Goal: Task Accomplishment & Management: Manage account settings

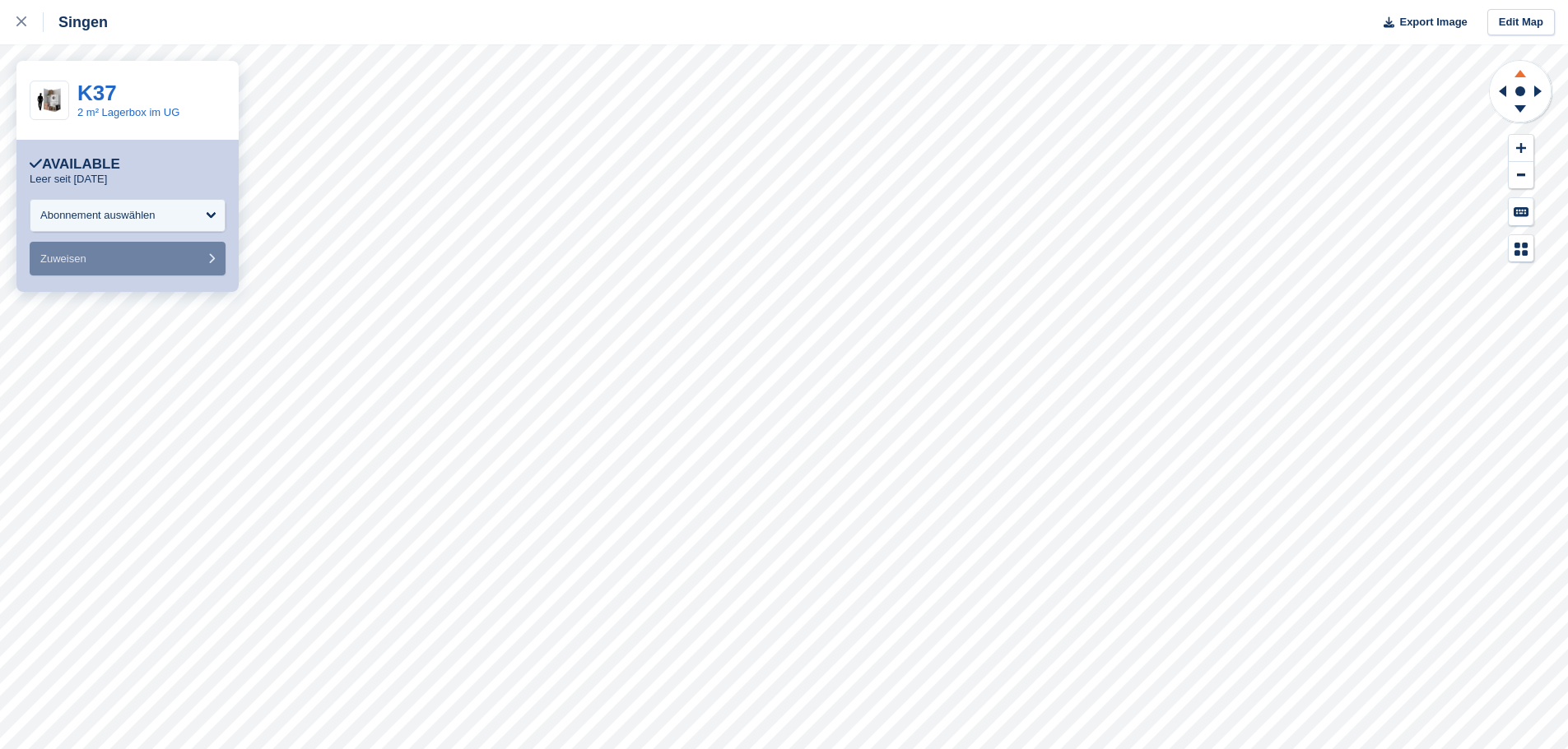
click at [1522, 73] on icon at bounding box center [1520, 74] width 12 height 7
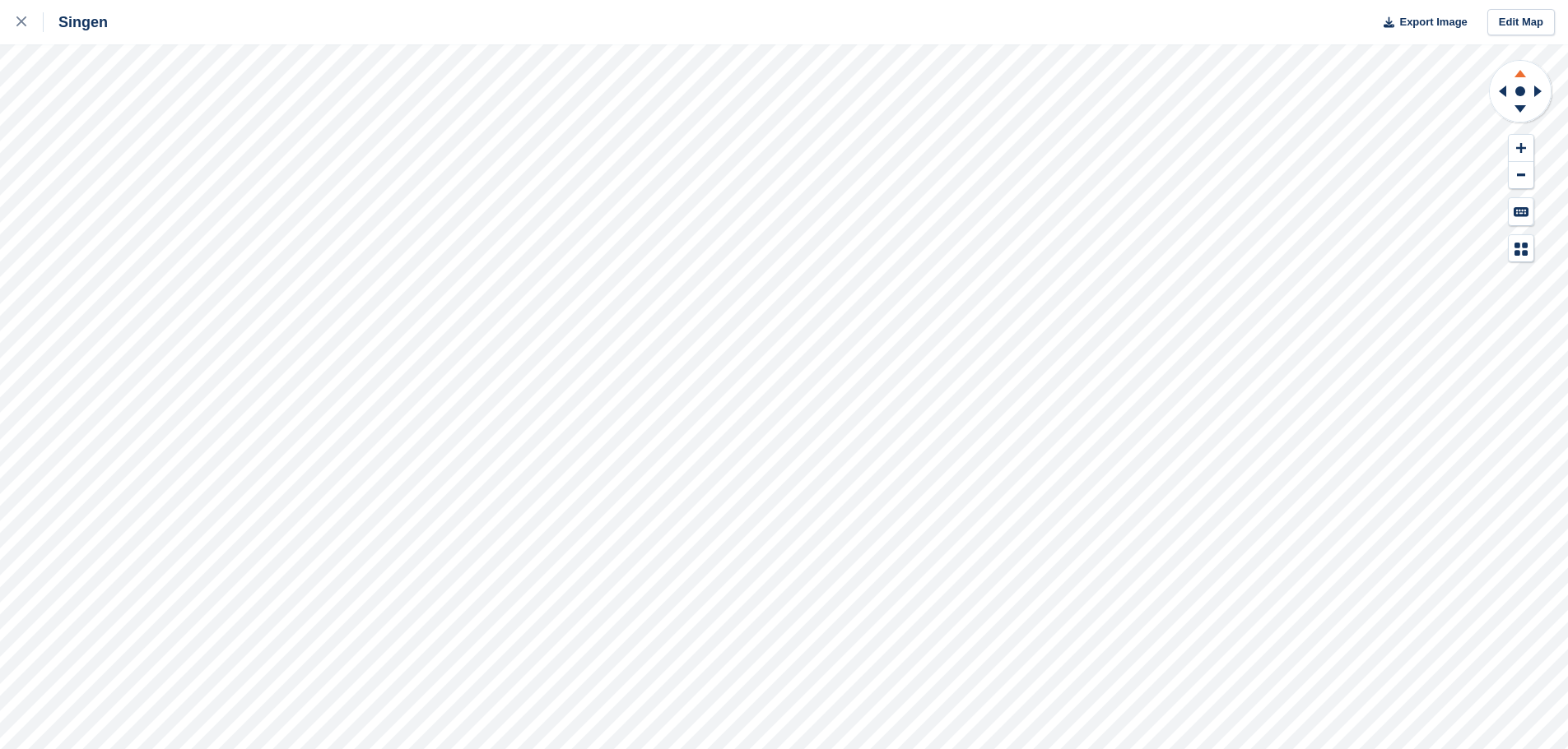
click at [1524, 82] on icon at bounding box center [1520, 71] width 43 height 21
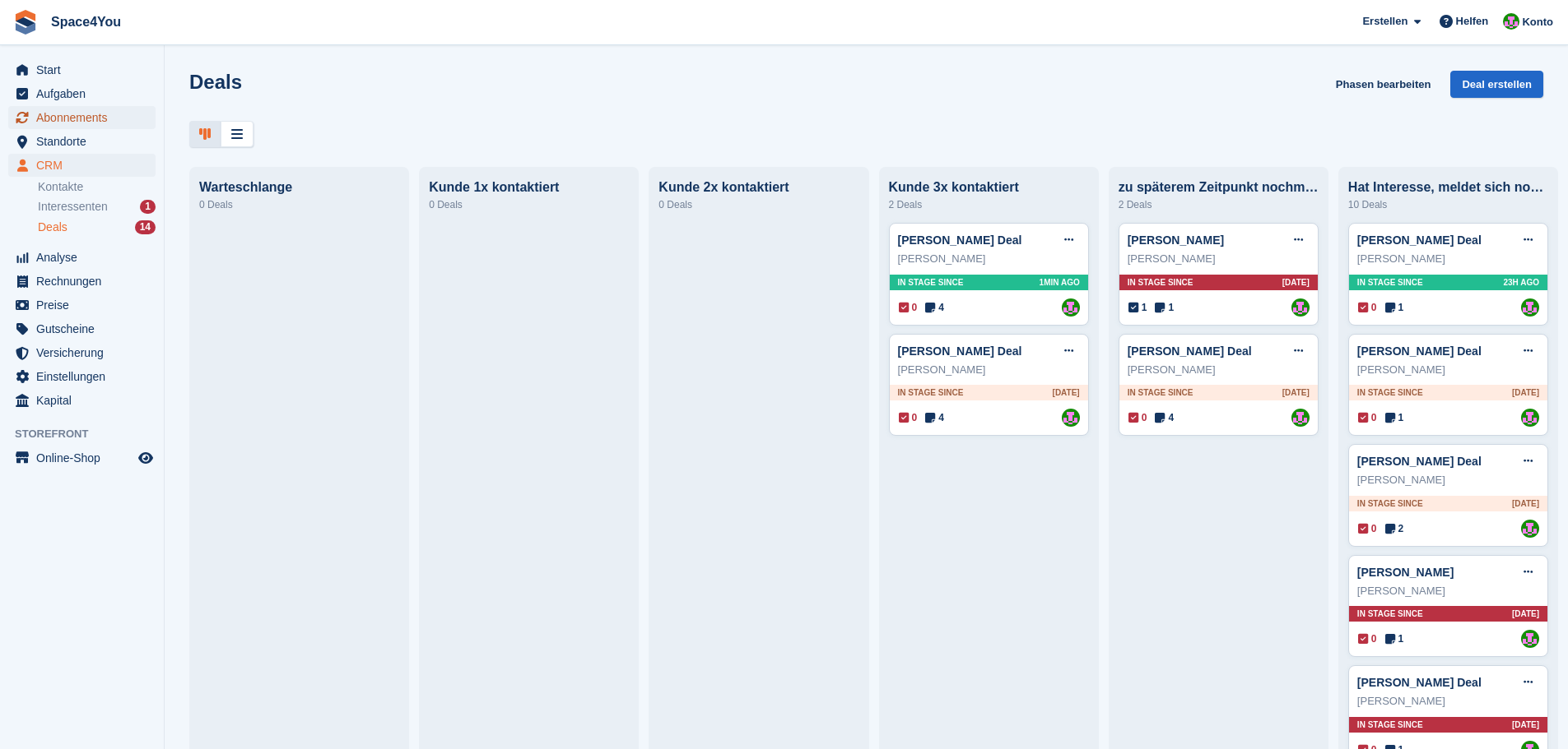
click at [106, 122] on span "Abonnements" at bounding box center [85, 118] width 99 height 23
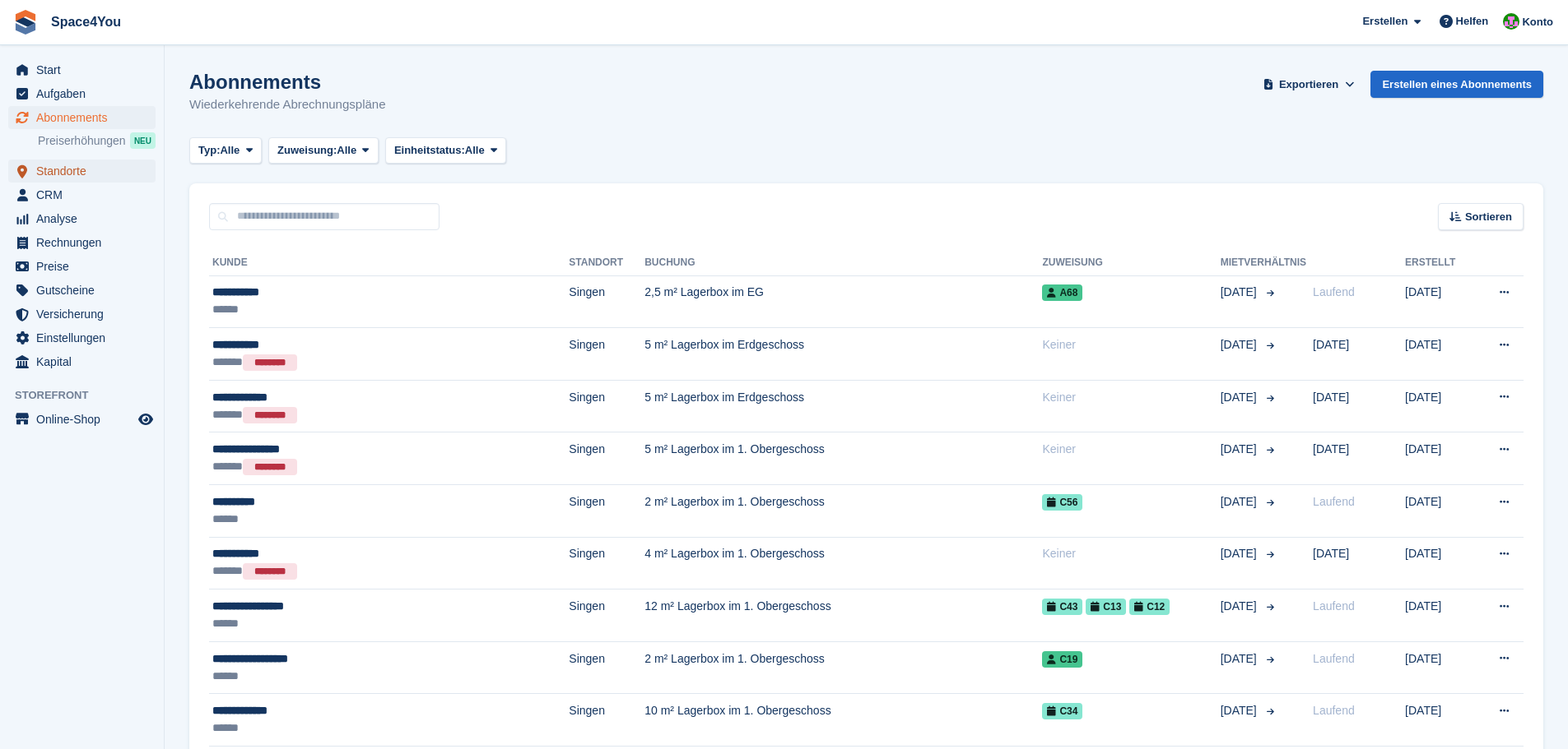
click at [63, 171] on span "Standorte" at bounding box center [85, 171] width 99 height 23
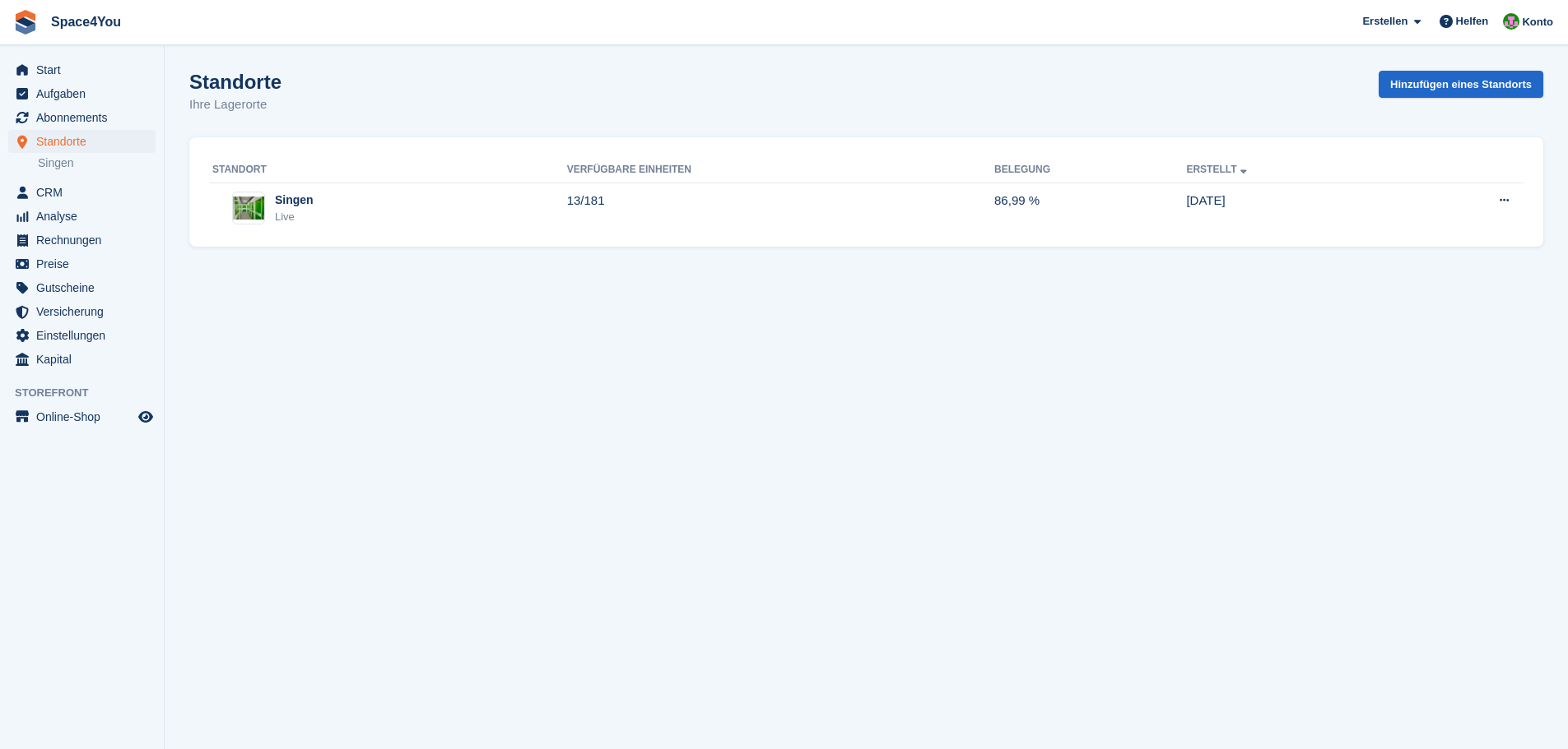
click at [49, 187] on span "CRM" at bounding box center [85, 193] width 99 height 23
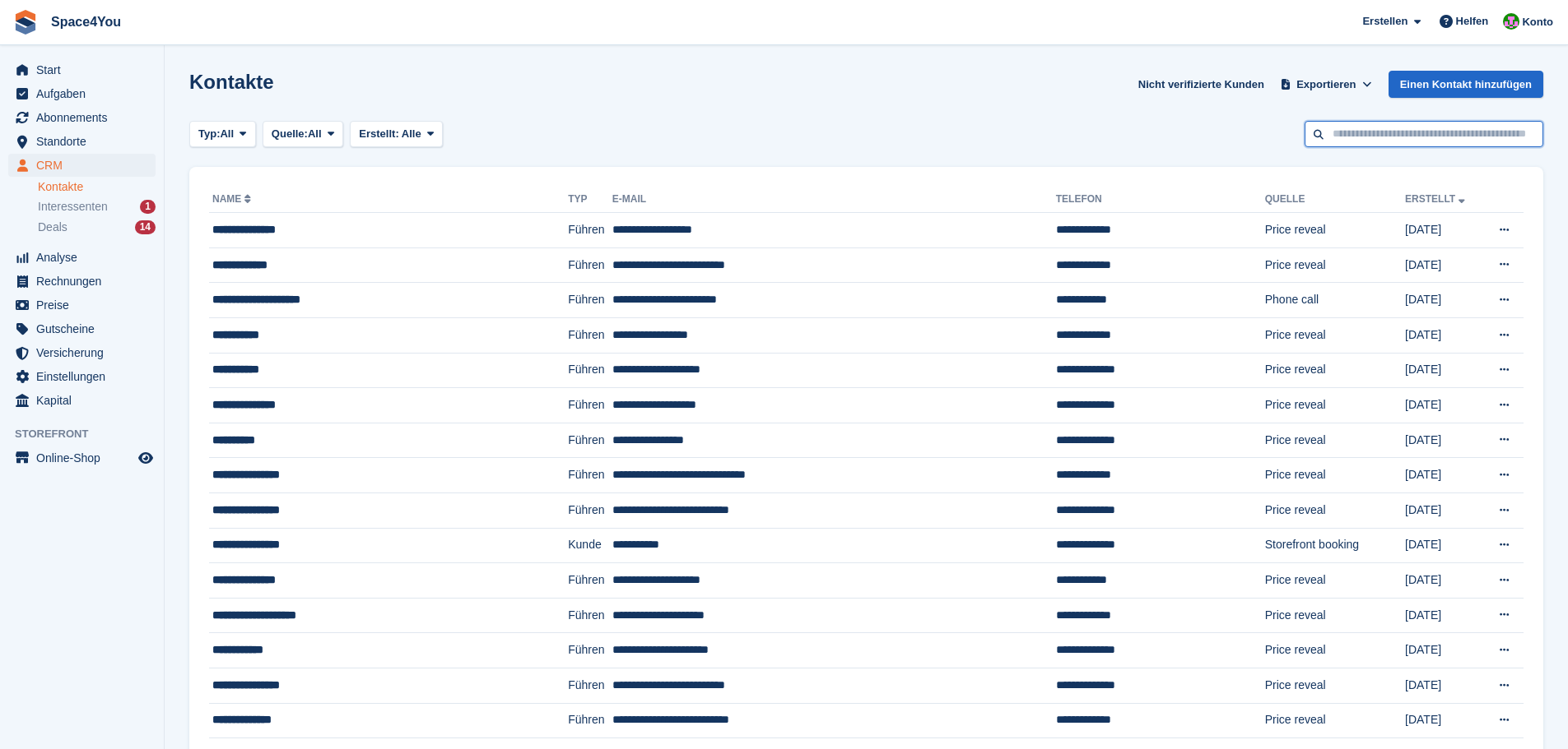
click at [1347, 131] on input "text" at bounding box center [1424, 135] width 239 height 27
type input "******"
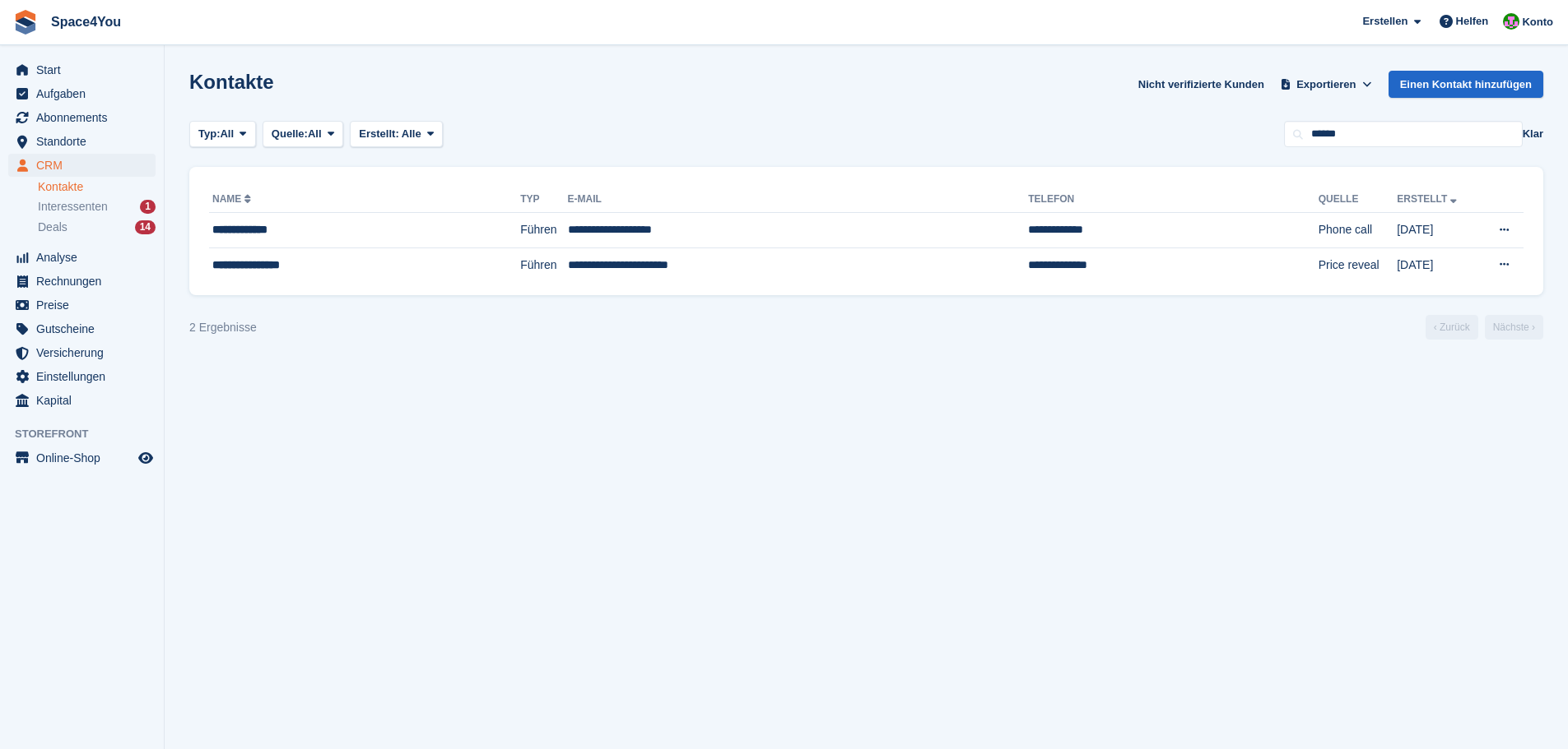
click at [486, 528] on section "Kontakte Nicht verifizierte Kunden Exportieren Exportieren Kontakte Exportieren…" at bounding box center [866, 374] width 1404 height 749
click at [72, 126] on span "Abonnements" at bounding box center [85, 118] width 99 height 23
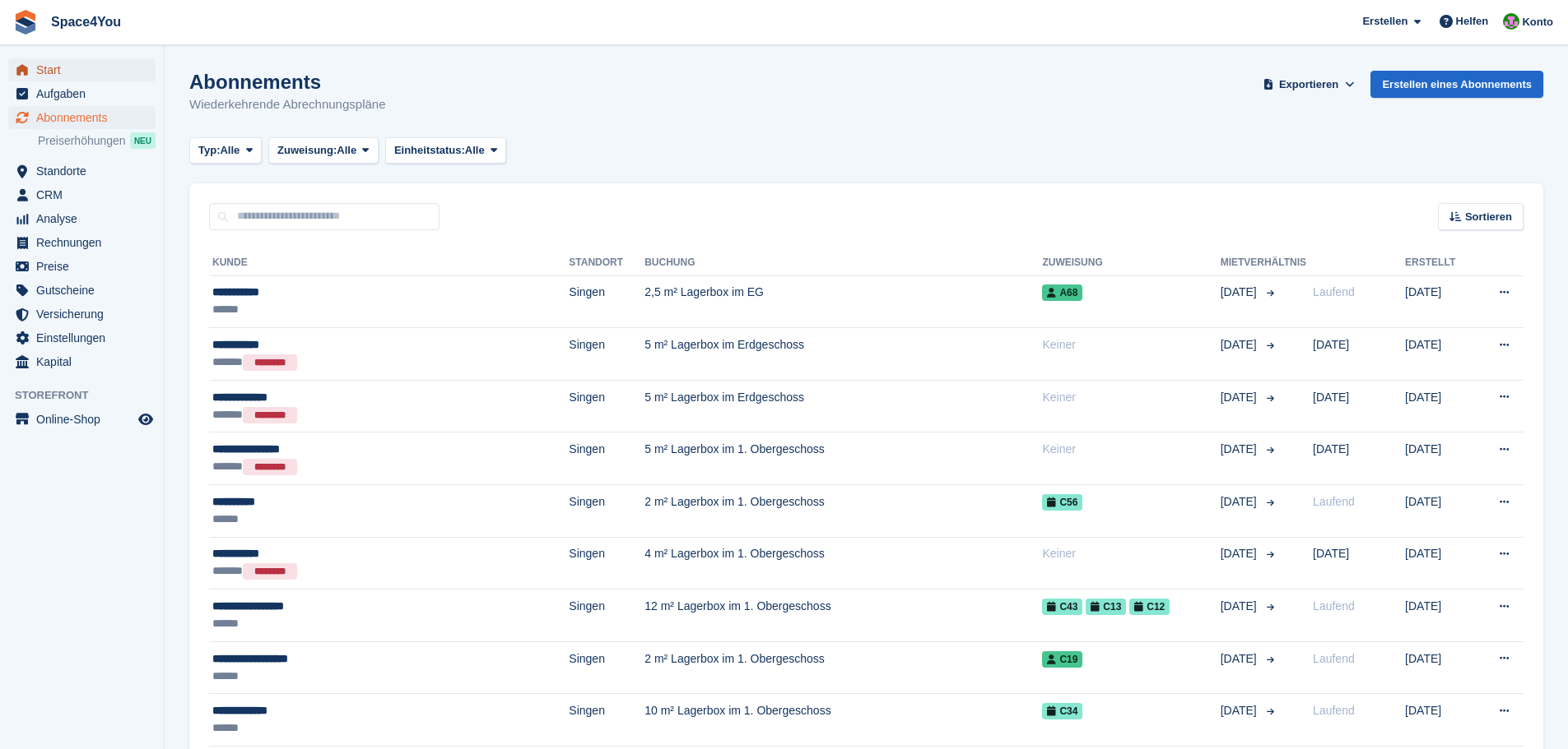
click at [65, 74] on span "Start" at bounding box center [85, 70] width 99 height 23
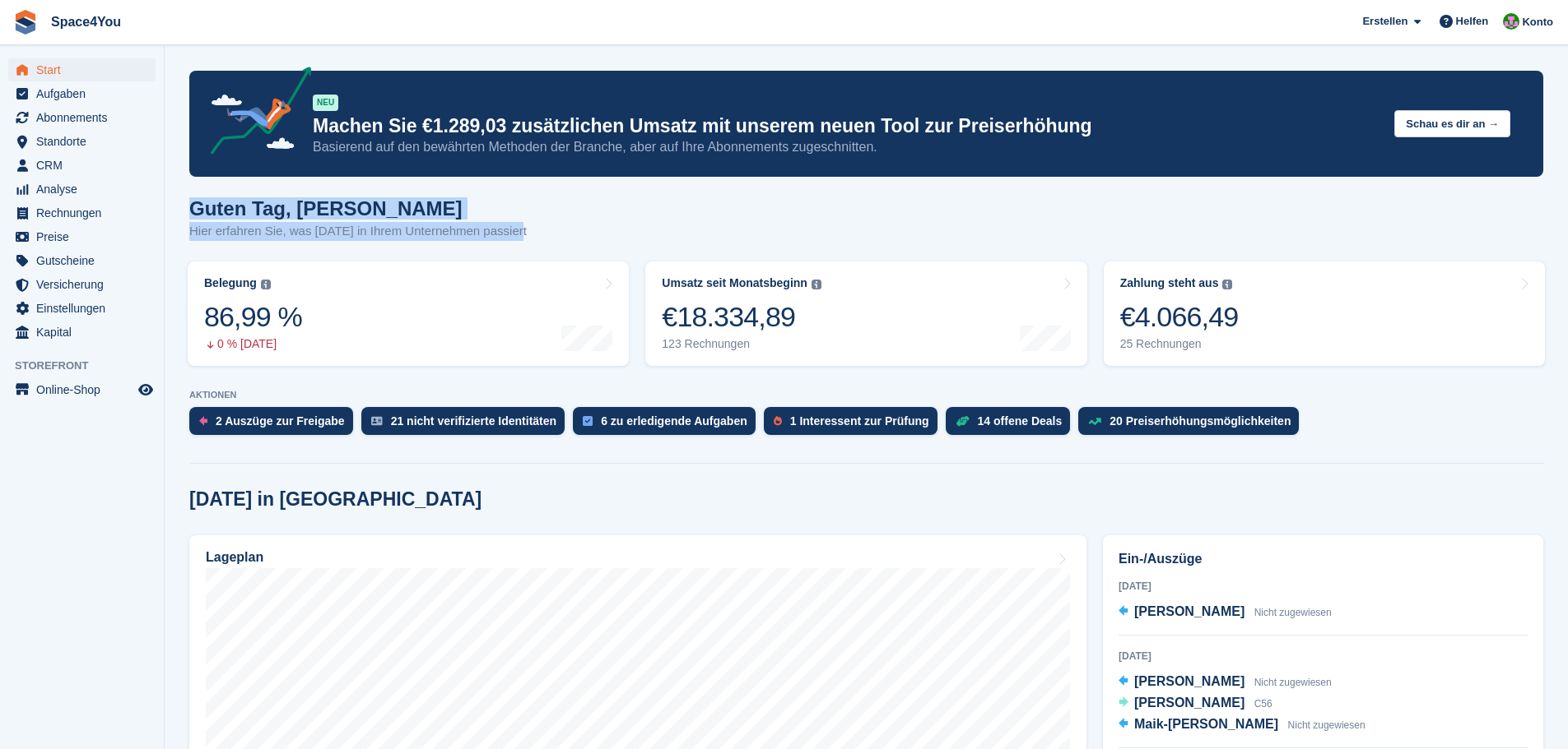
drag, startPoint x: 184, startPoint y: 202, endPoint x: 591, endPoint y: 233, distance: 408.2
click at [591, 233] on div "Guten Tag, Luca-André Hier erfahren Sie, was heute in Ihrem Unternehmen passiert" at bounding box center [866, 229] width 1354 height 64
click at [100, 155] on span "CRM" at bounding box center [85, 165] width 99 height 23
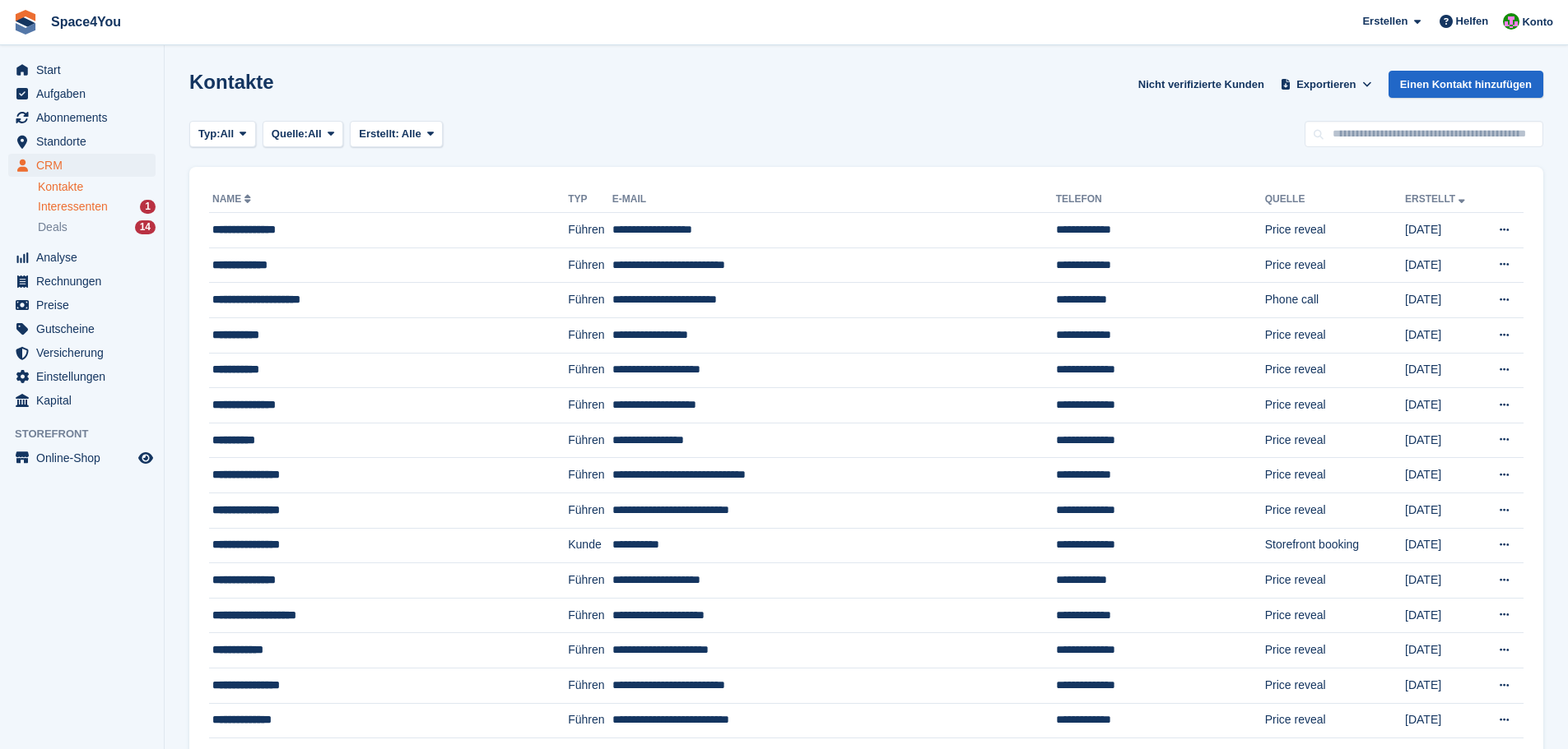
click at [93, 208] on span "Interessenten" at bounding box center [73, 206] width 70 height 15
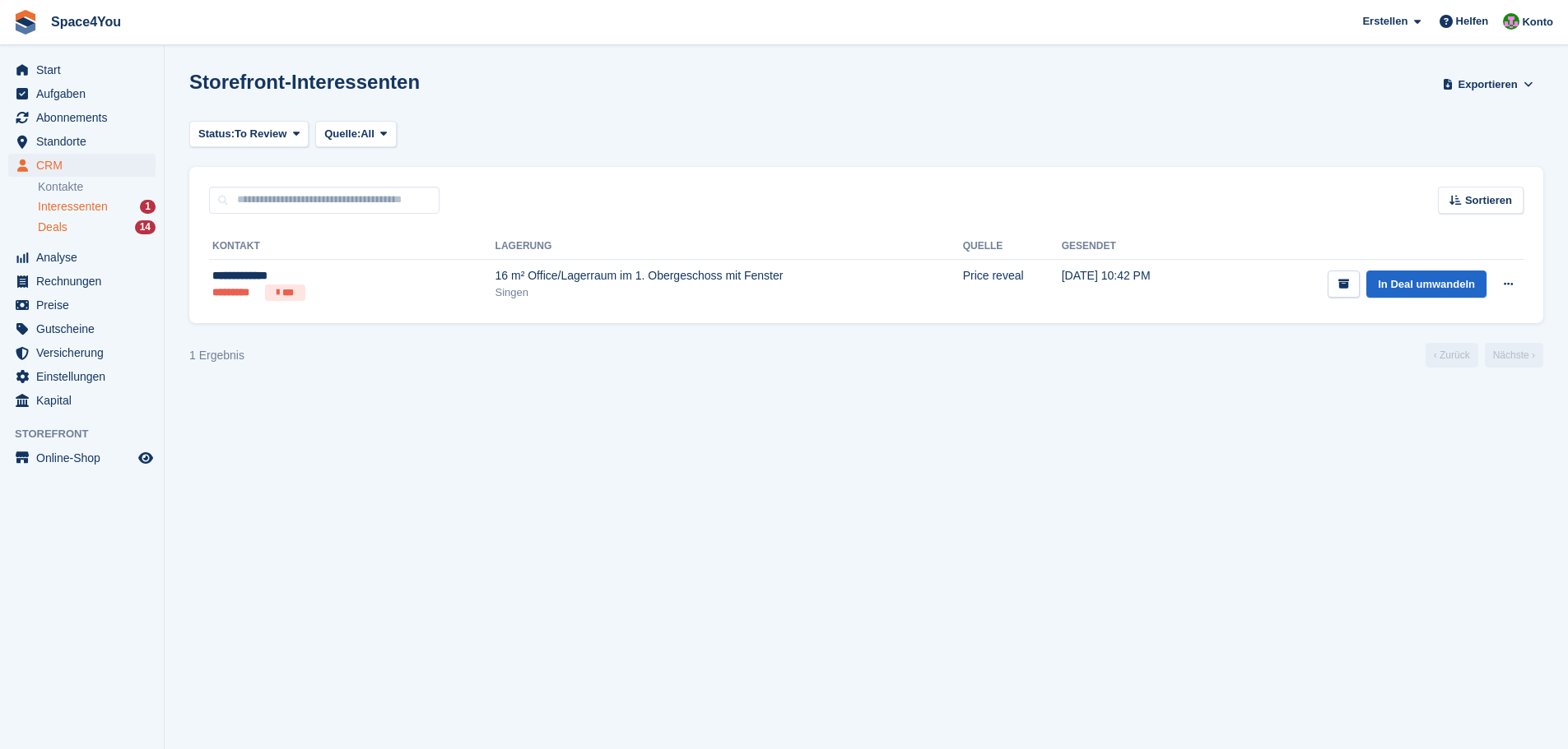
click at [75, 220] on div "Deals 14" at bounding box center [96, 227] width 118 height 15
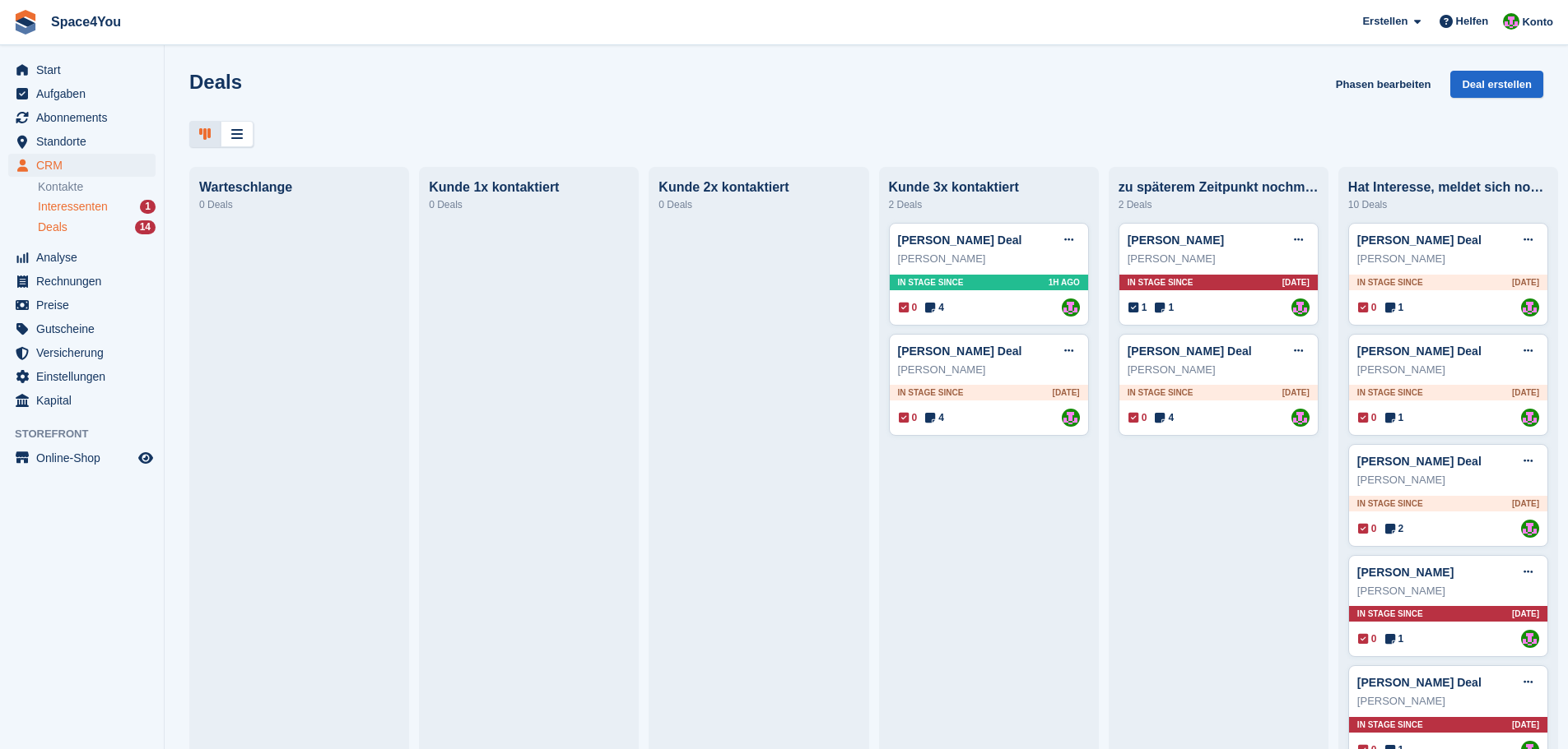
click at [77, 213] on span "Interessenten" at bounding box center [73, 206] width 70 height 15
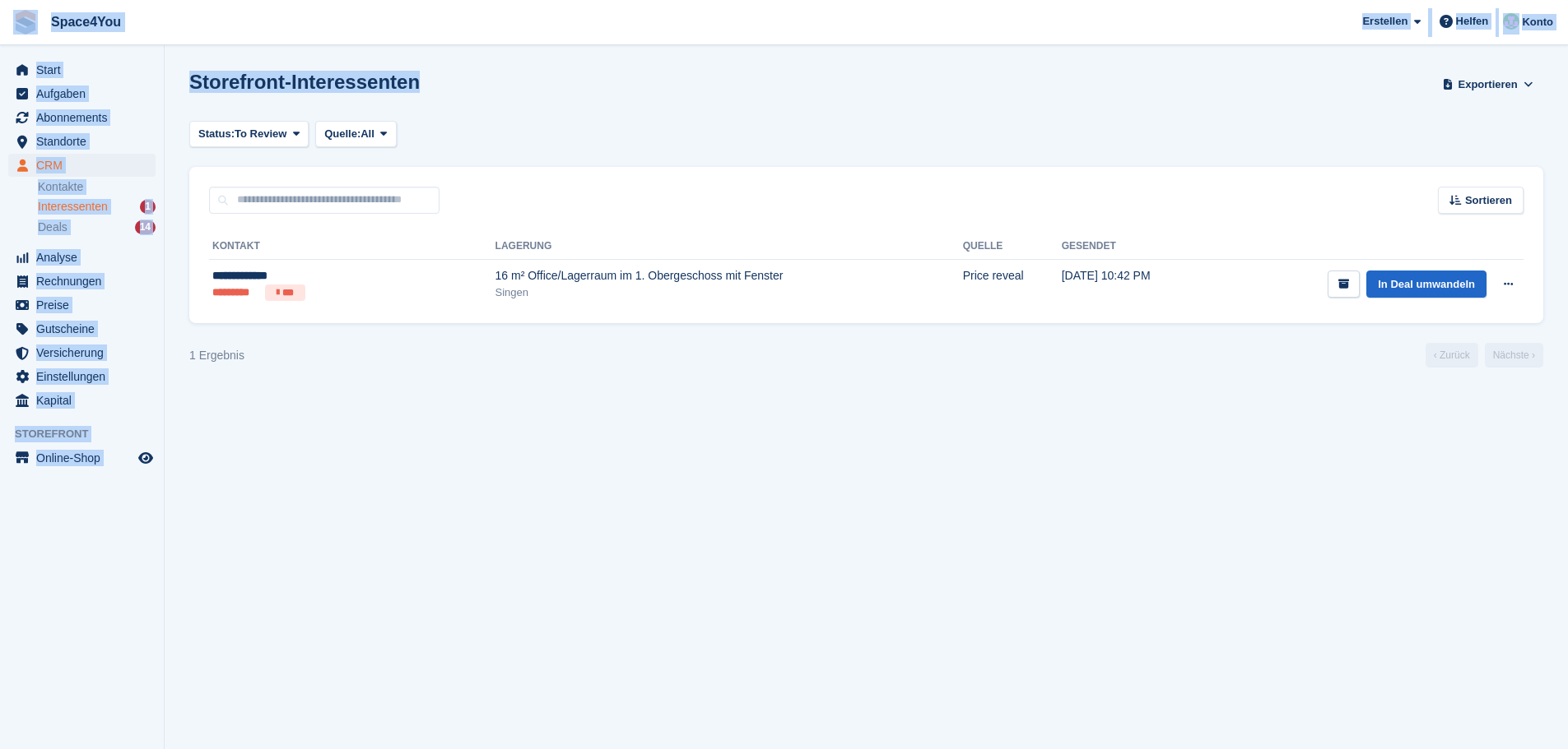
drag, startPoint x: 452, startPoint y: 86, endPoint x: 0, endPoint y: 18, distance: 457.1
click at [0, 18] on div "Space4You Erstellen Abonnement Rechnung Kontakt Deal Rabatt Seite Helfen Chat-S…" at bounding box center [784, 374] width 1568 height 749
click at [257, 40] on span "Space4You Erstellen Abonnement Rechnung Kontakt Deal Rabatt Seite Helfen Chat-S…" at bounding box center [784, 22] width 1568 height 45
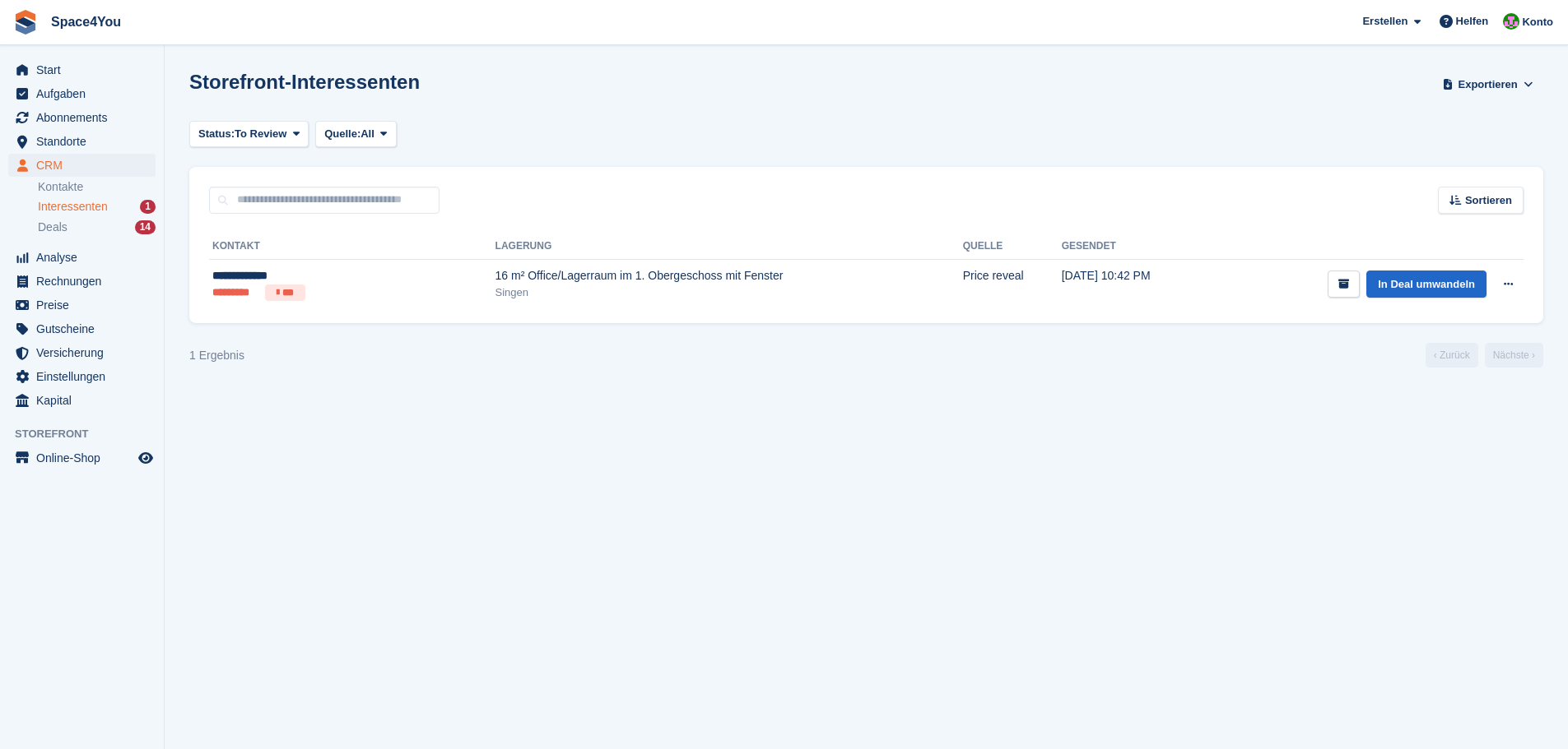
click at [257, 40] on span "Space4You Erstellen Abonnement Rechnung Kontakt Deal Rabatt Seite Helfen Chat-S…" at bounding box center [784, 22] width 1568 height 45
click at [399, 83] on h1 "Storefront-Interessenten" at bounding box center [304, 82] width 231 height 22
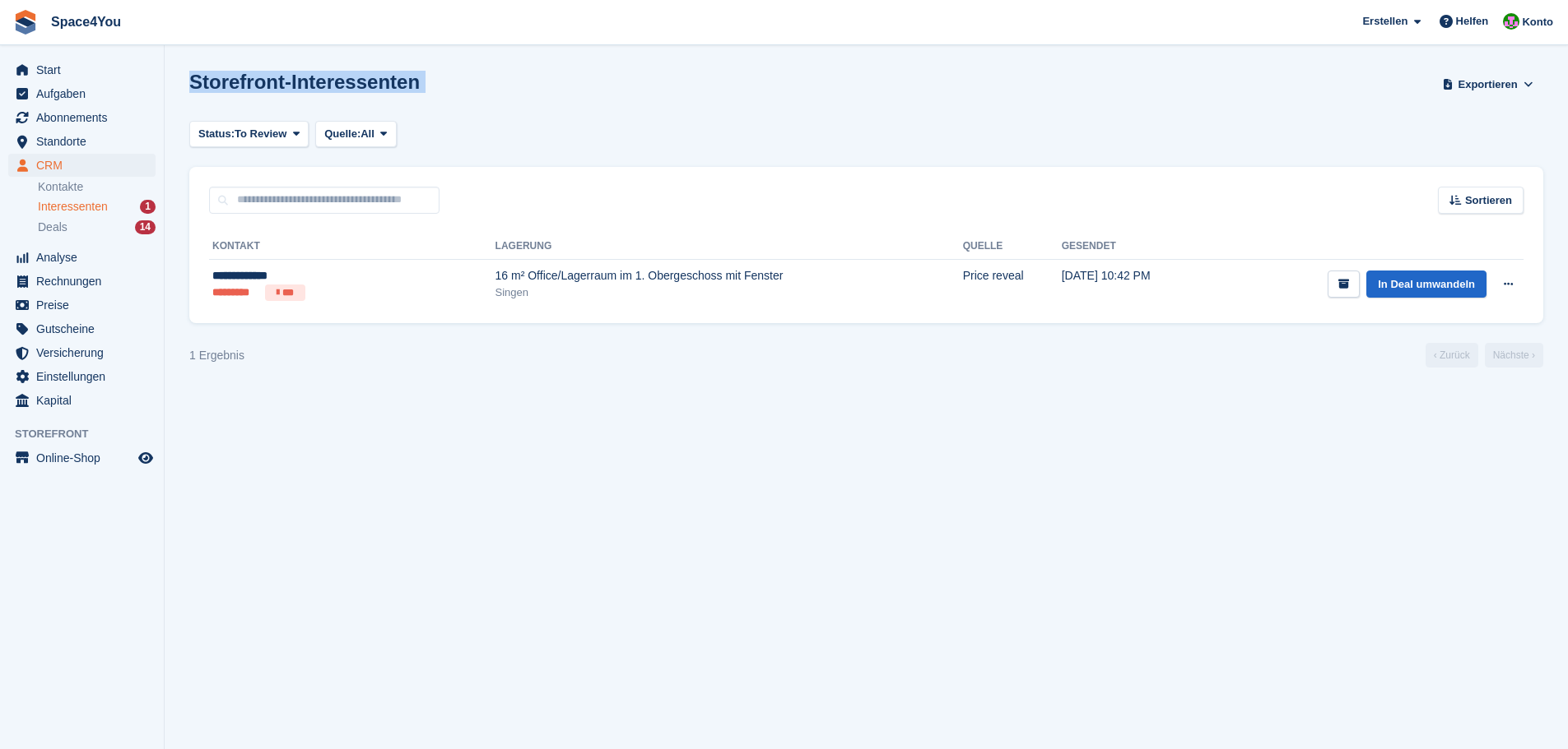
click at [399, 83] on h1 "Storefront-Interessenten" at bounding box center [304, 82] width 231 height 22
click at [434, 87] on div "Storefront-Interessenten Exportieren Exportieren Interessenten Exportieren Sie …" at bounding box center [866, 94] width 1354 height 47
click at [82, 108] on span "Abonnements" at bounding box center [85, 118] width 99 height 23
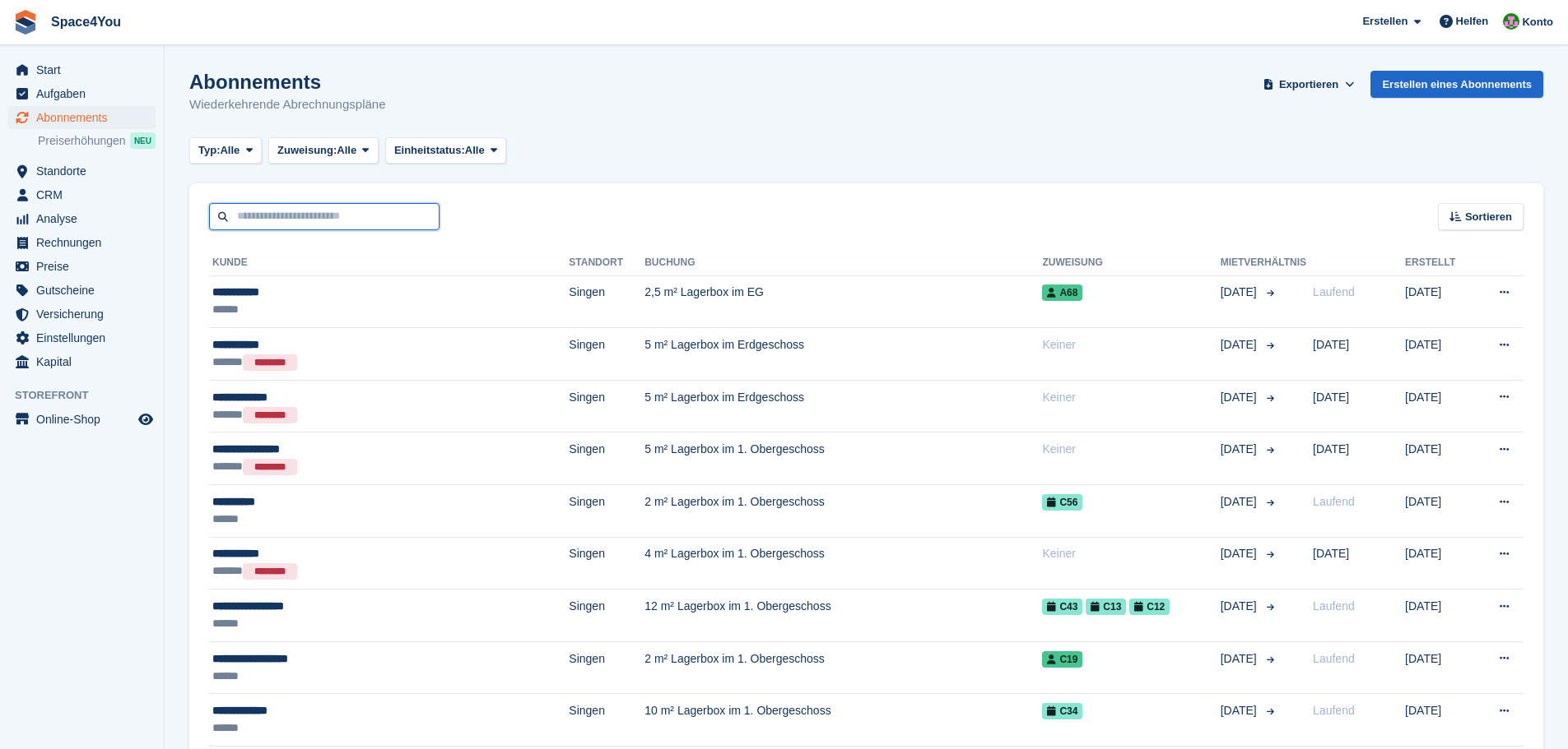
click at [353, 216] on input "text" at bounding box center [324, 217] width 231 height 27
type input "****"
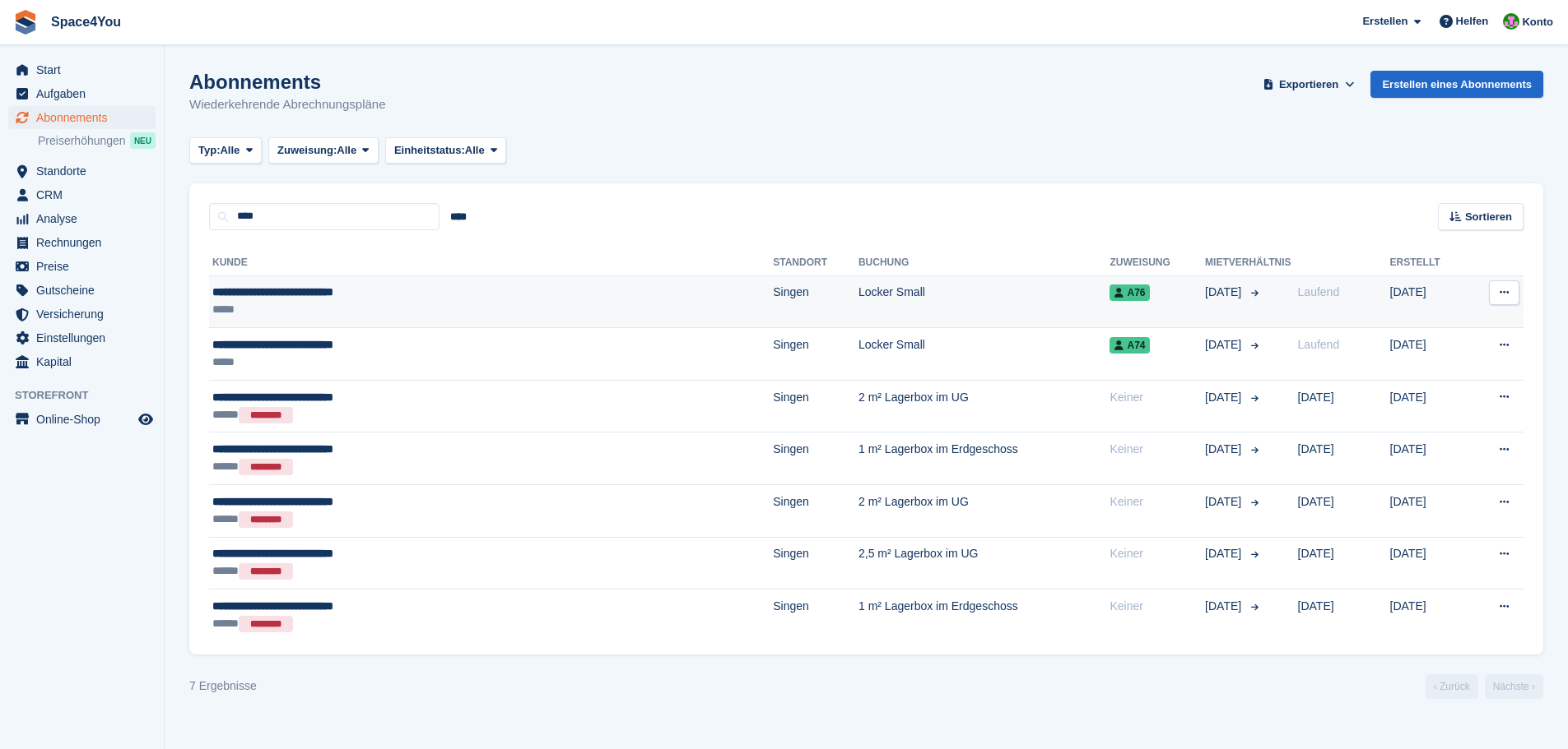
click at [372, 292] on div "**********" at bounding box center [390, 292] width 355 height 17
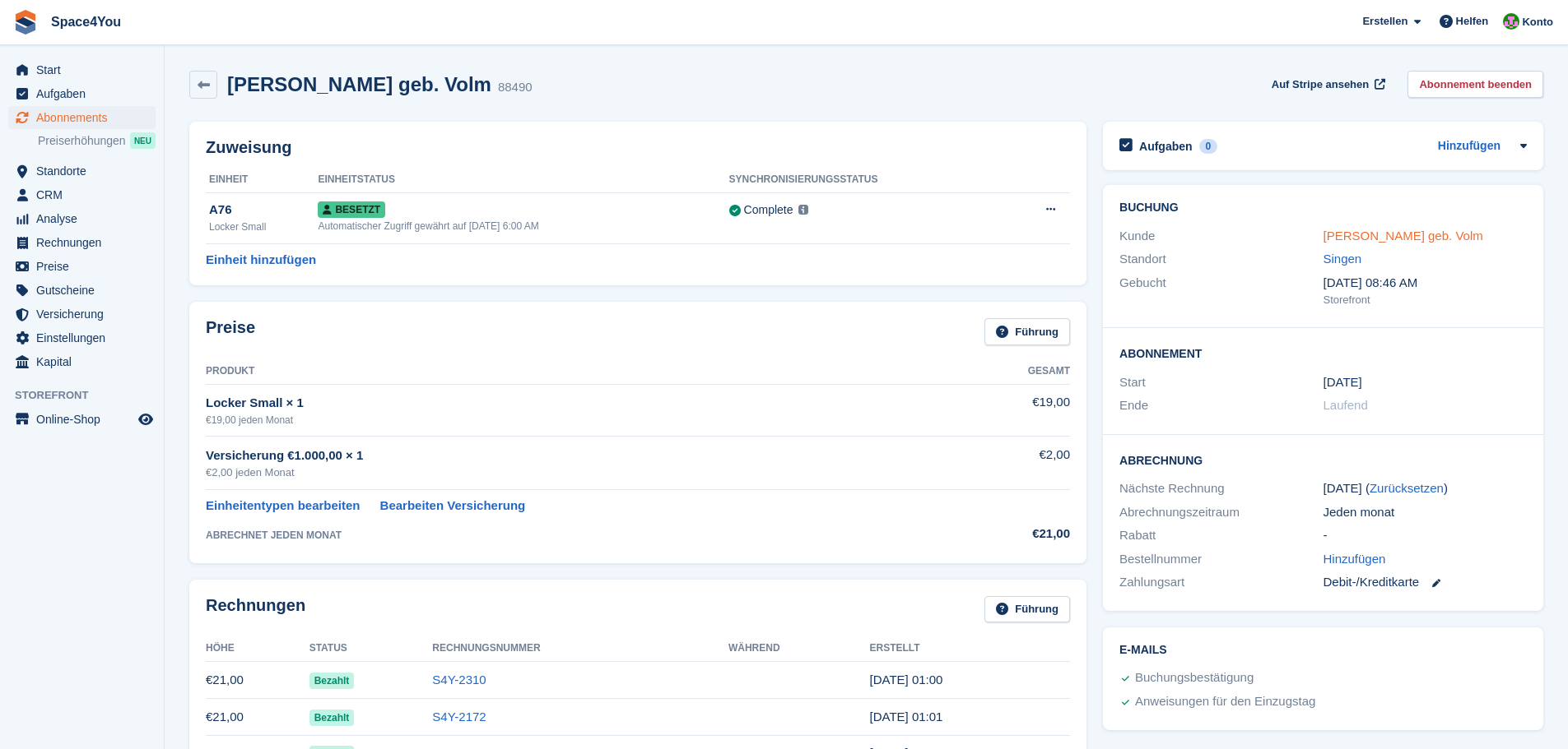
click at [1354, 234] on link "[PERSON_NAME] geb. Volm" at bounding box center [1404, 236] width 160 height 14
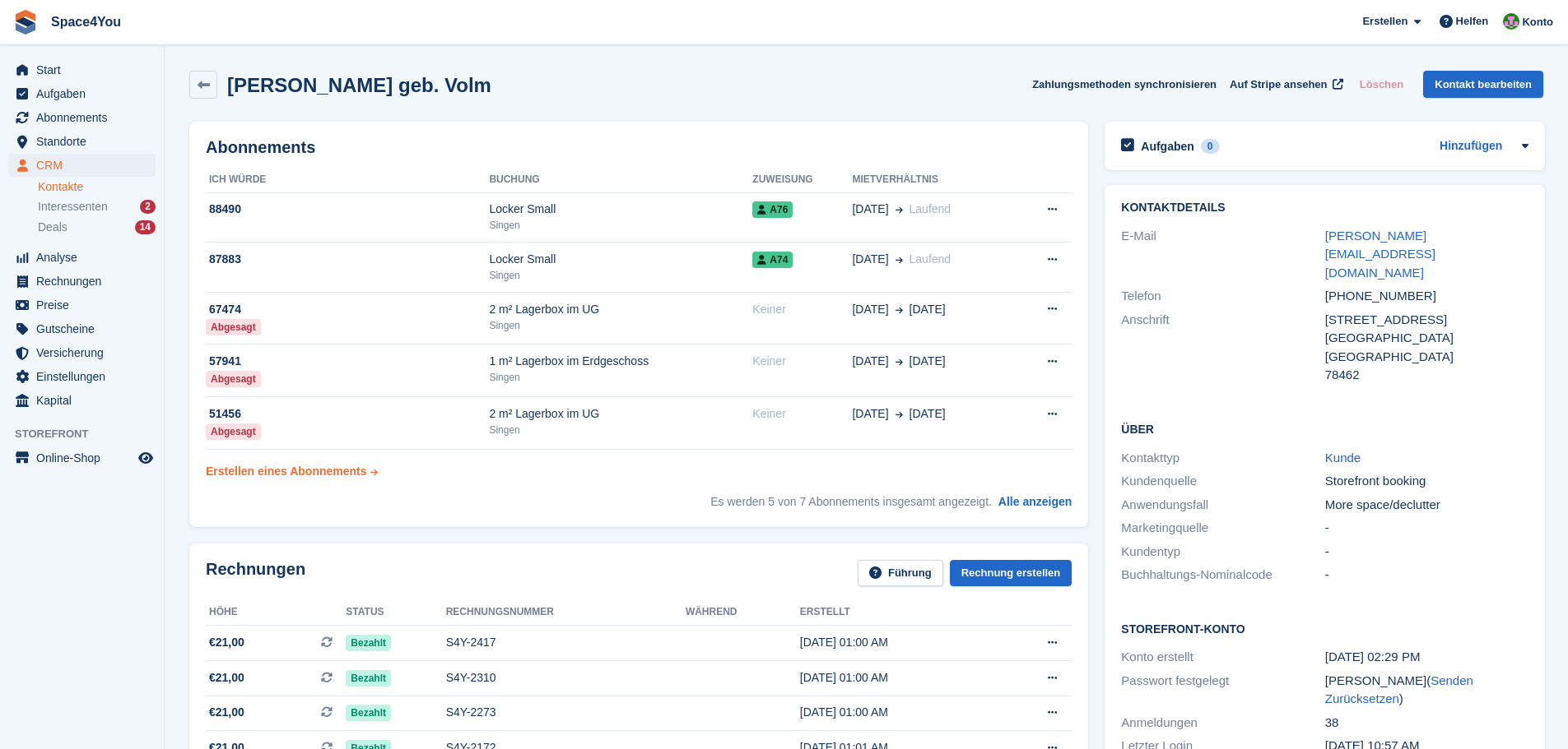
click at [308, 466] on div "Erstellen eines Abonnements" at bounding box center [286, 471] width 162 height 17
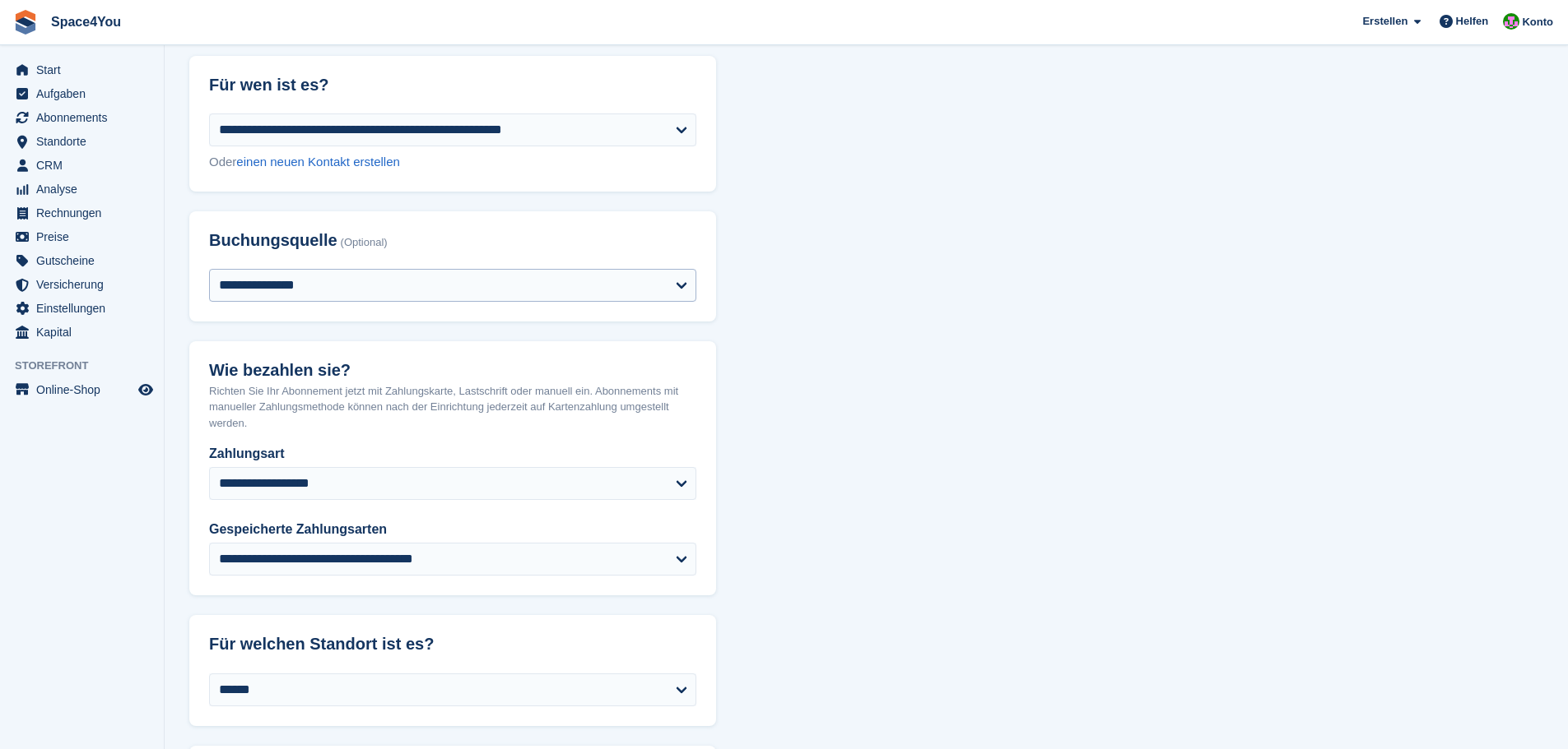
scroll to position [83, 0]
click at [317, 281] on select "**********" at bounding box center [452, 284] width 487 height 33
select select "*******"
click at [209, 268] on select "**********" at bounding box center [452, 284] width 487 height 33
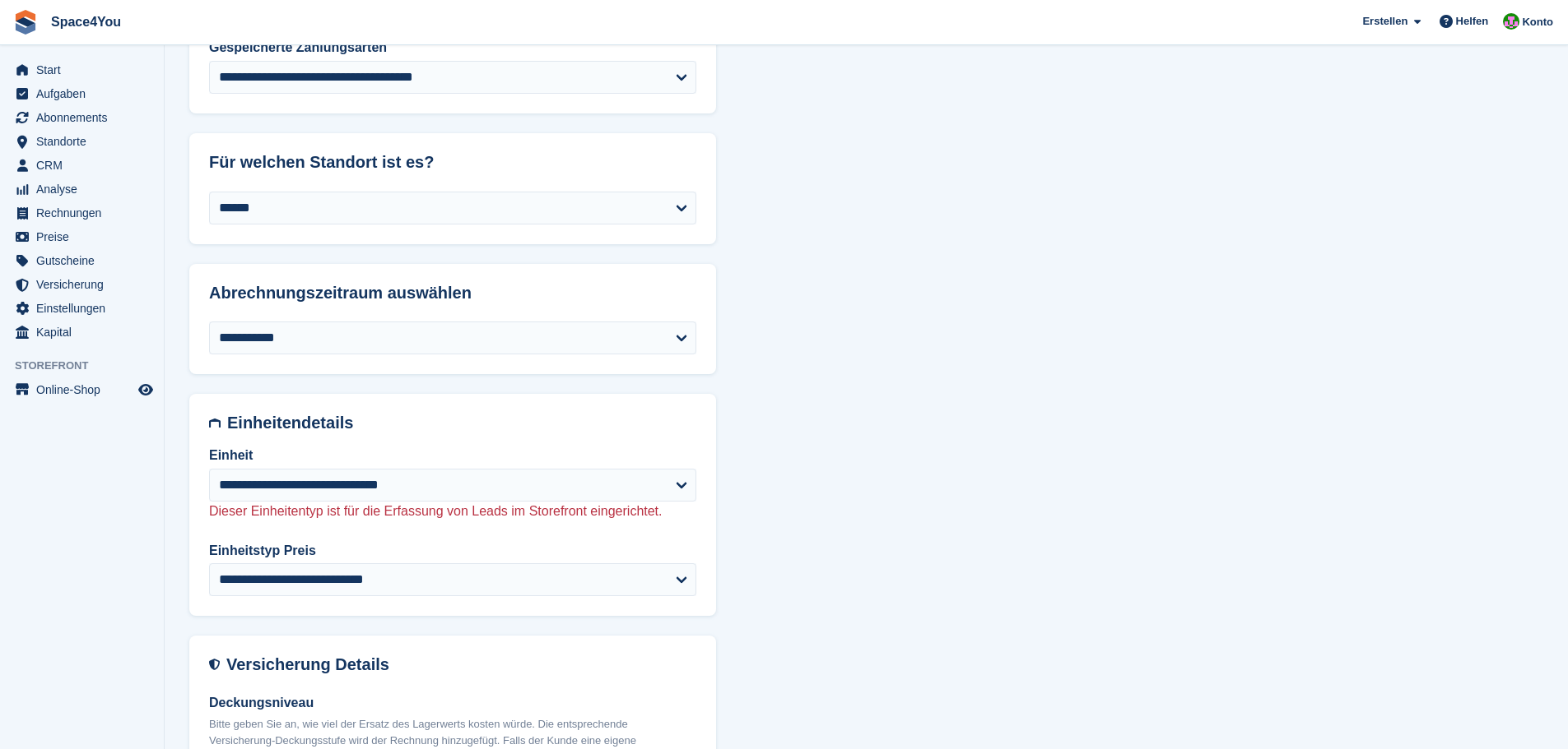
scroll to position [576, 0]
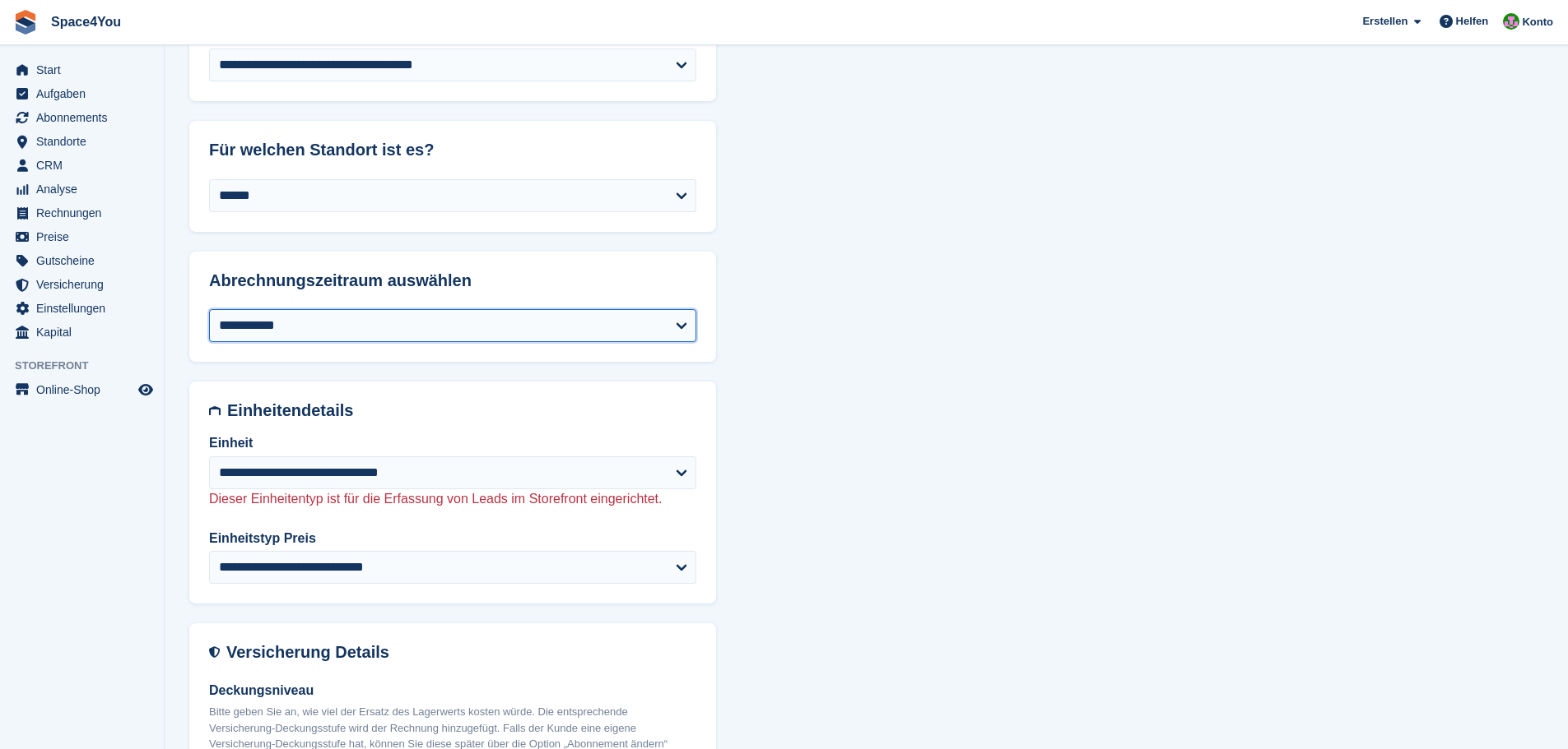
click at [302, 337] on select "**********" at bounding box center [452, 326] width 487 height 33
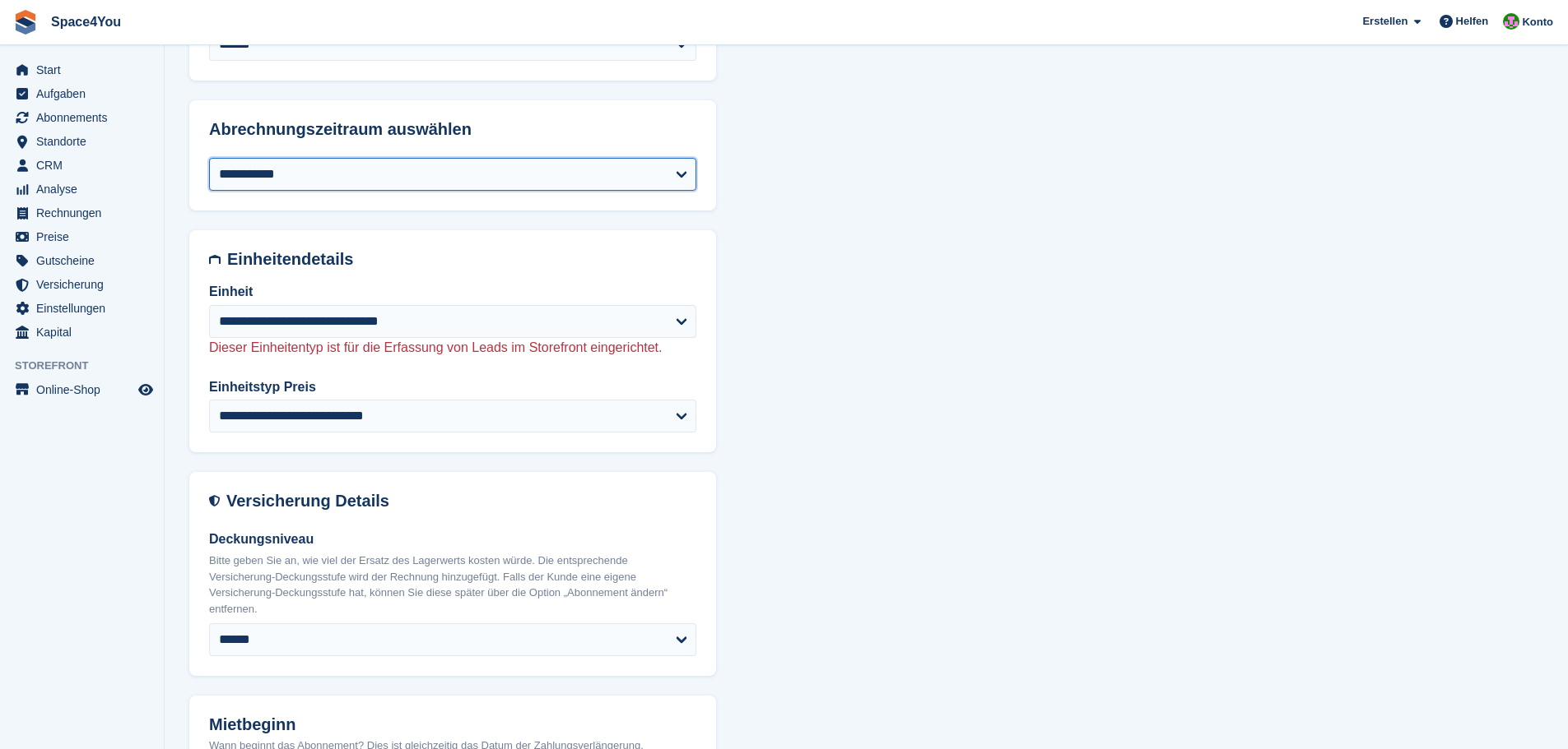
scroll to position [740, 0]
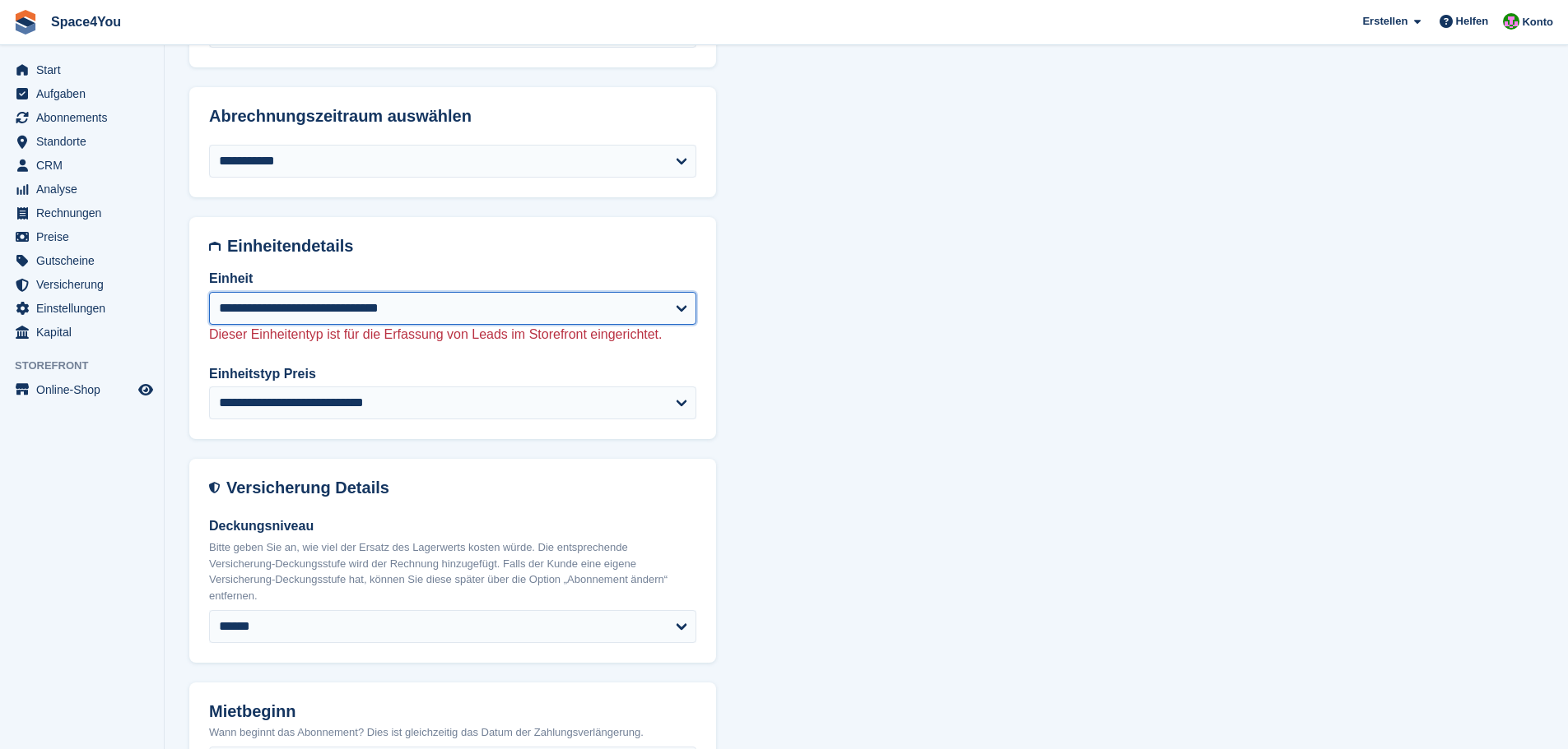
click at [312, 308] on select "**********" at bounding box center [452, 309] width 487 height 33
select select "*****"
click at [209, 292] on select "**********" at bounding box center [452, 309] width 487 height 33
select select "*****"
select select "**********"
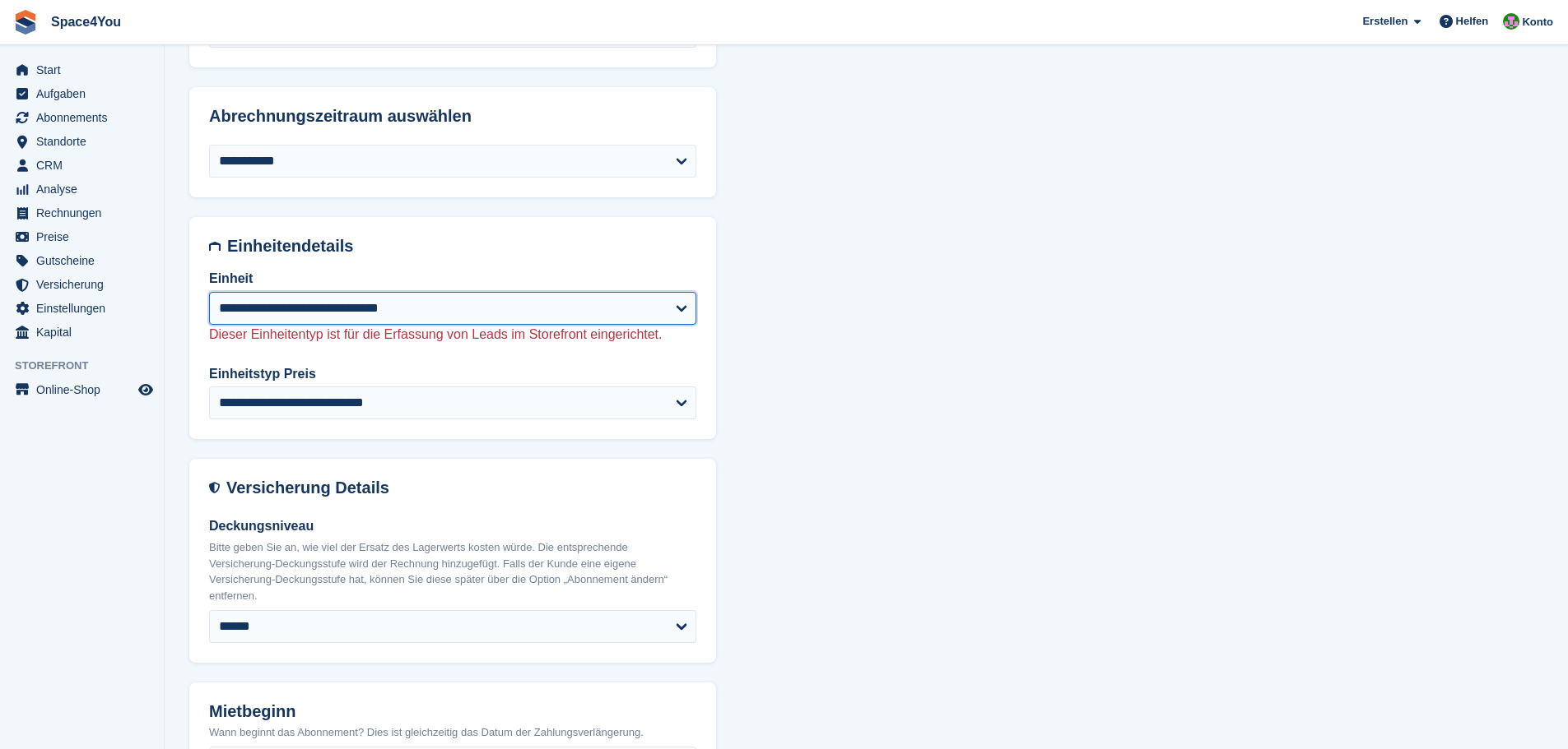
select select "*****"
select select "***"
select select "*"
select select "*****"
select select
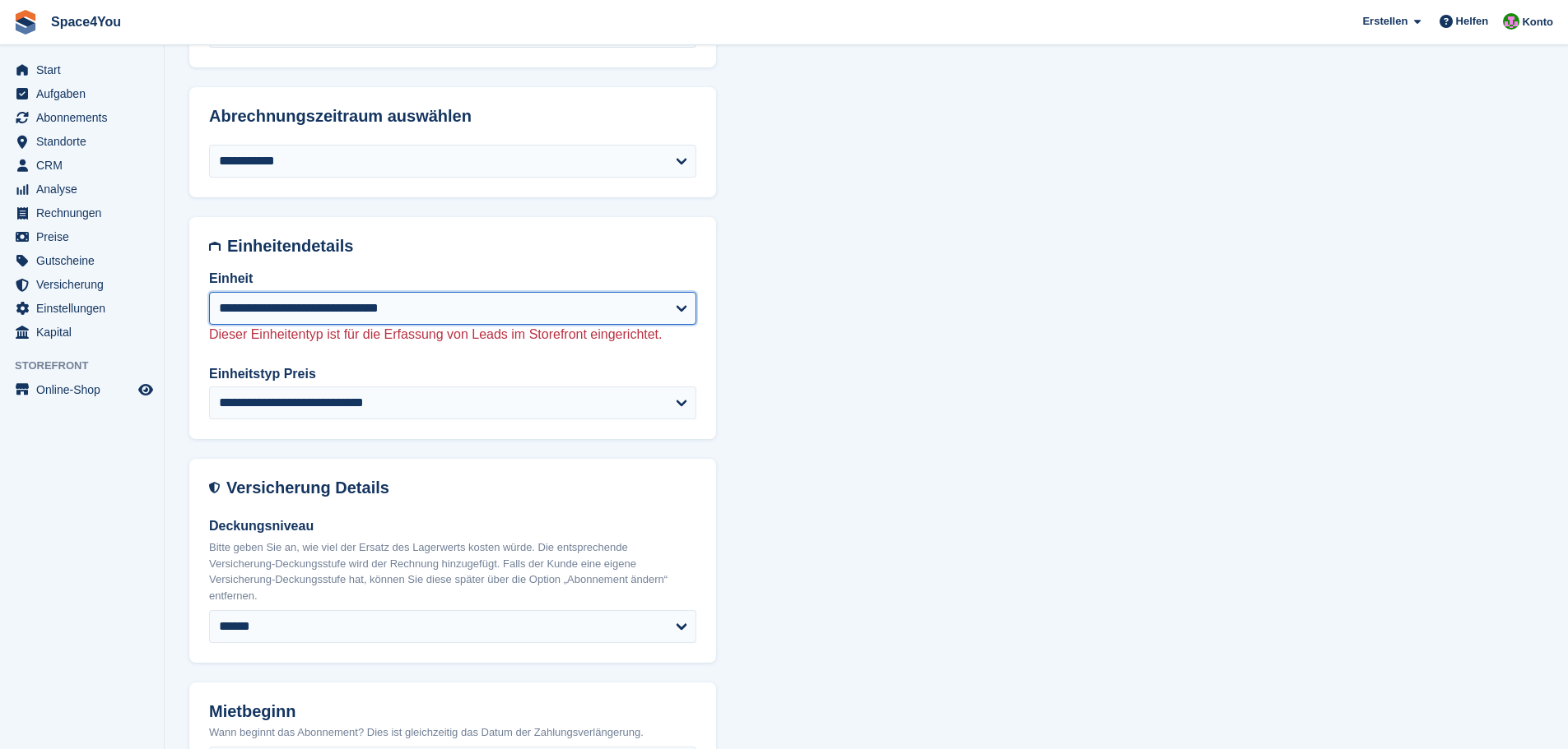
select select
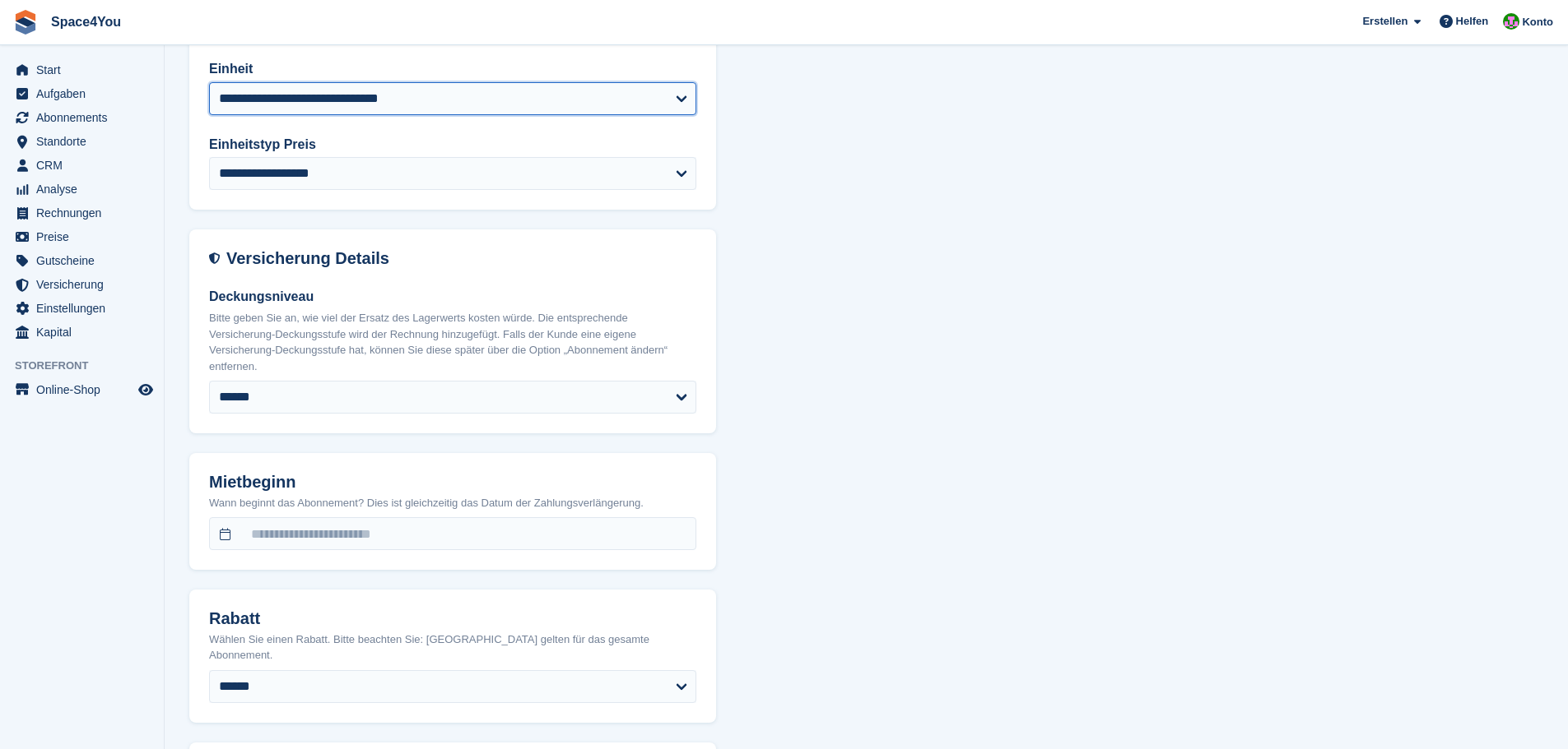
scroll to position [988, 0]
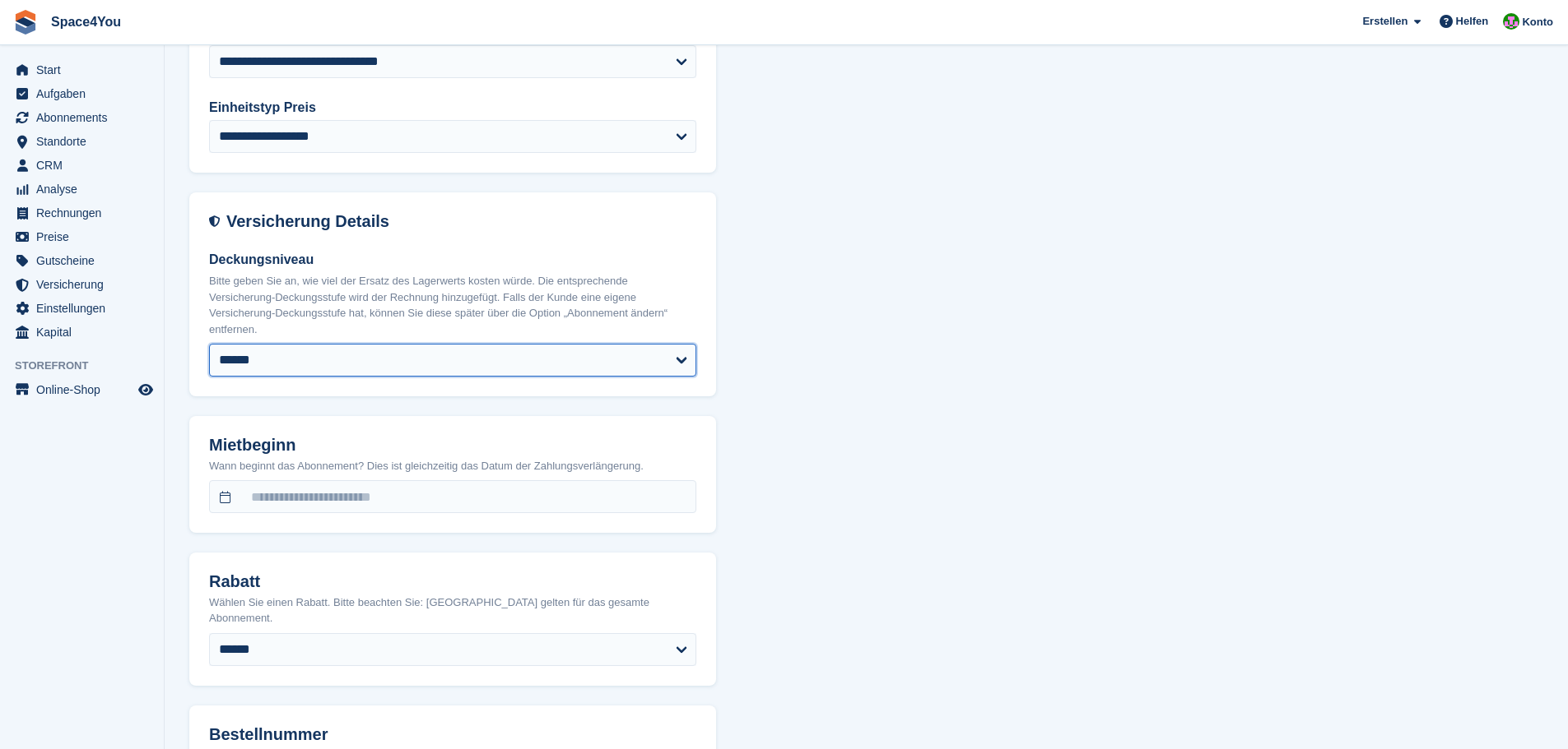
click at [326, 348] on select "****** ****** ****** ****** ****** ****** ******* ******* ******* ******* *****…" at bounding box center [452, 360] width 487 height 33
select select "****"
click at [209, 344] on select "****** ****** ****** ****** ****** ****** ******* ******* ******* ******* *****…" at bounding box center [452, 360] width 487 height 33
select select "*****"
select select "**********"
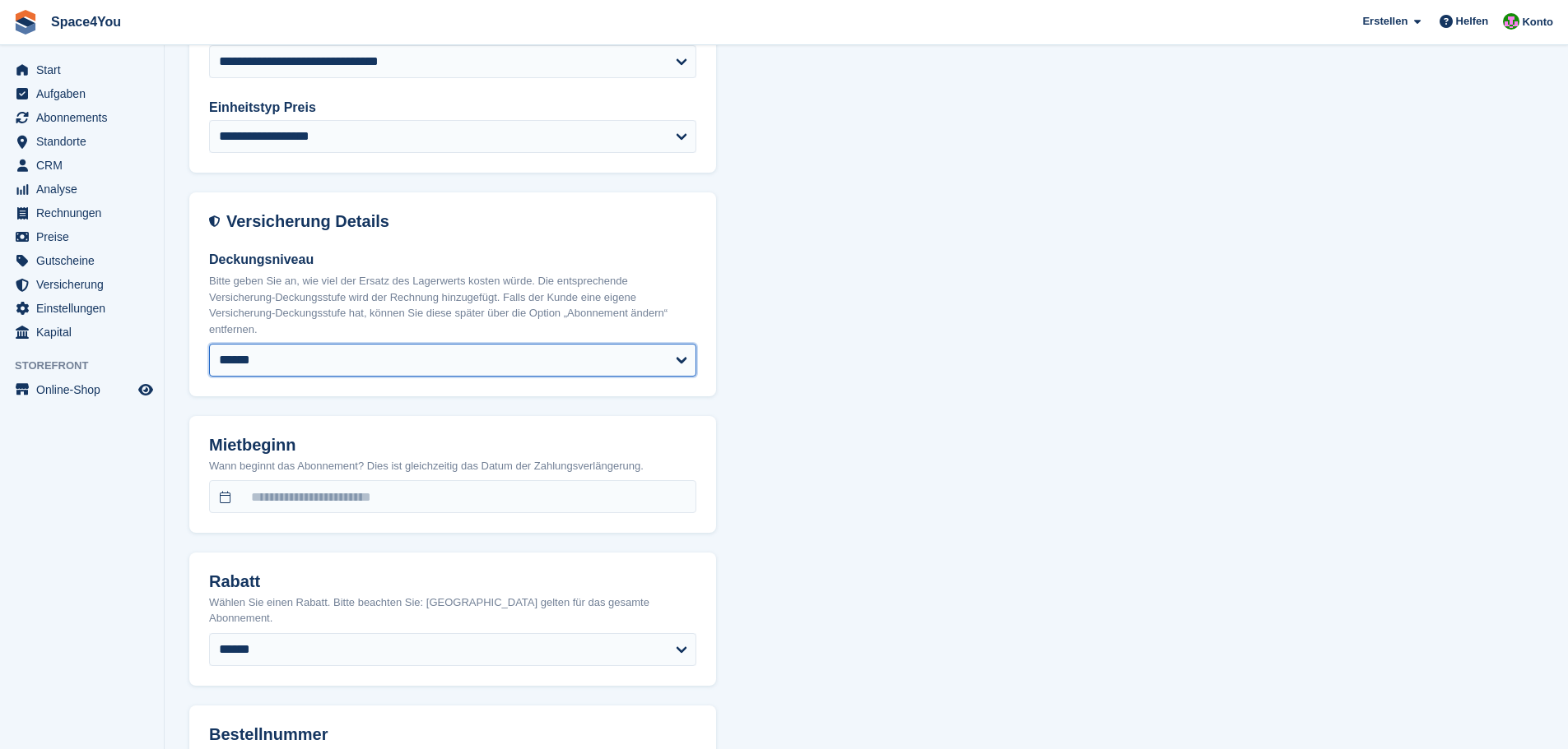
select select "***"
select select "*"
select select "*****"
select select
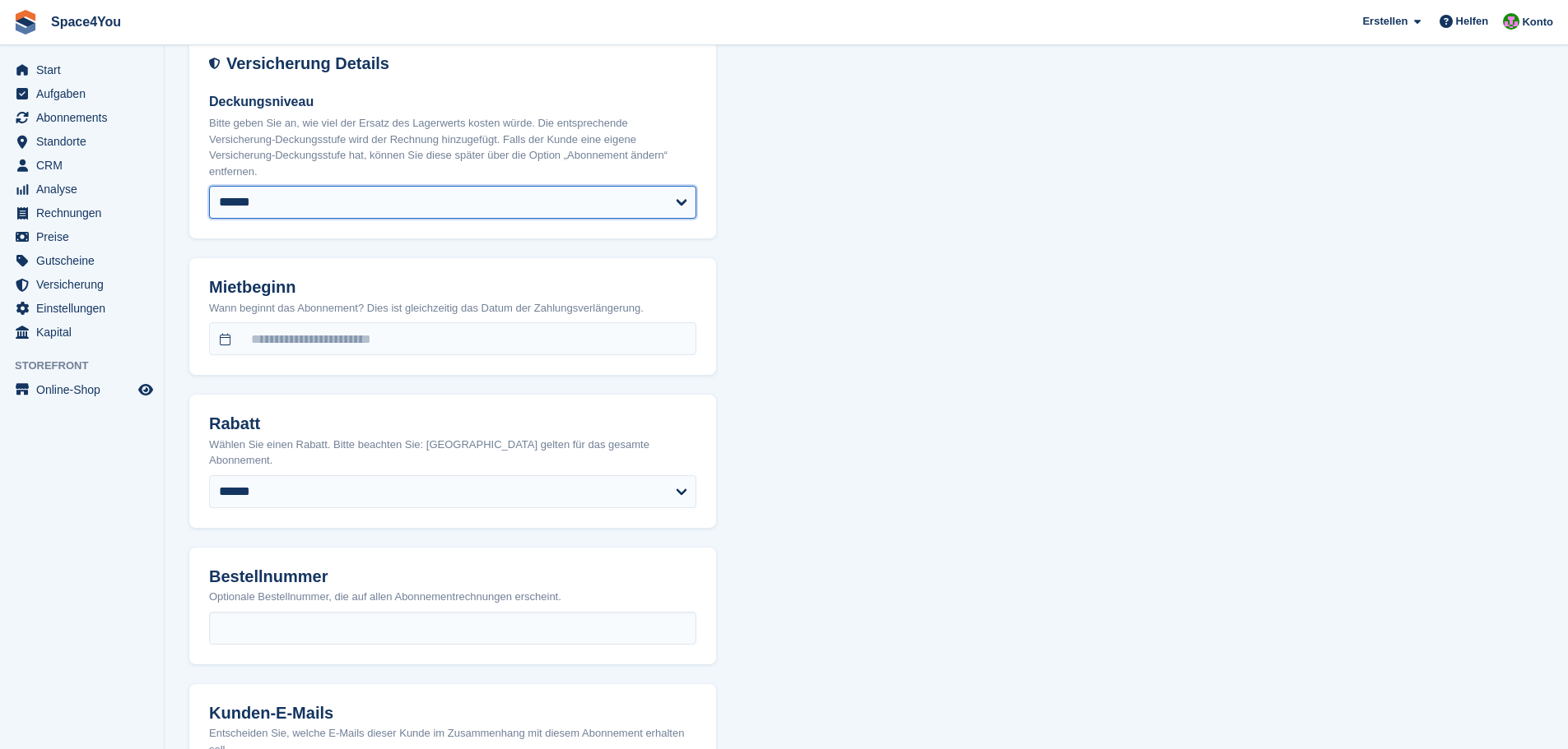
scroll to position [1152, 0]
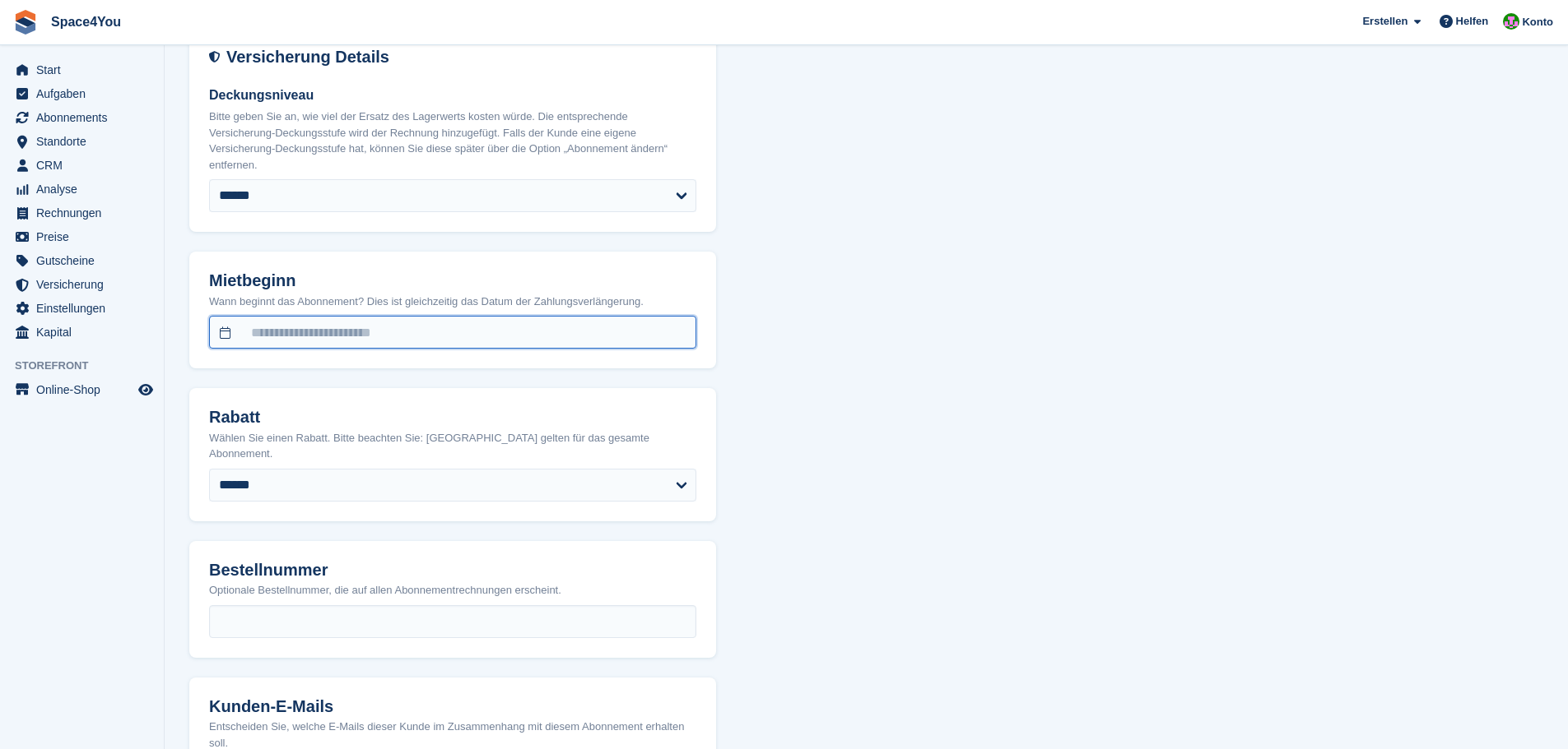
click at [339, 326] on input "text" at bounding box center [452, 332] width 487 height 33
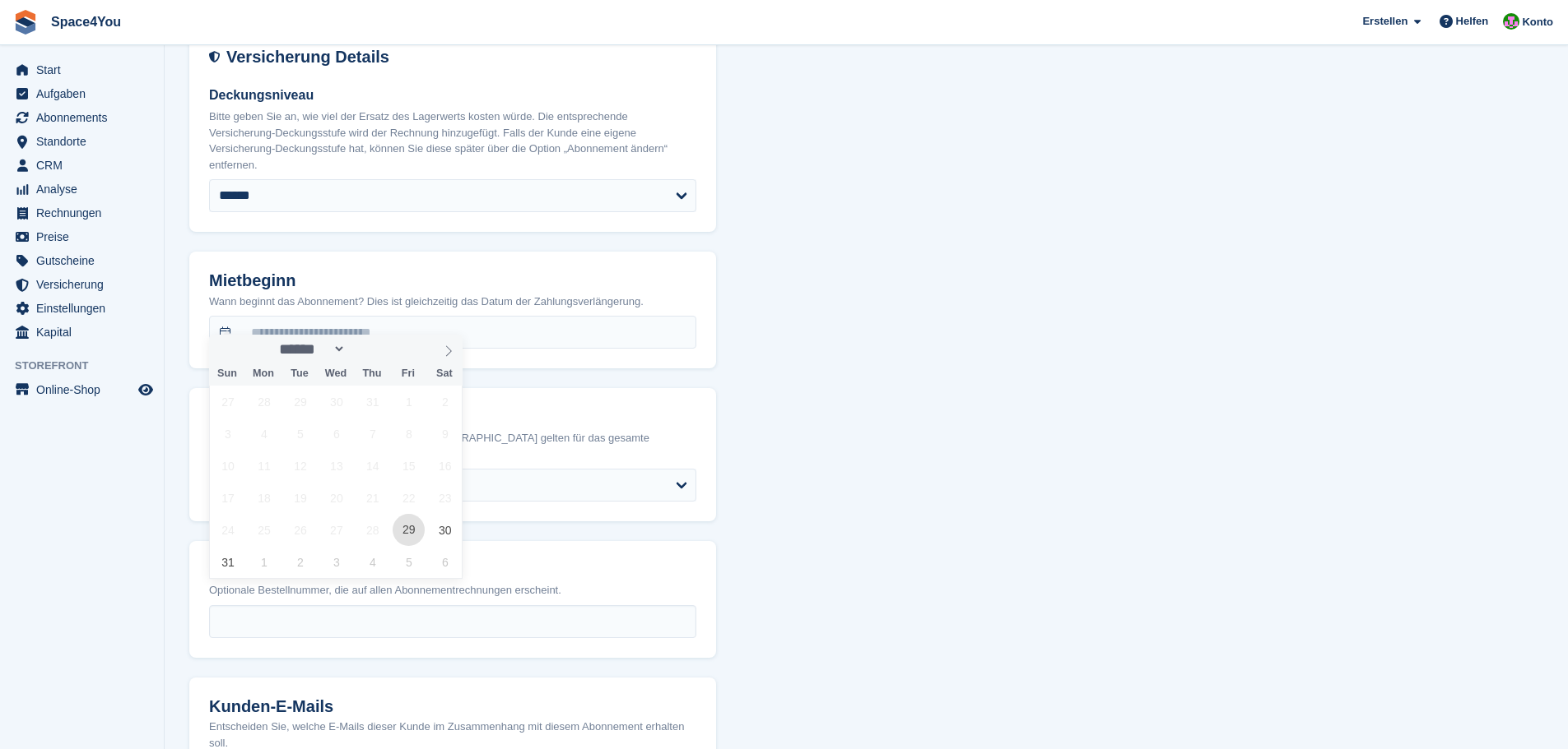
click at [413, 535] on span "29" at bounding box center [408, 530] width 32 height 32
type input "**********"
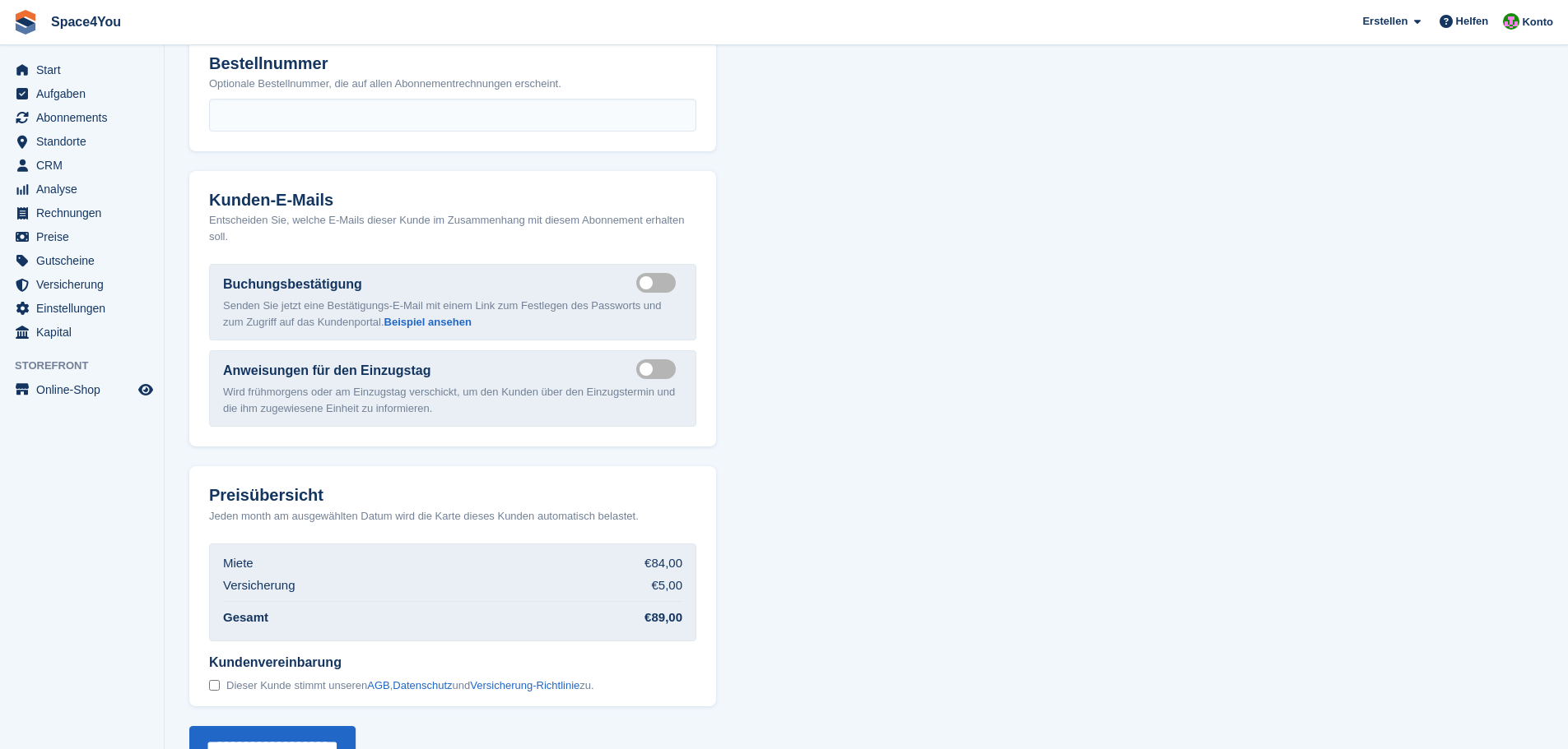
scroll to position [1669, 0]
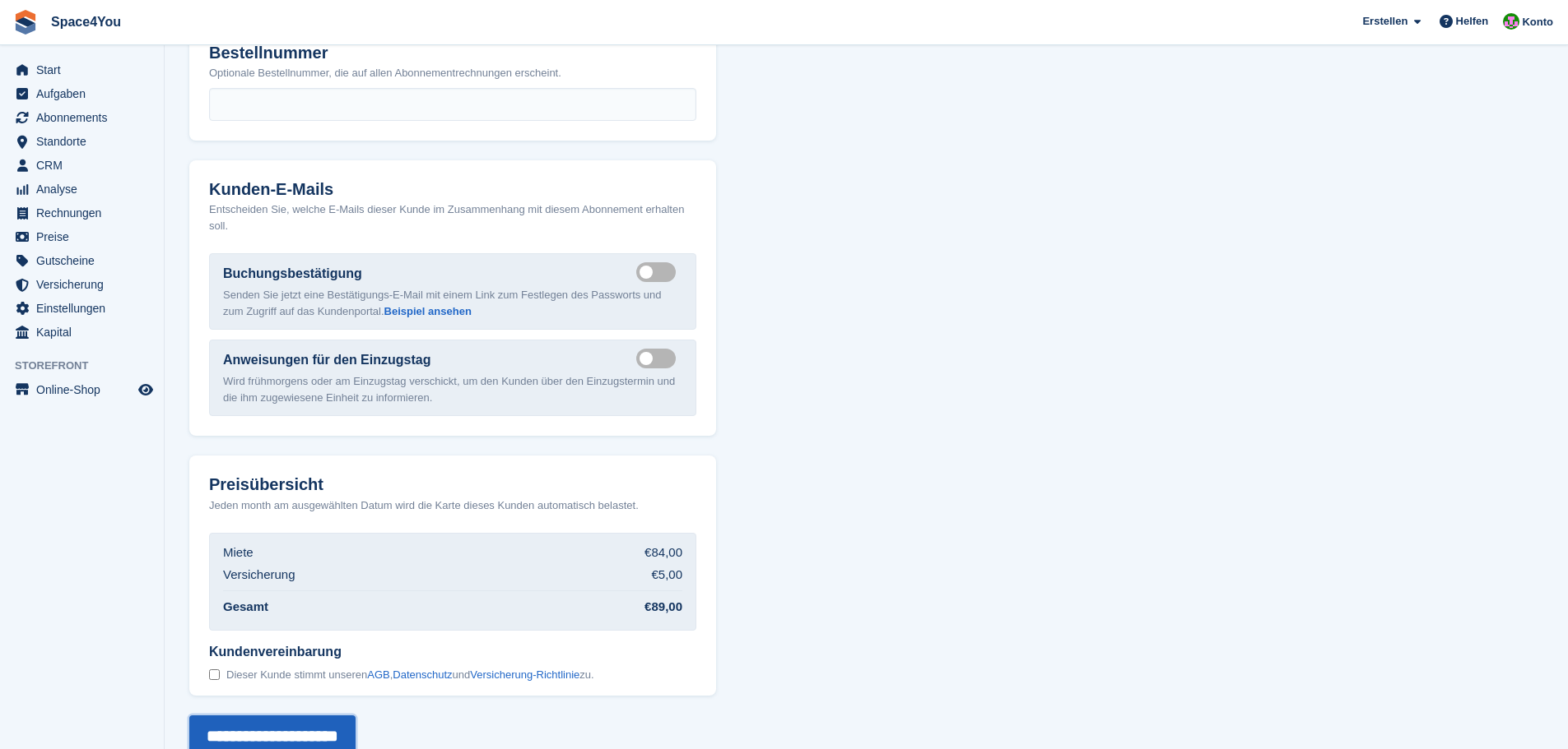
click at [255, 716] on input "**********" at bounding box center [272, 736] width 166 height 41
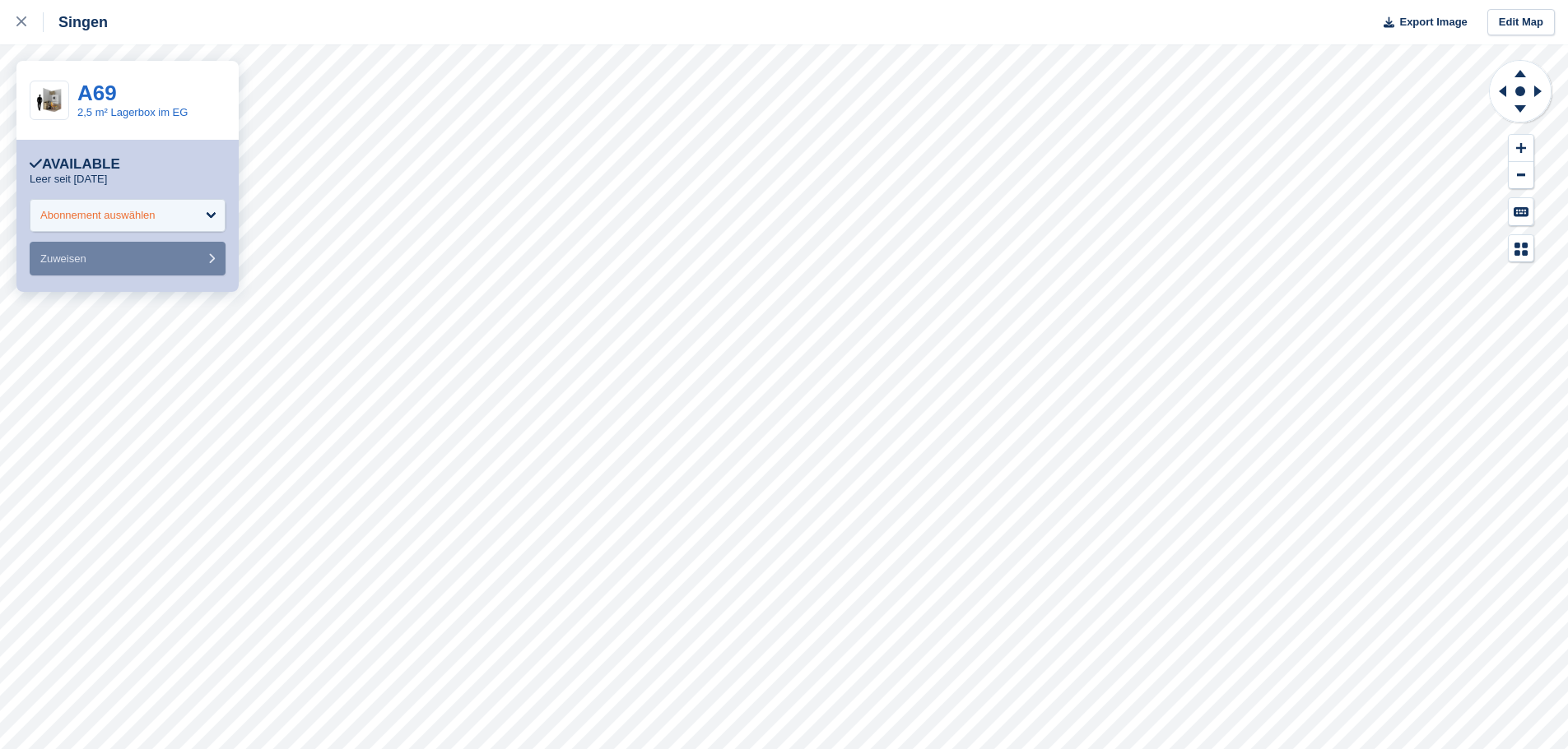
click at [126, 217] on div "Abonnement auswählen" at bounding box center [98, 215] width 115 height 16
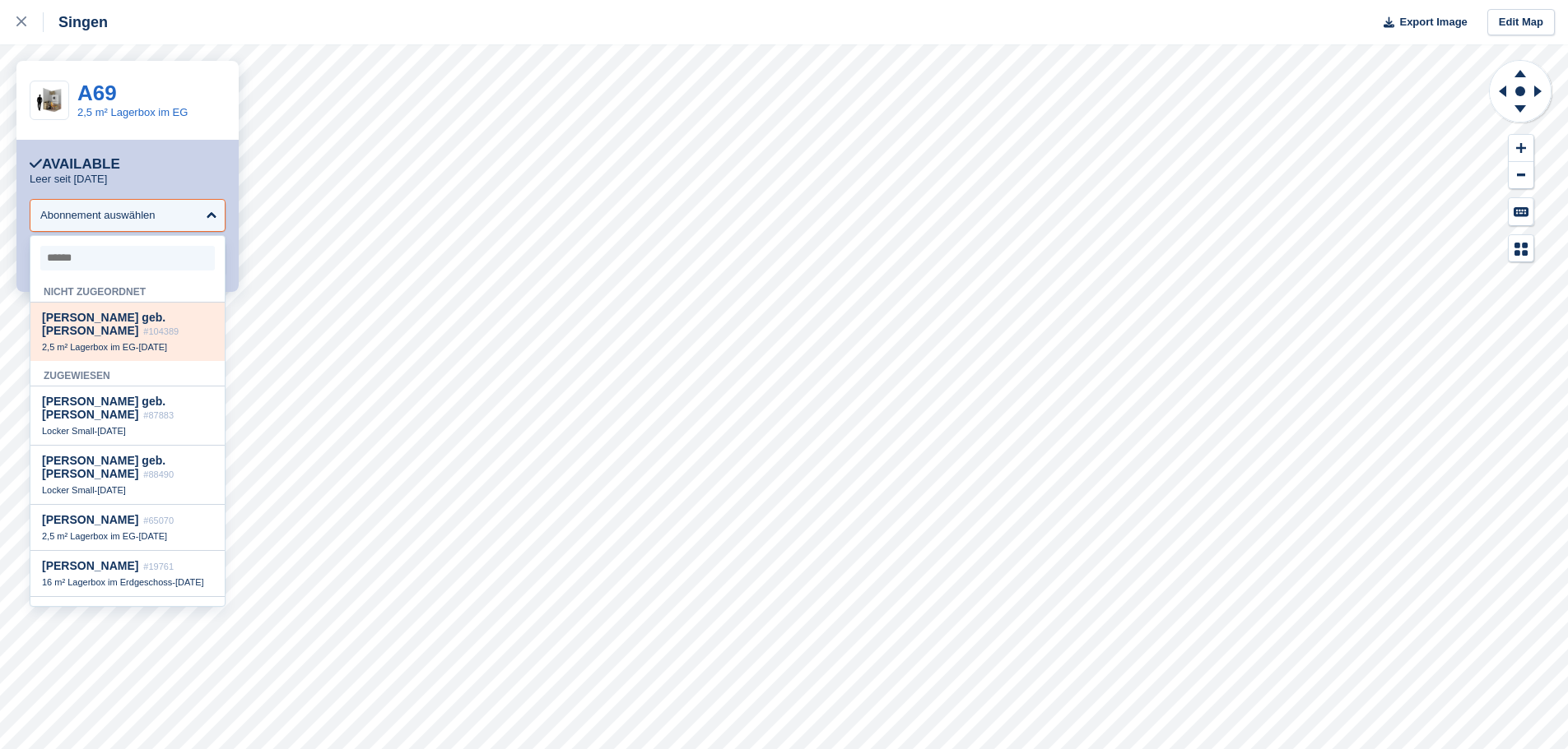
click at [84, 318] on span "[PERSON_NAME] geb. [PERSON_NAME]" at bounding box center [104, 324] width 124 height 26
select select "******"
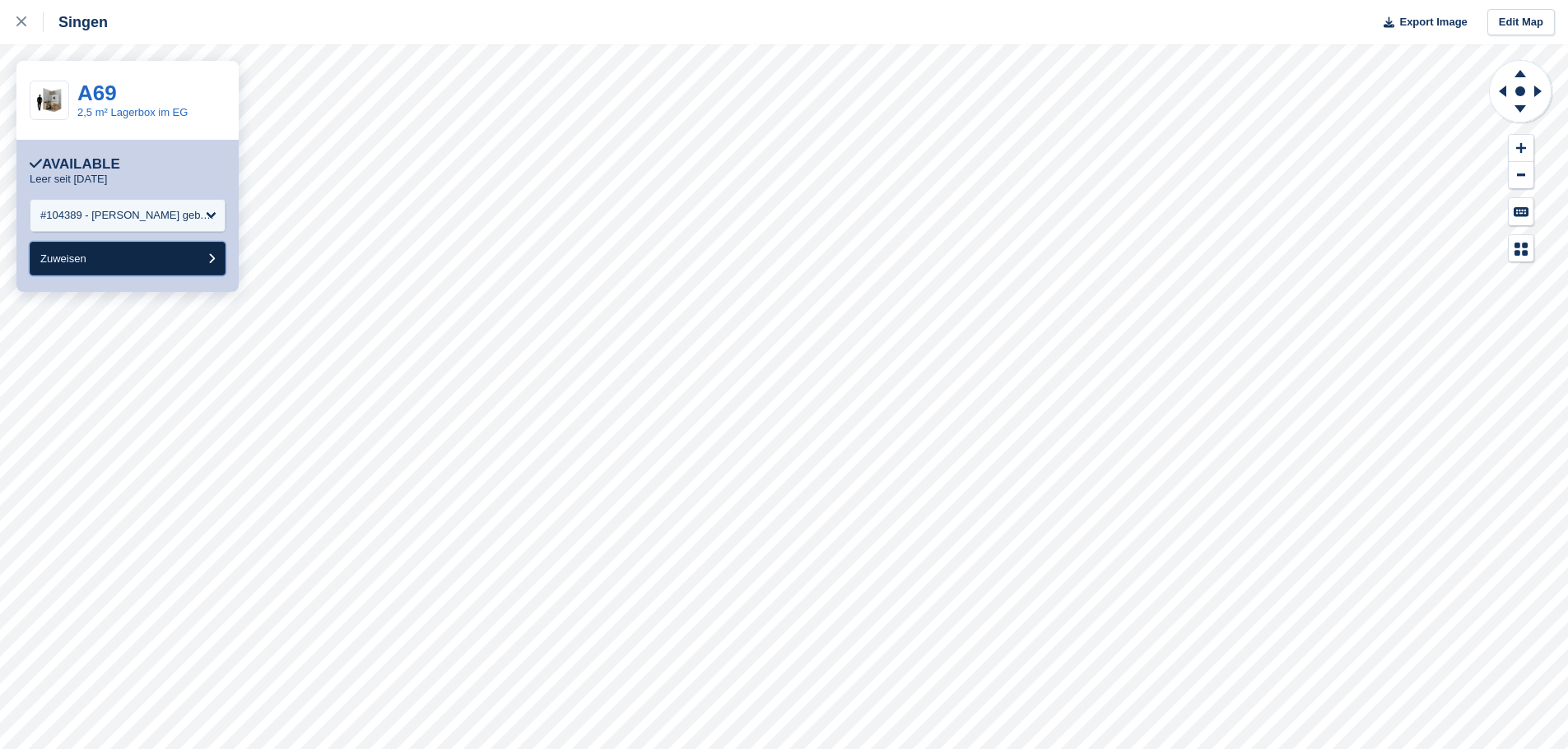
click at [104, 273] on button "Zuweisen" at bounding box center [127, 259] width 196 height 34
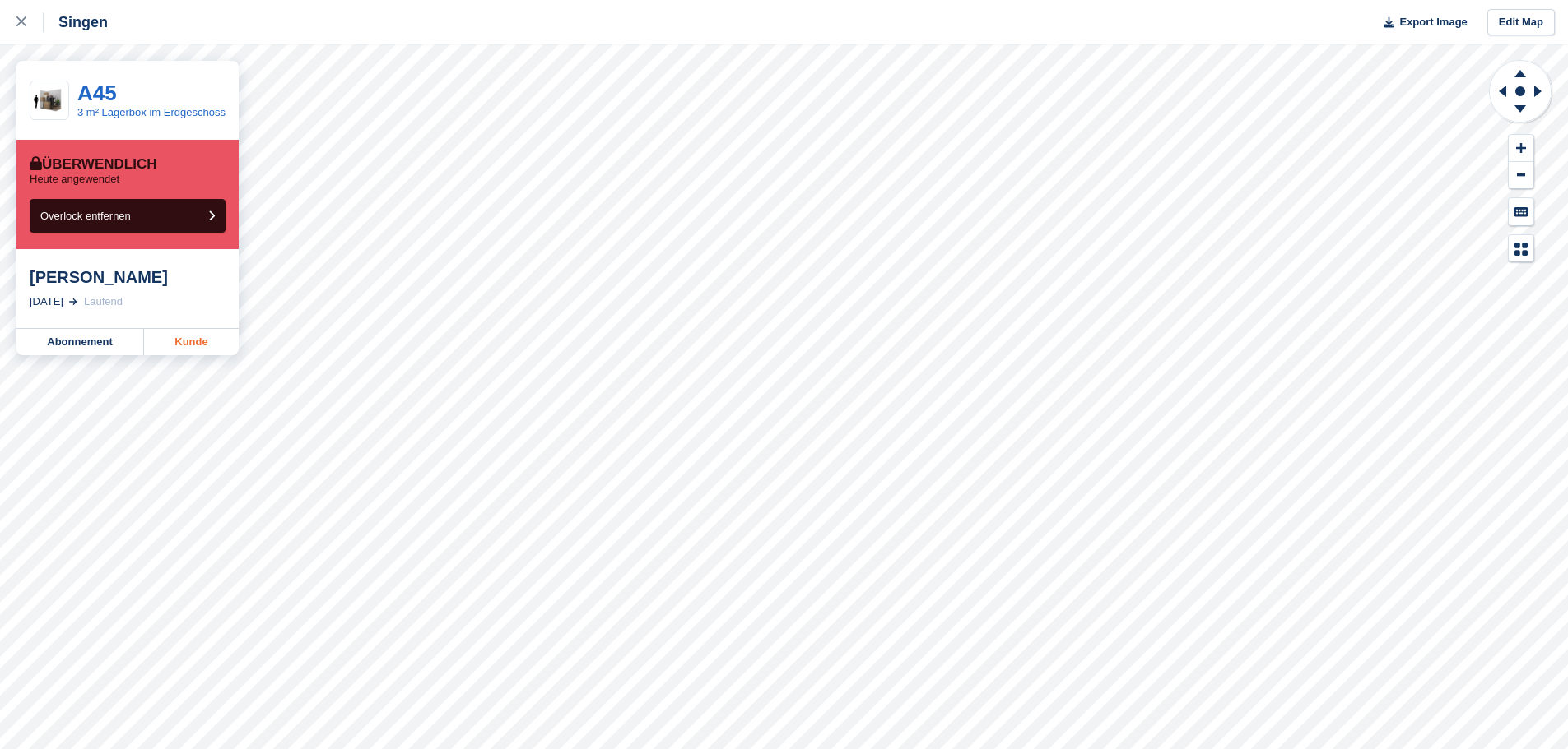
click at [194, 350] on link "Kunde" at bounding box center [190, 342] width 94 height 26
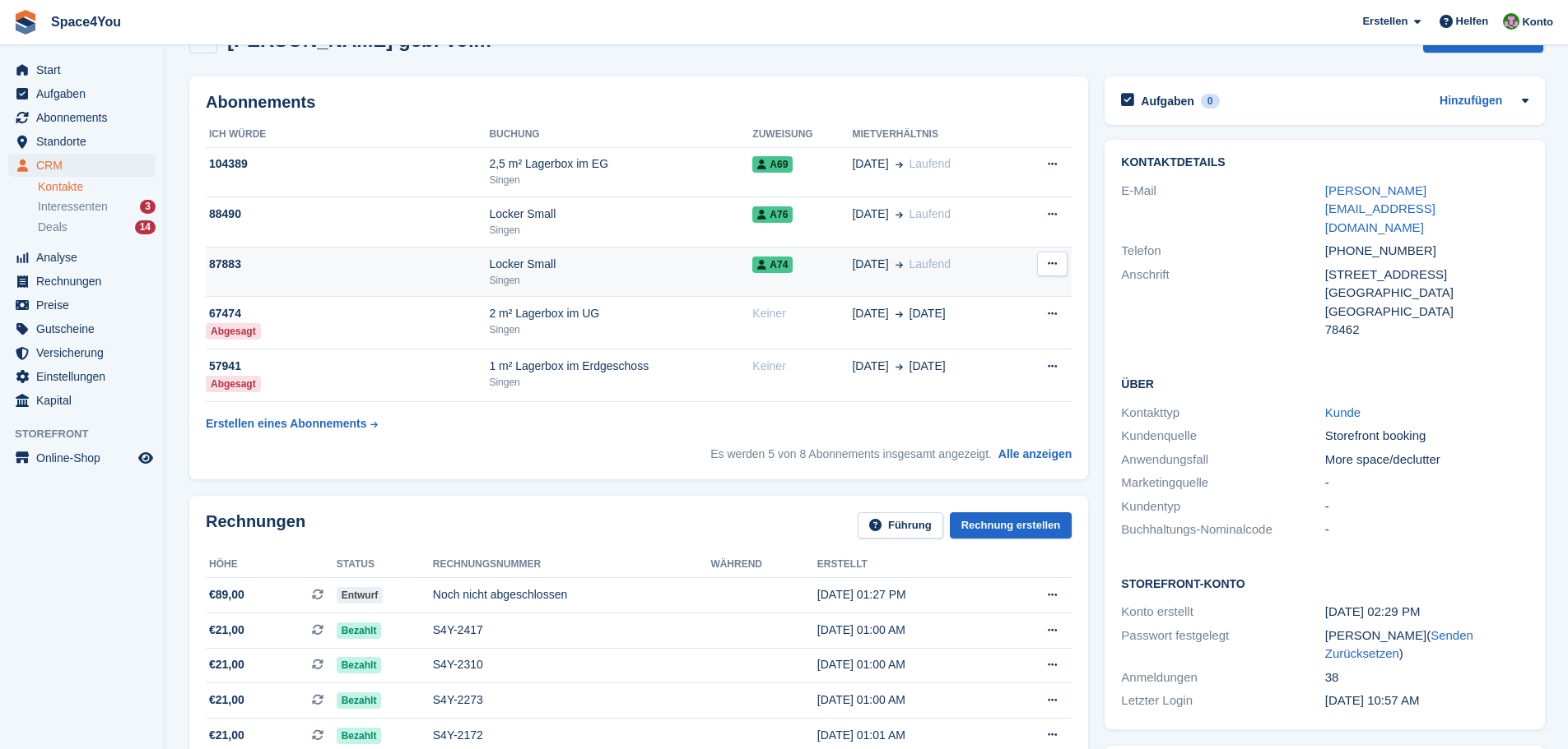
scroll to position [83, 0]
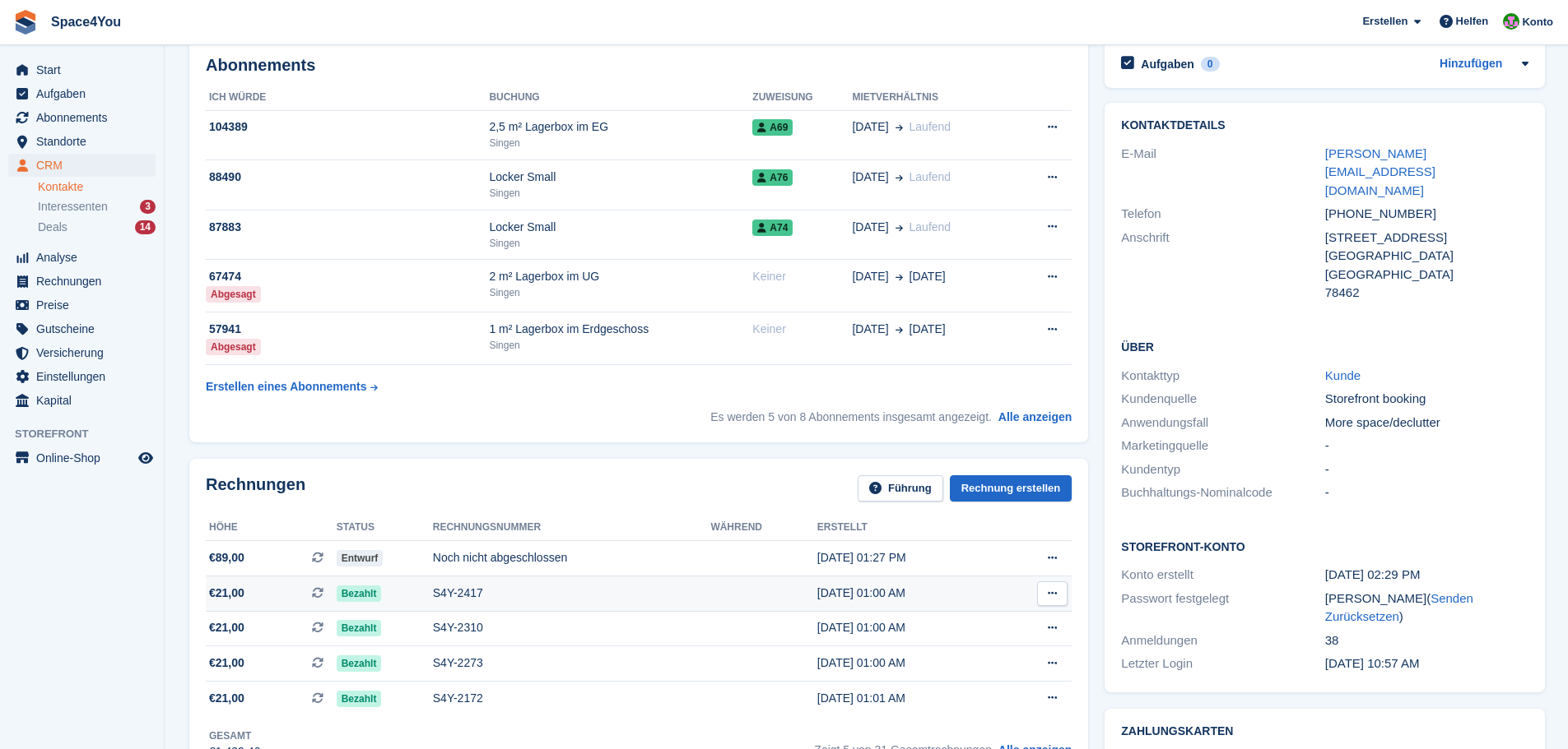
click at [267, 590] on span "€21,00 Dies ist eine wiederkehrende Abonnementrechnung." at bounding box center [271, 593] width 131 height 17
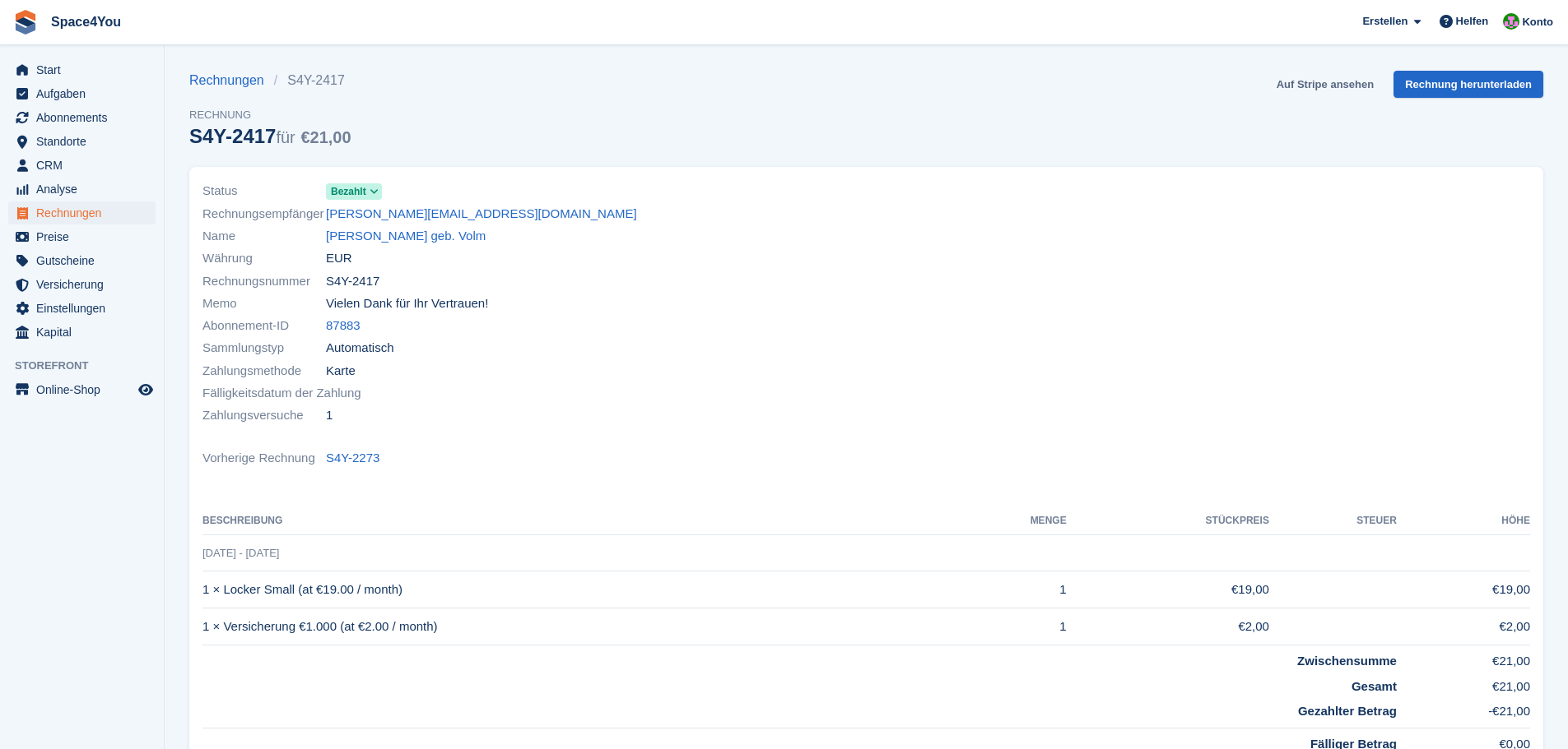
click at [1345, 85] on link "Auf Stripe ansehen" at bounding box center [1325, 84] width 110 height 27
click at [363, 231] on link "[PERSON_NAME] geb. Volm" at bounding box center [406, 236] width 160 height 19
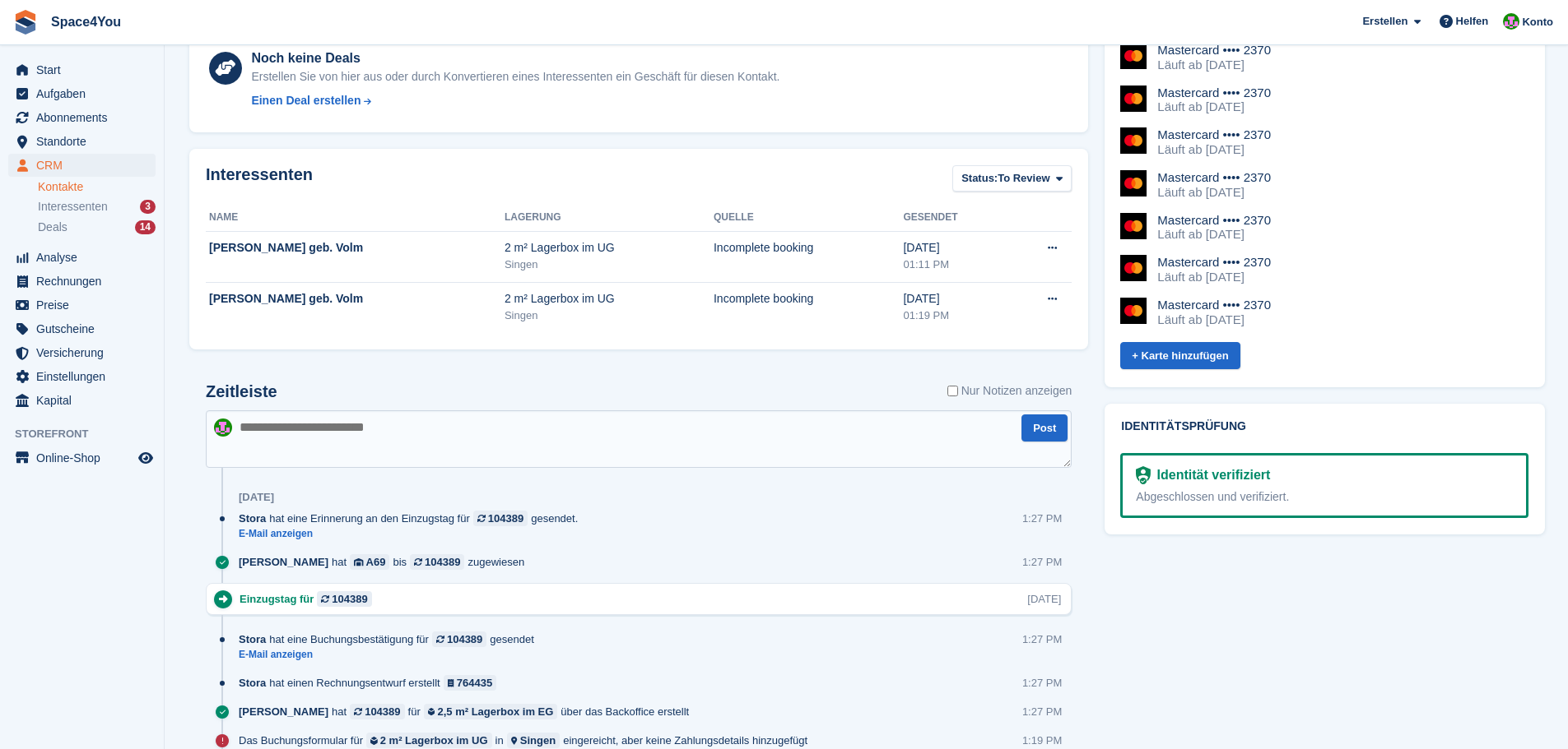
scroll to position [905, 0]
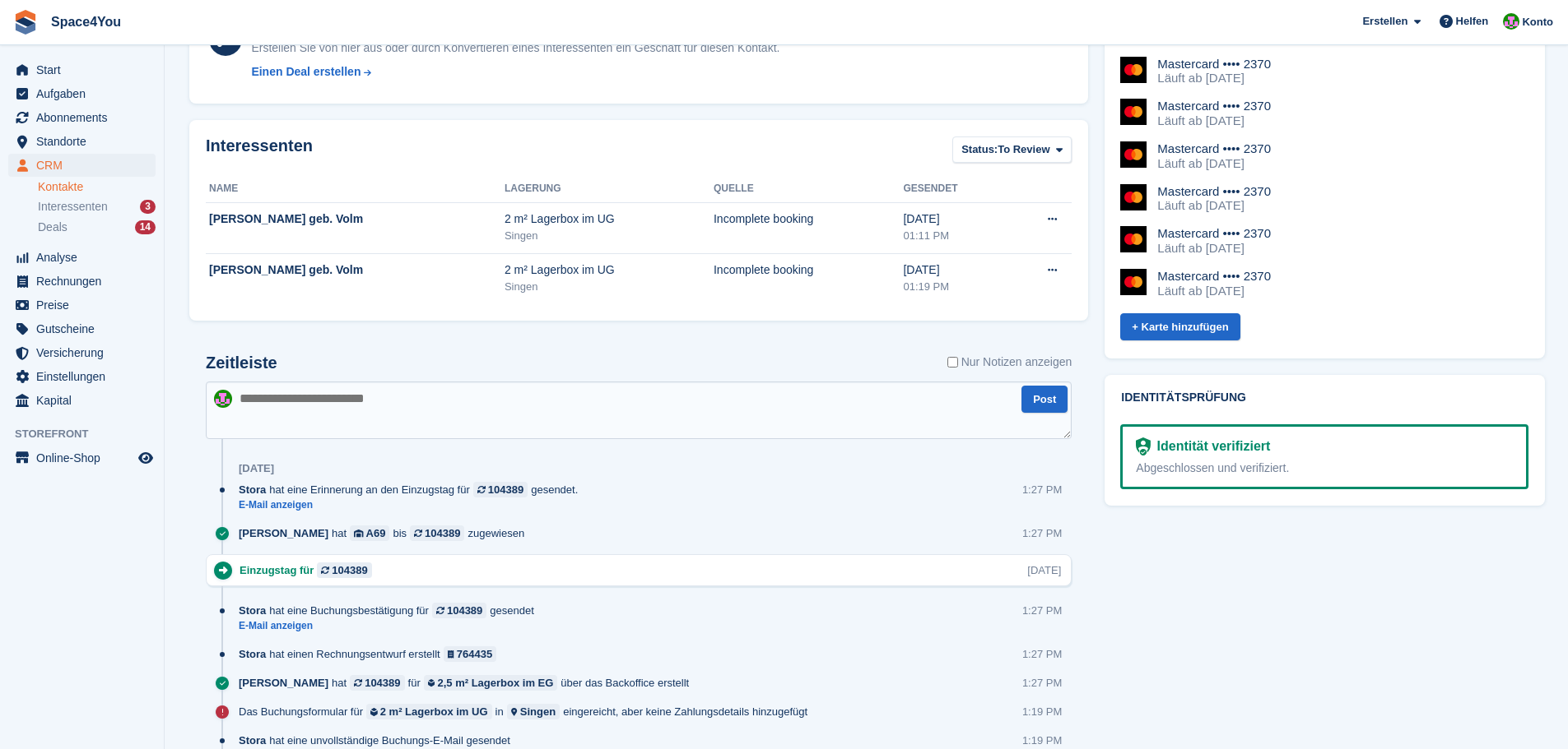
click at [381, 402] on textarea at bounding box center [638, 411] width 866 height 57
type textarea "**********"
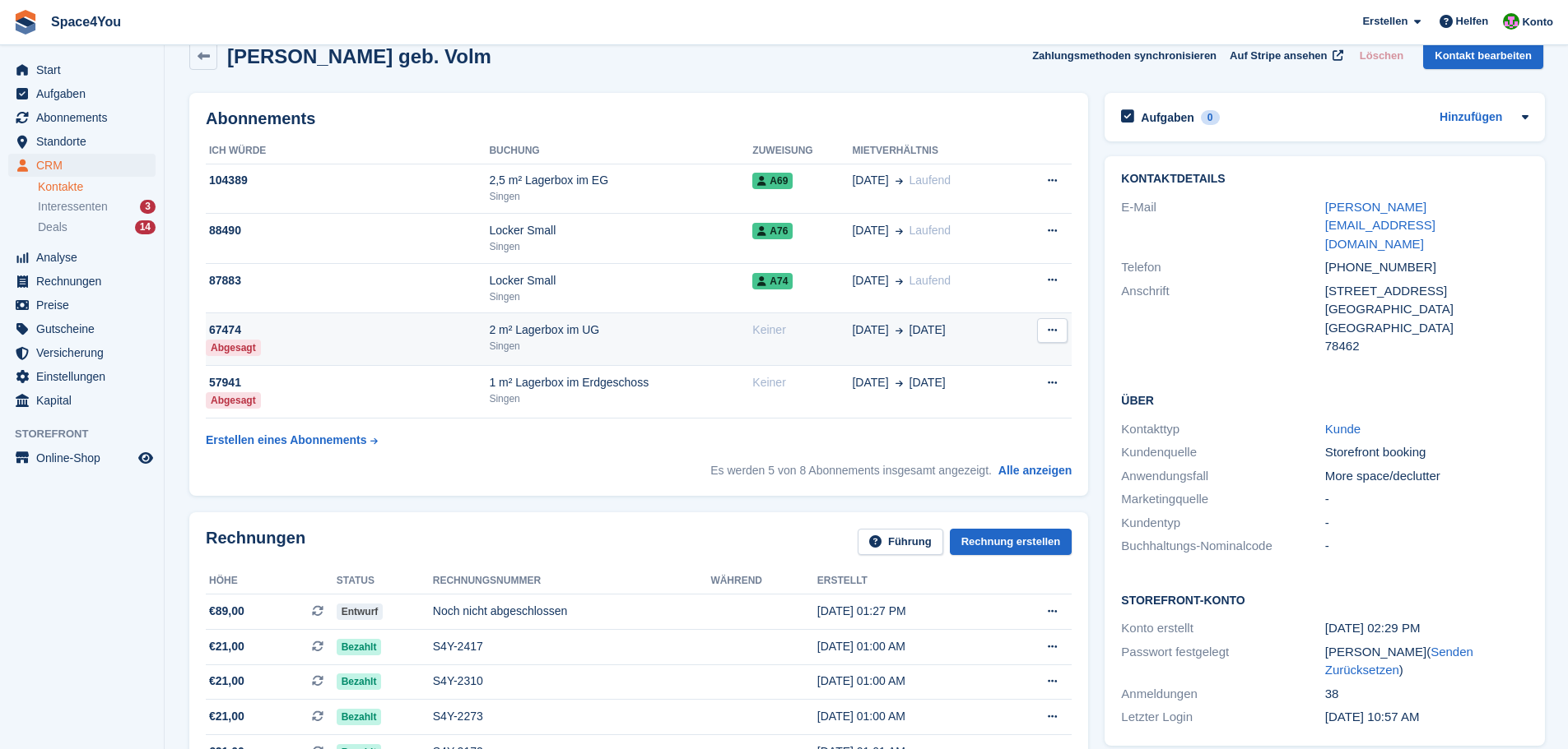
scroll to position [0, 0]
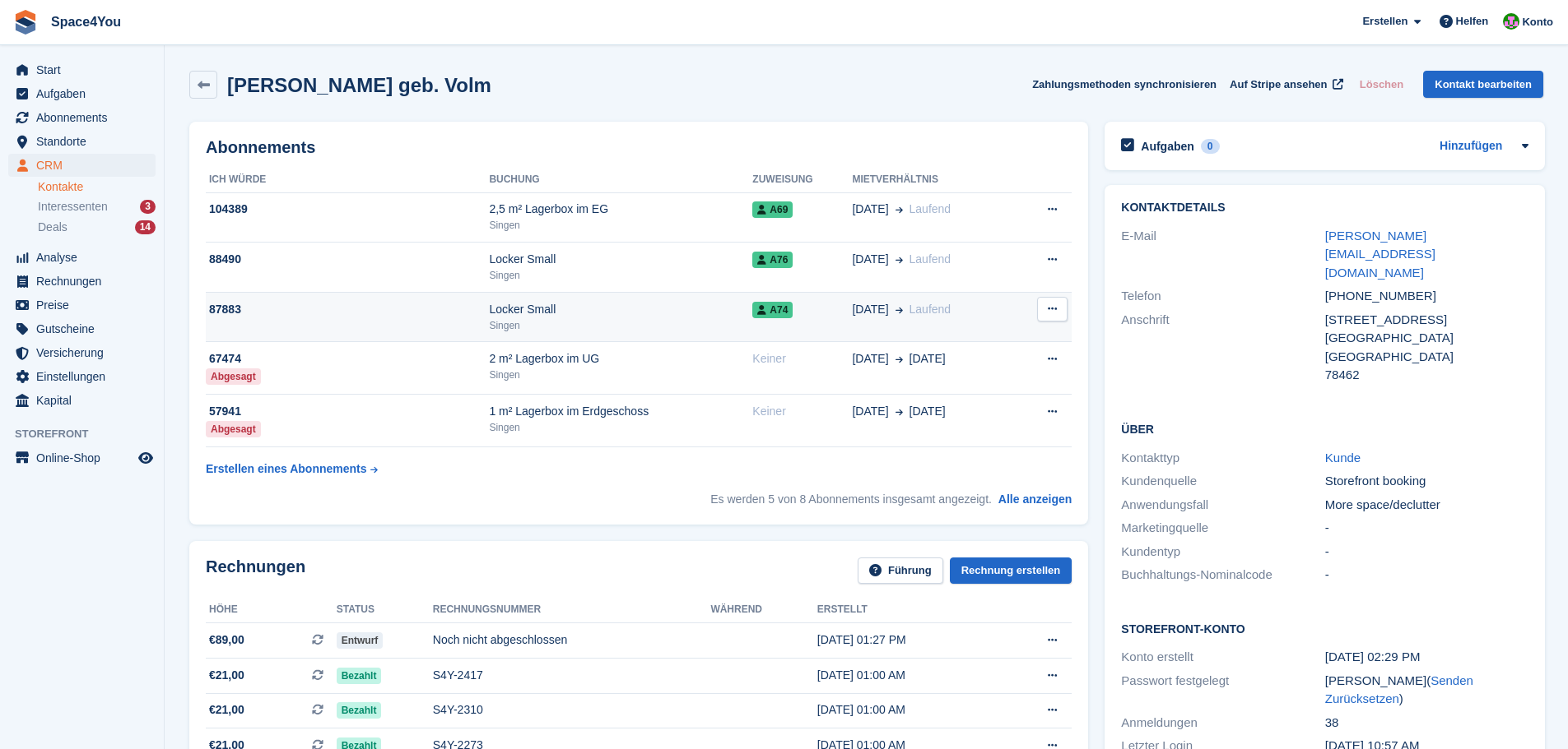
click at [949, 320] on td "28 May Laufend" at bounding box center [933, 318] width 163 height 50
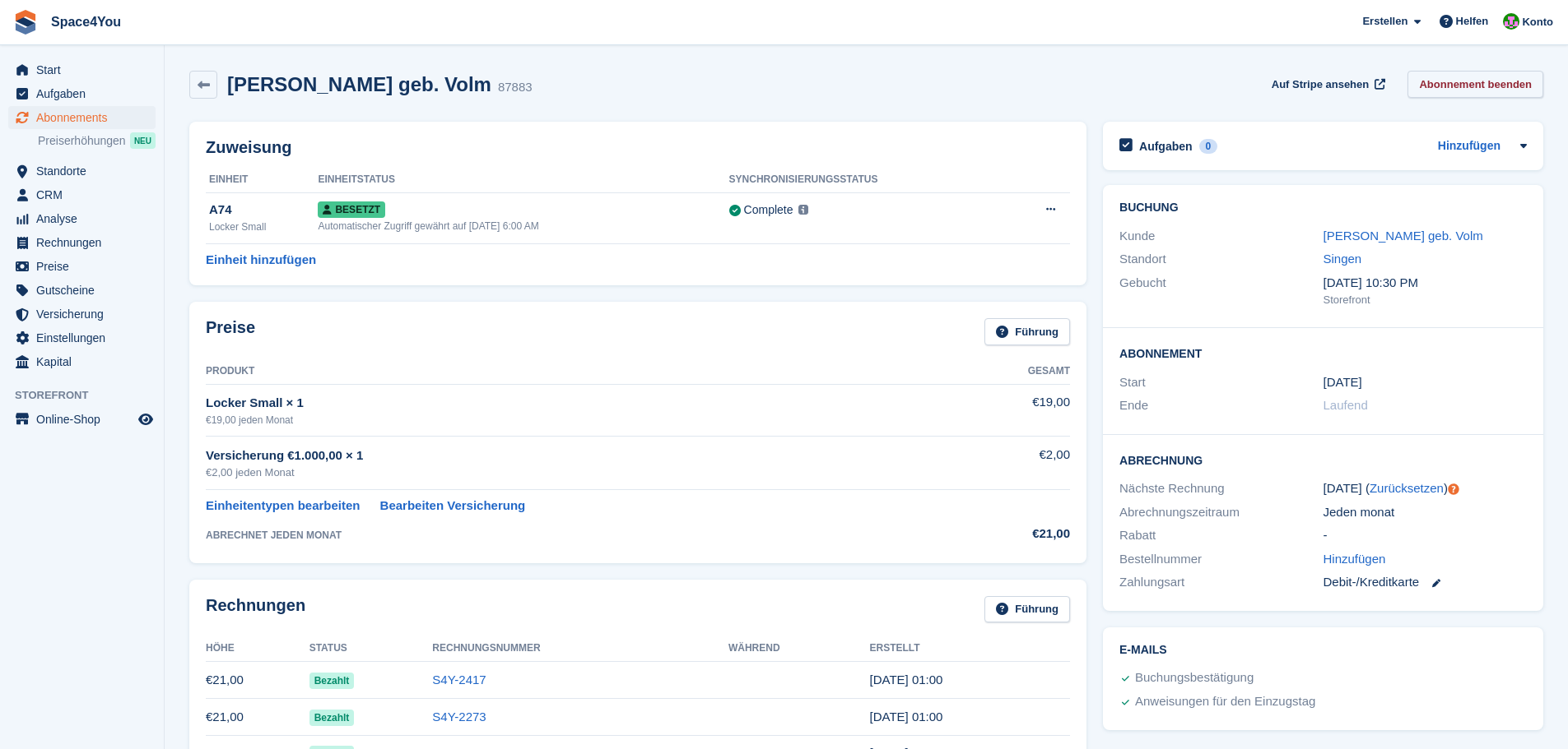
click at [1495, 86] on link "Abonnement beenden" at bounding box center [1475, 84] width 136 height 27
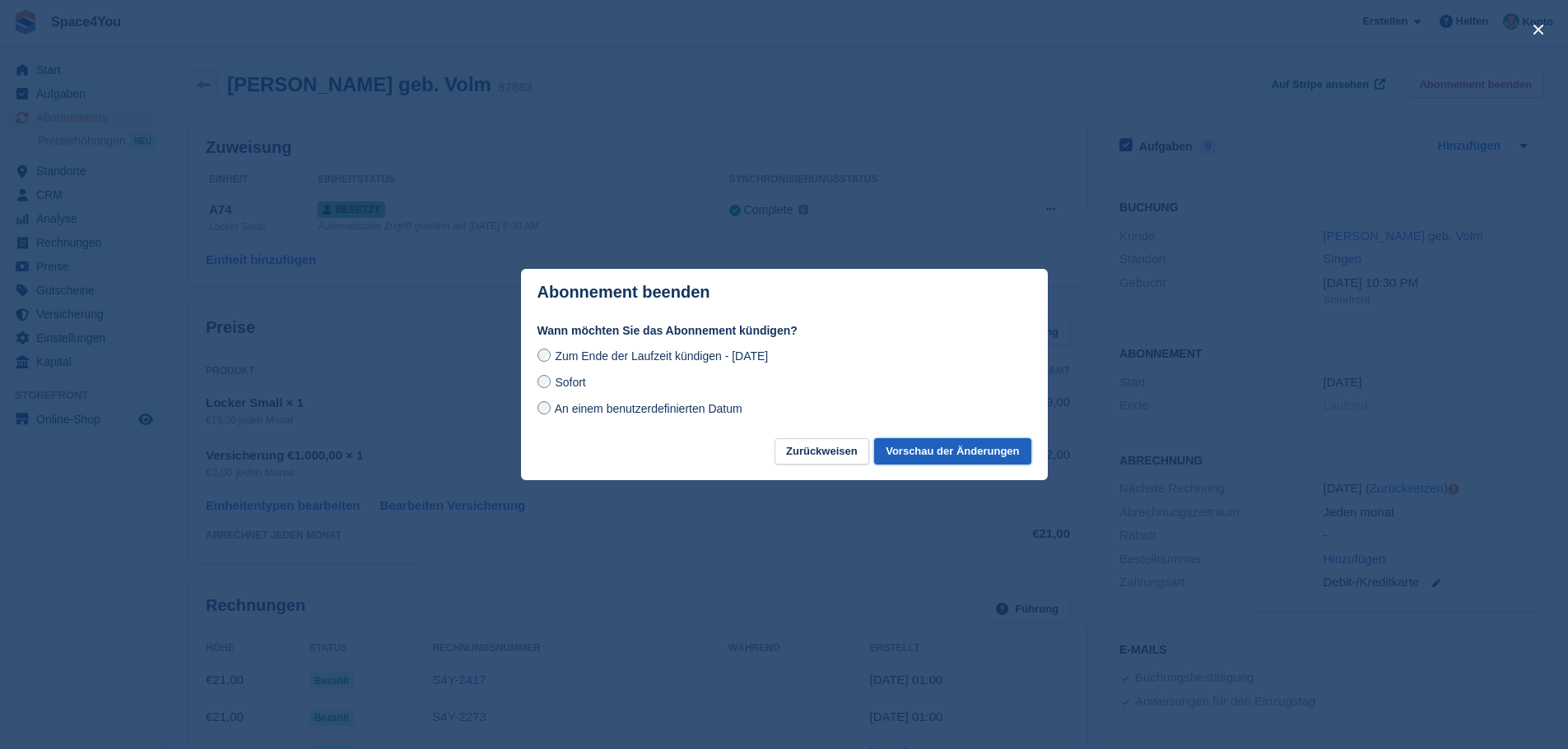
click at [966, 457] on button "Vorschau der Änderungen" at bounding box center [952, 452] width 156 height 27
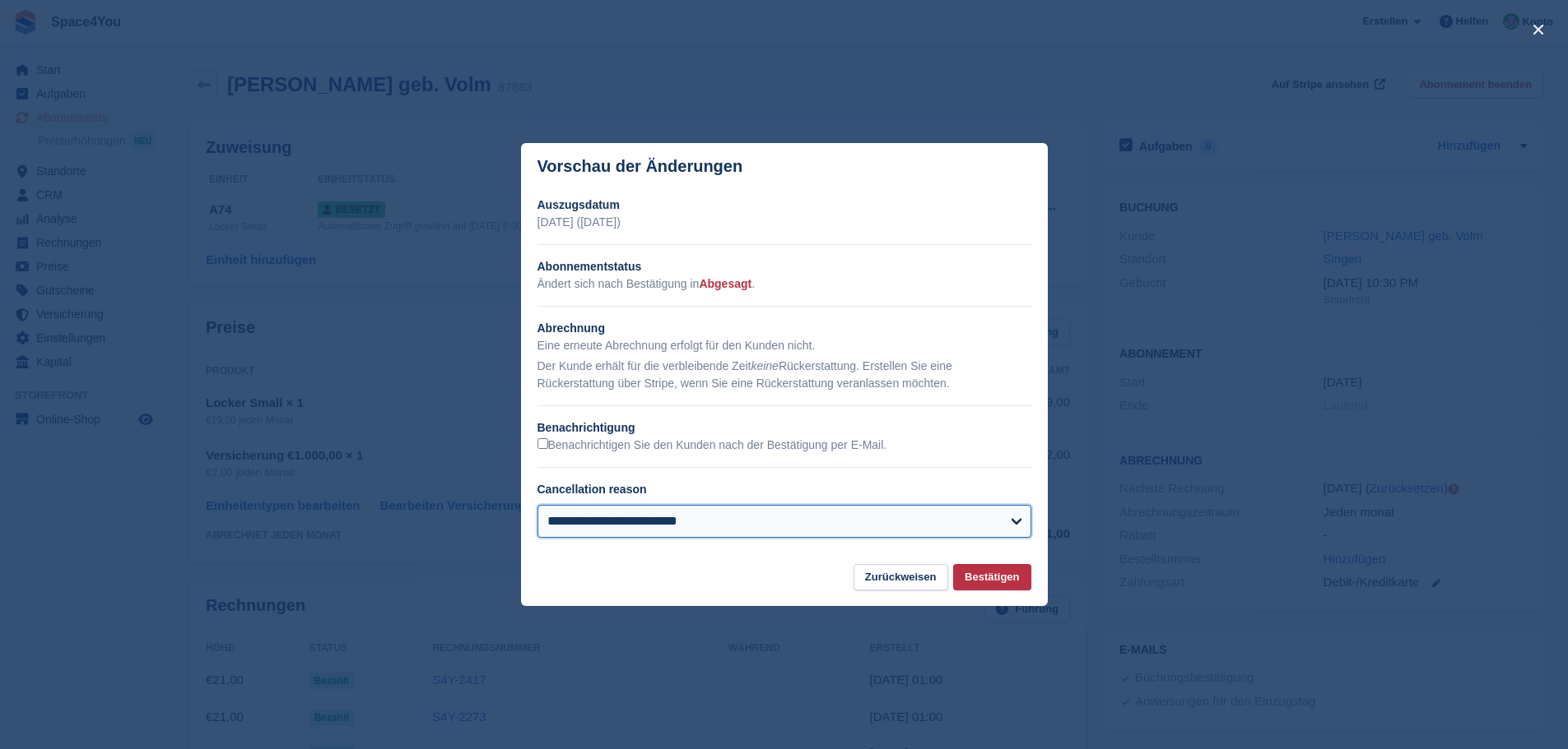
click at [778, 532] on select "**********" at bounding box center [784, 521] width 494 height 33
select select "**********"
click at [538, 506] on select "**********" at bounding box center [784, 521] width 494 height 33
click at [1001, 580] on button "Bestätigen" at bounding box center [992, 578] width 77 height 27
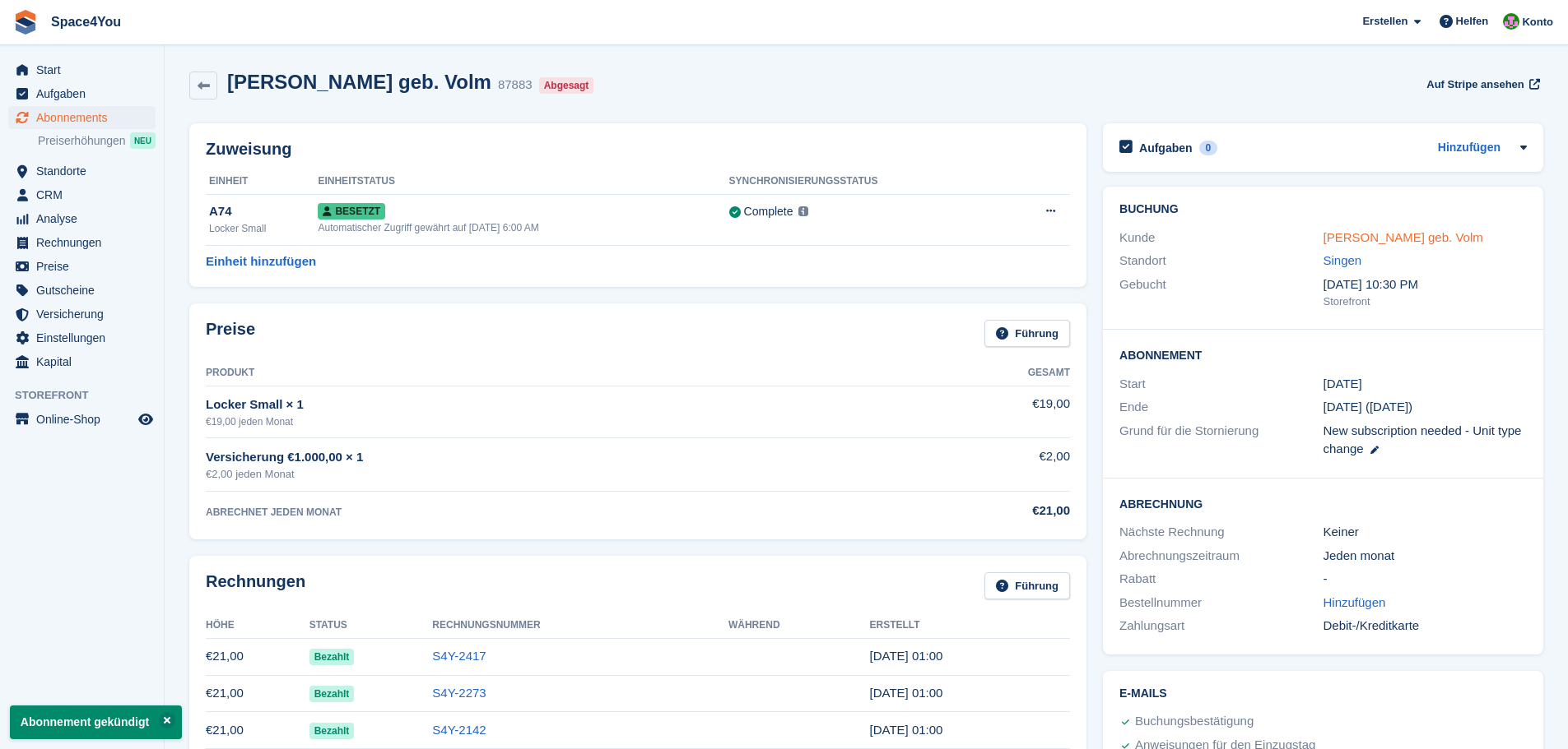
click at [1413, 240] on link "[PERSON_NAME] geb. Volm" at bounding box center [1404, 238] width 160 height 14
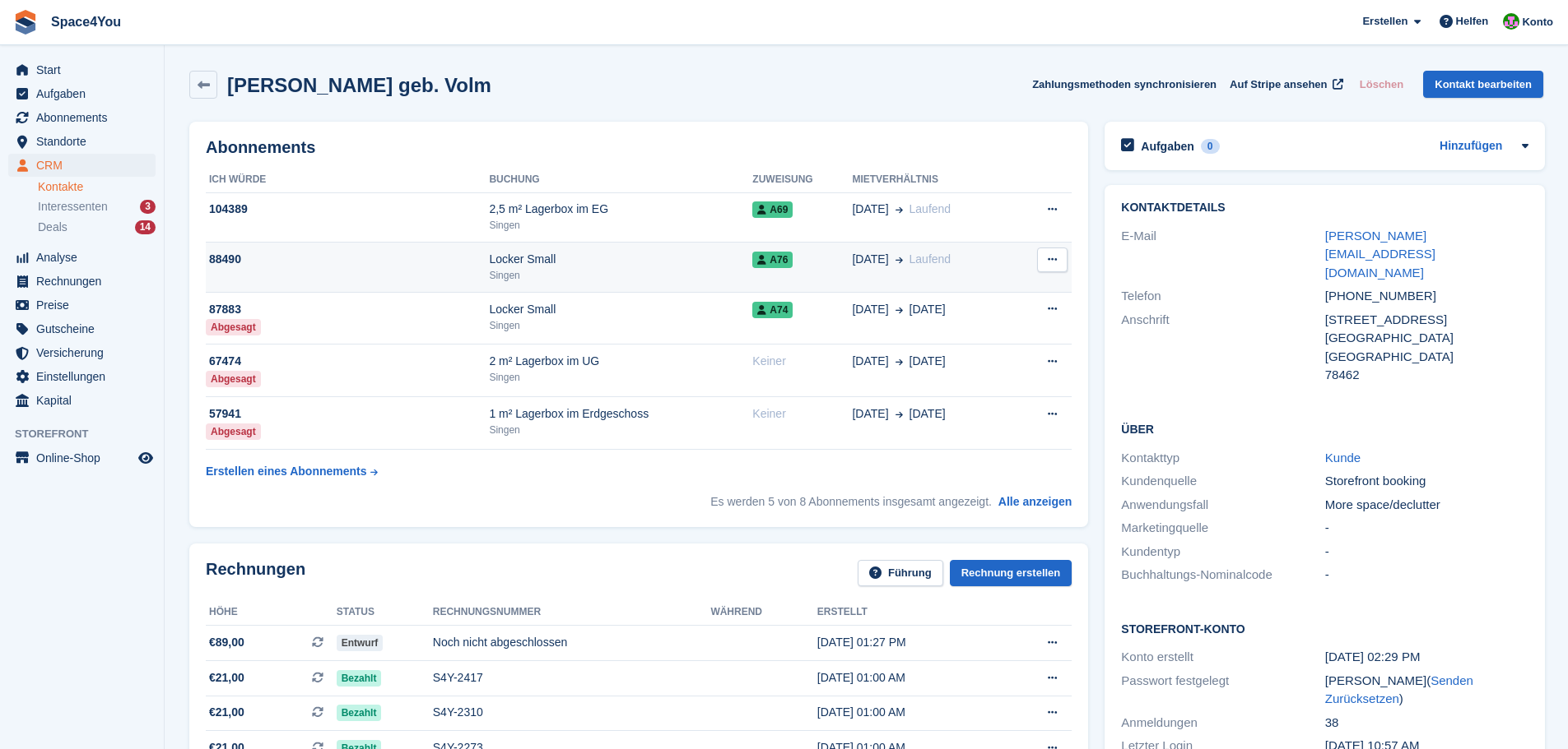
click at [984, 266] on div "01 Jun Laufend" at bounding box center [933, 259] width 163 height 17
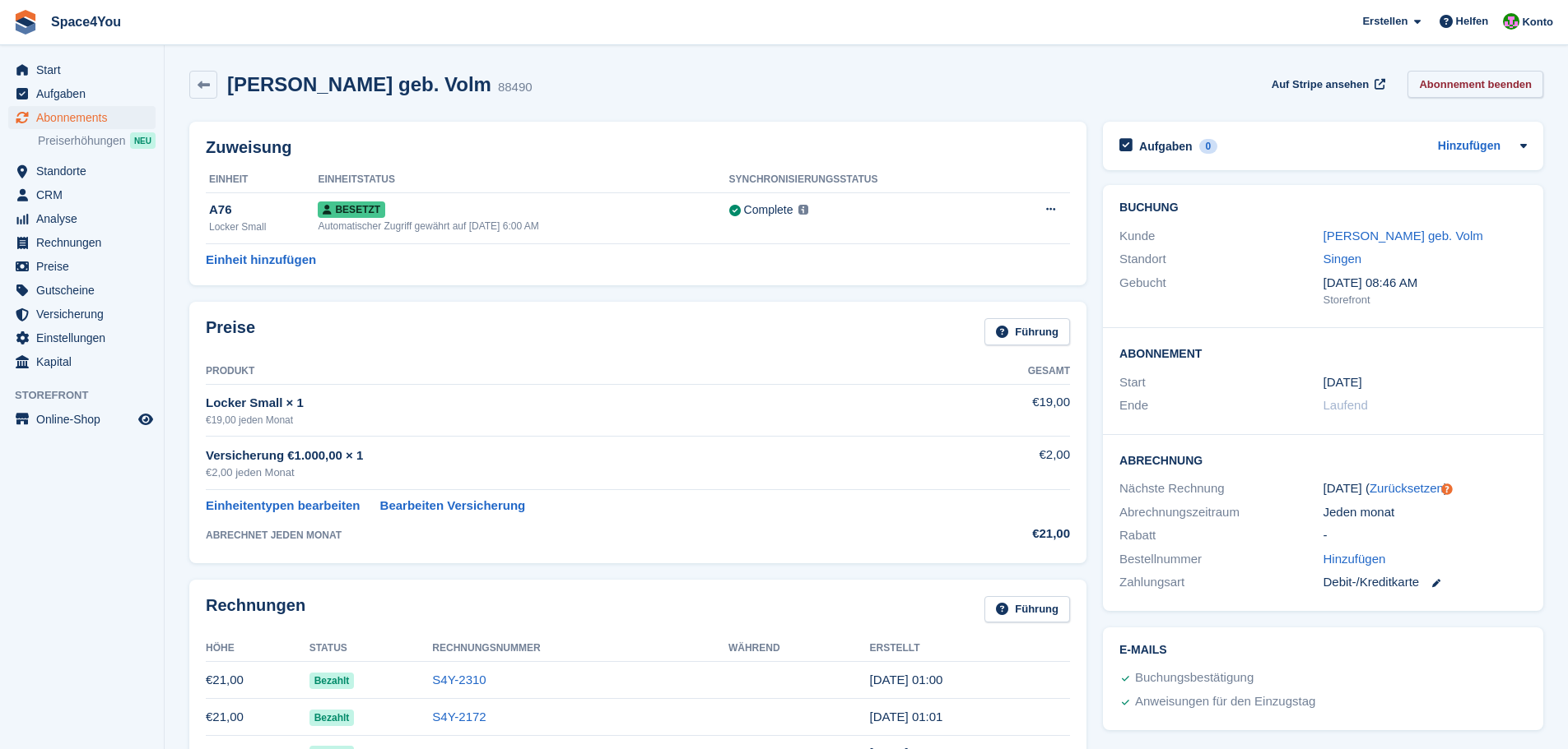
click at [1490, 91] on link "Abonnement beenden" at bounding box center [1475, 84] width 136 height 27
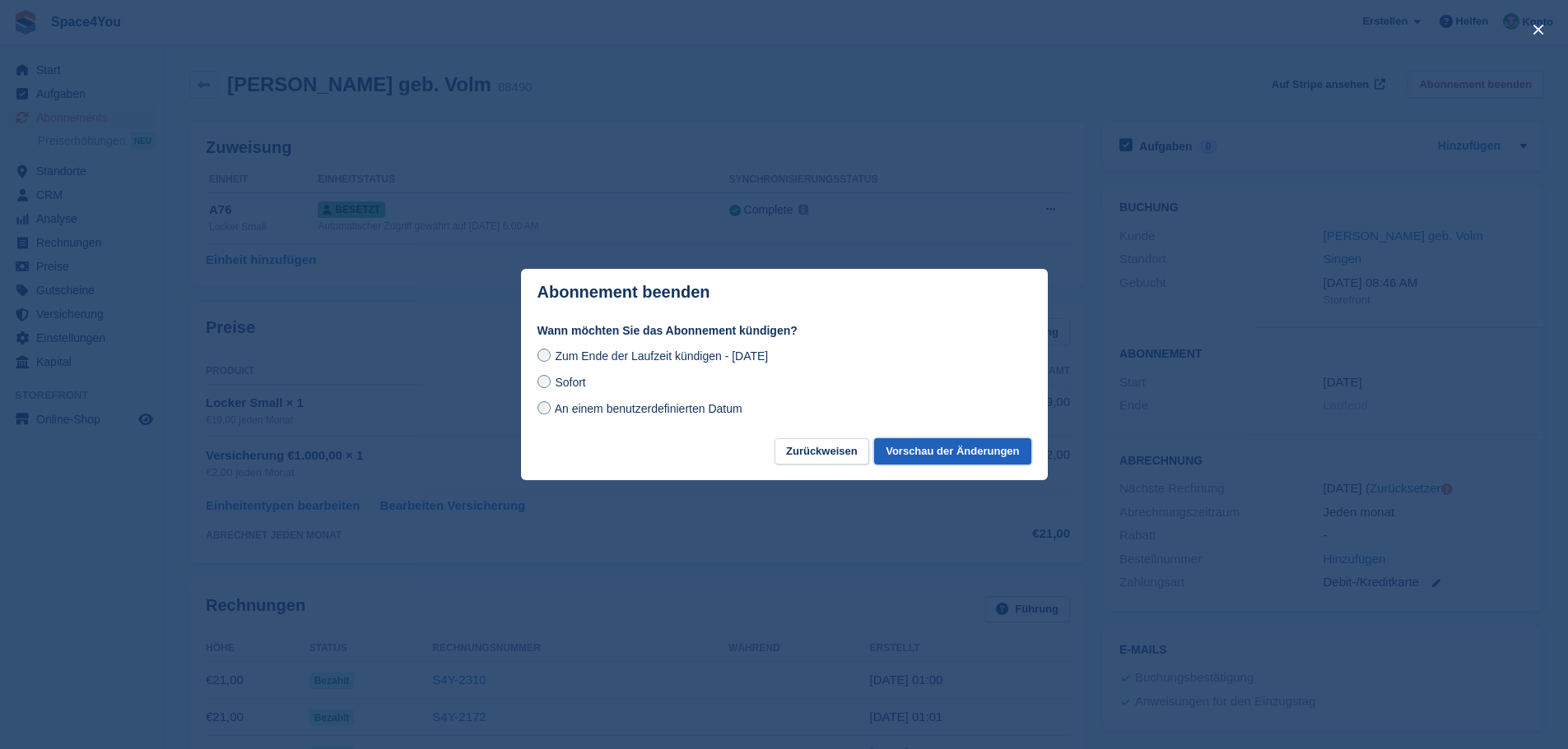
click at [963, 451] on button "Vorschau der Änderungen" at bounding box center [952, 452] width 156 height 27
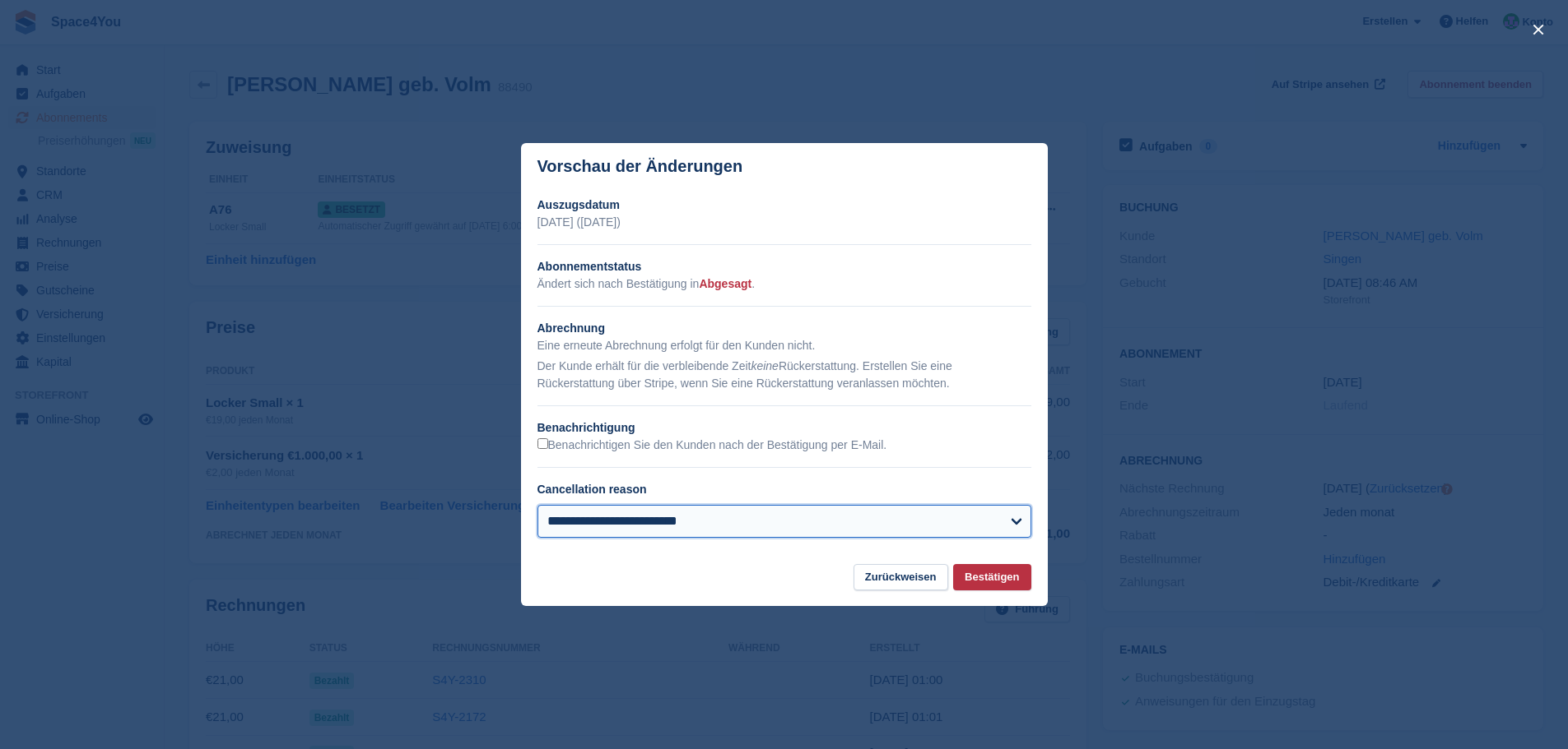
click at [690, 525] on select "**********" at bounding box center [784, 521] width 494 height 33
select select "**********"
click at [538, 506] on select "**********" at bounding box center [784, 521] width 494 height 33
click at [1003, 570] on button "Bestätigen" at bounding box center [992, 578] width 77 height 27
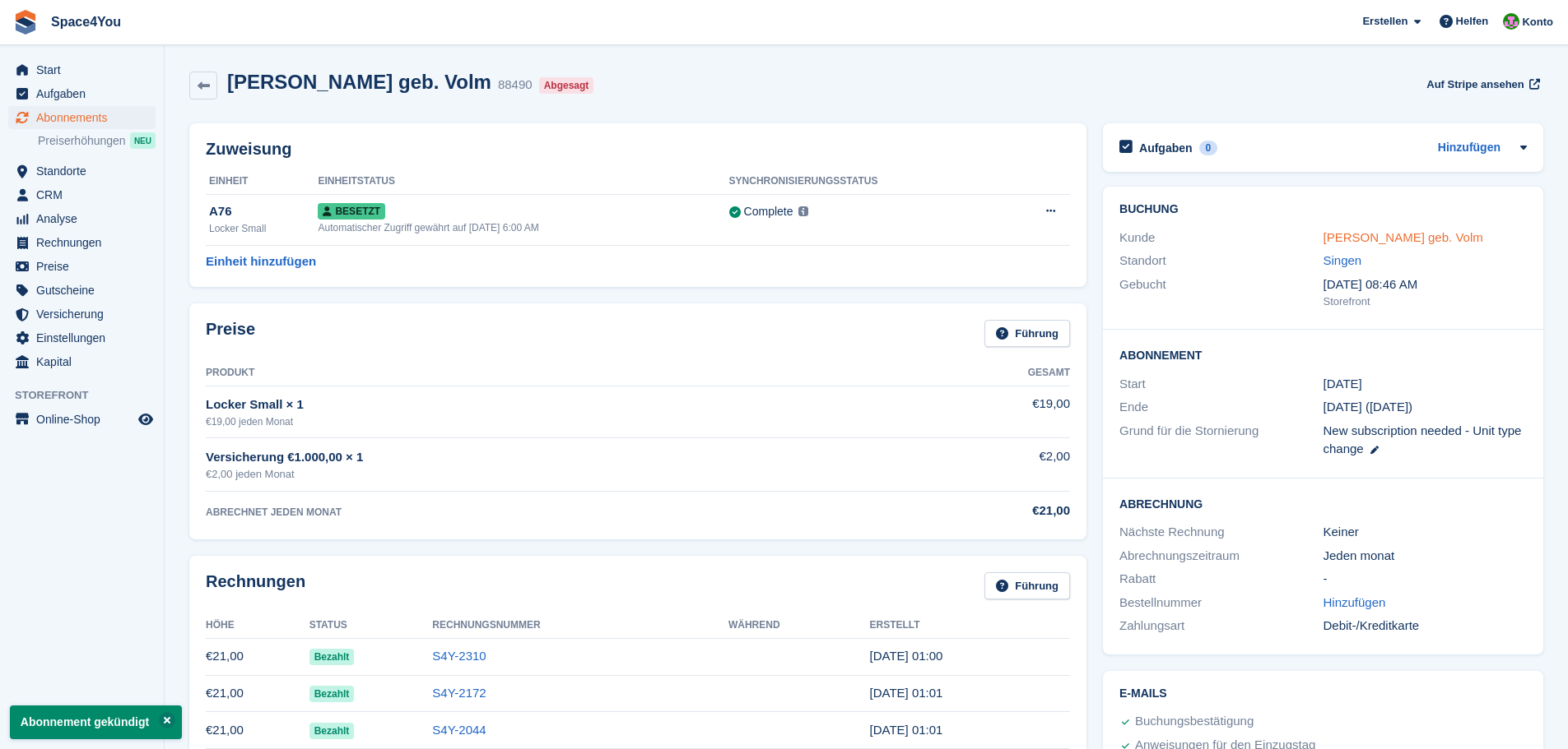
click at [1420, 243] on link "[PERSON_NAME] geb. Volm" at bounding box center [1404, 238] width 160 height 14
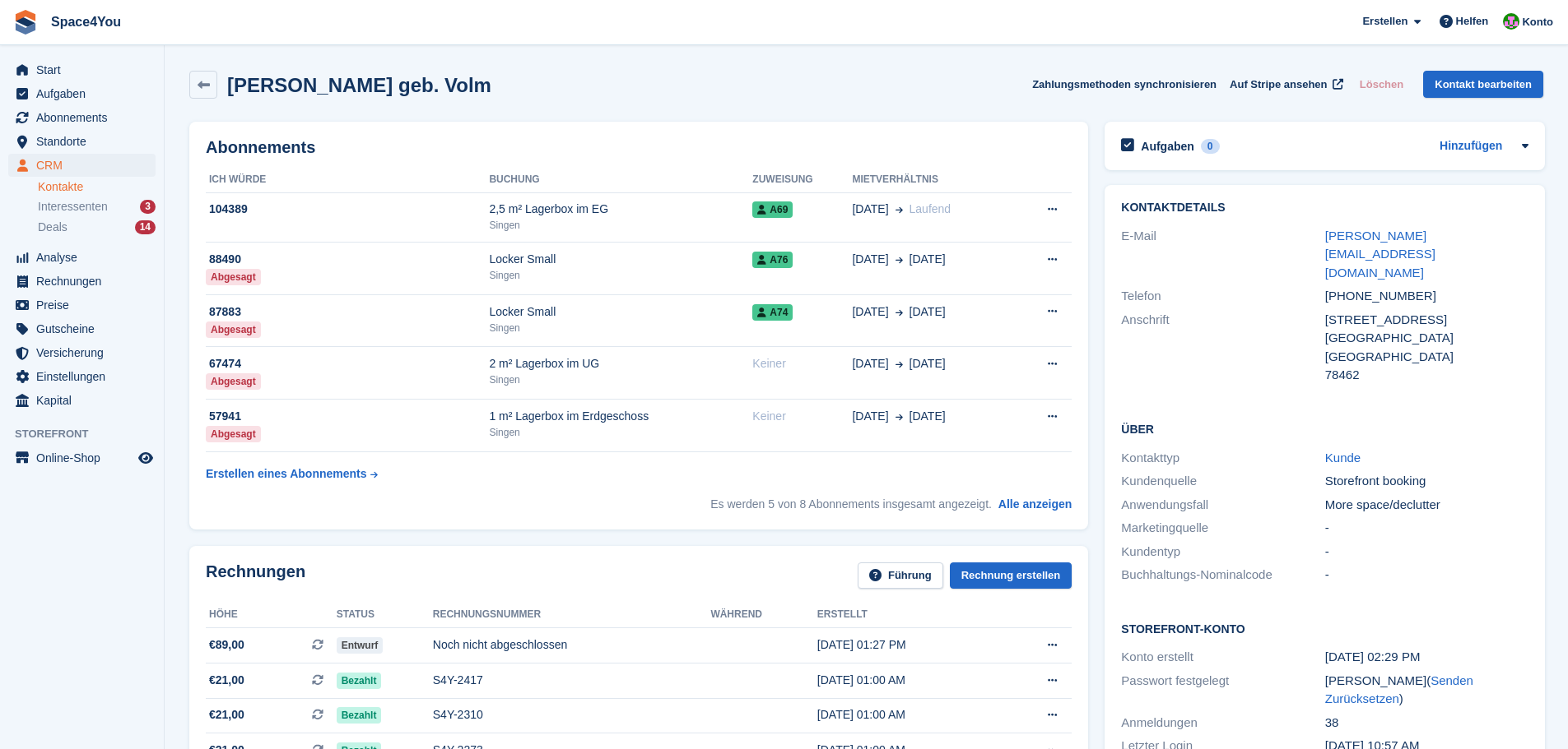
scroll to position [83, 0]
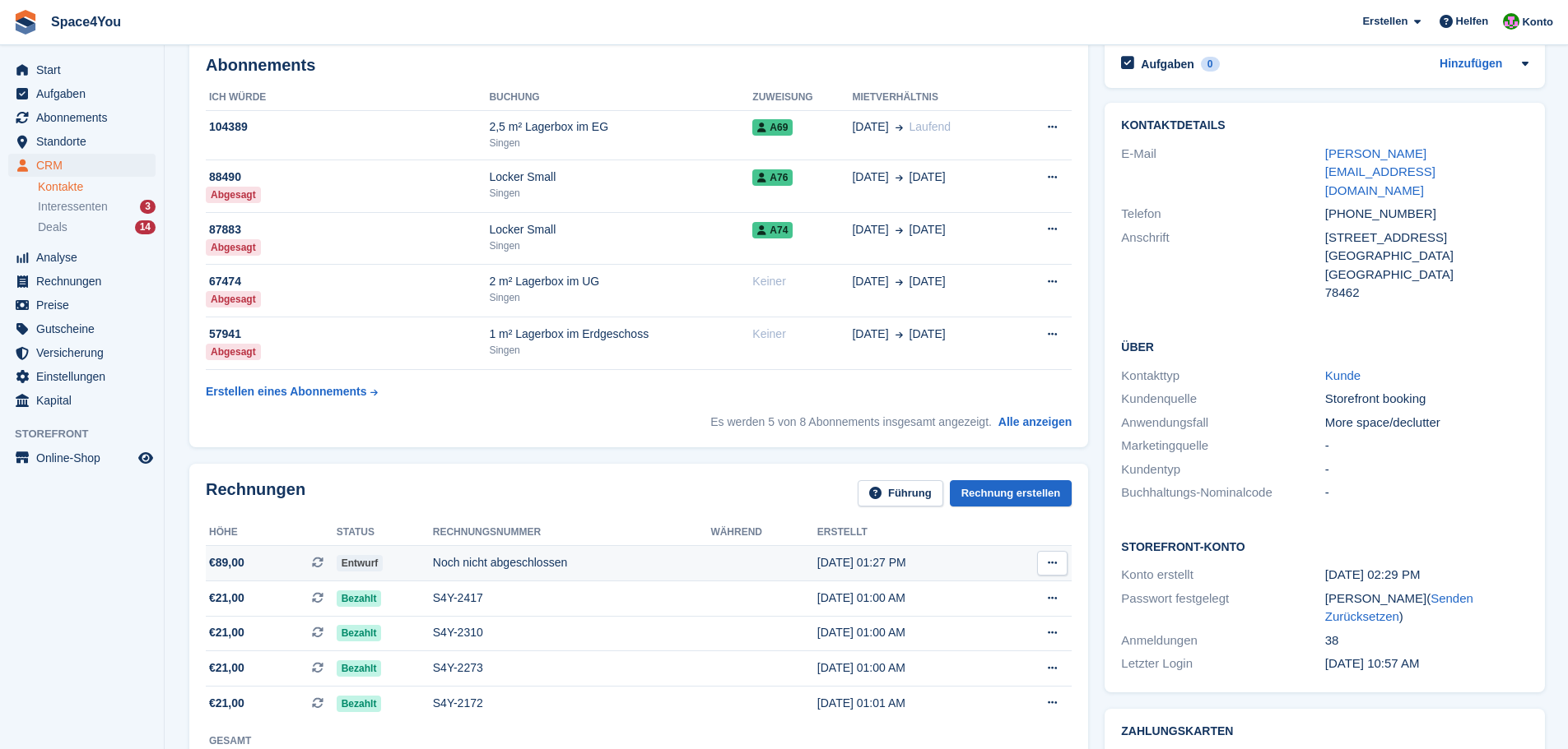
click at [506, 570] on div "Noch nicht abgeschlossen" at bounding box center [572, 562] width 278 height 17
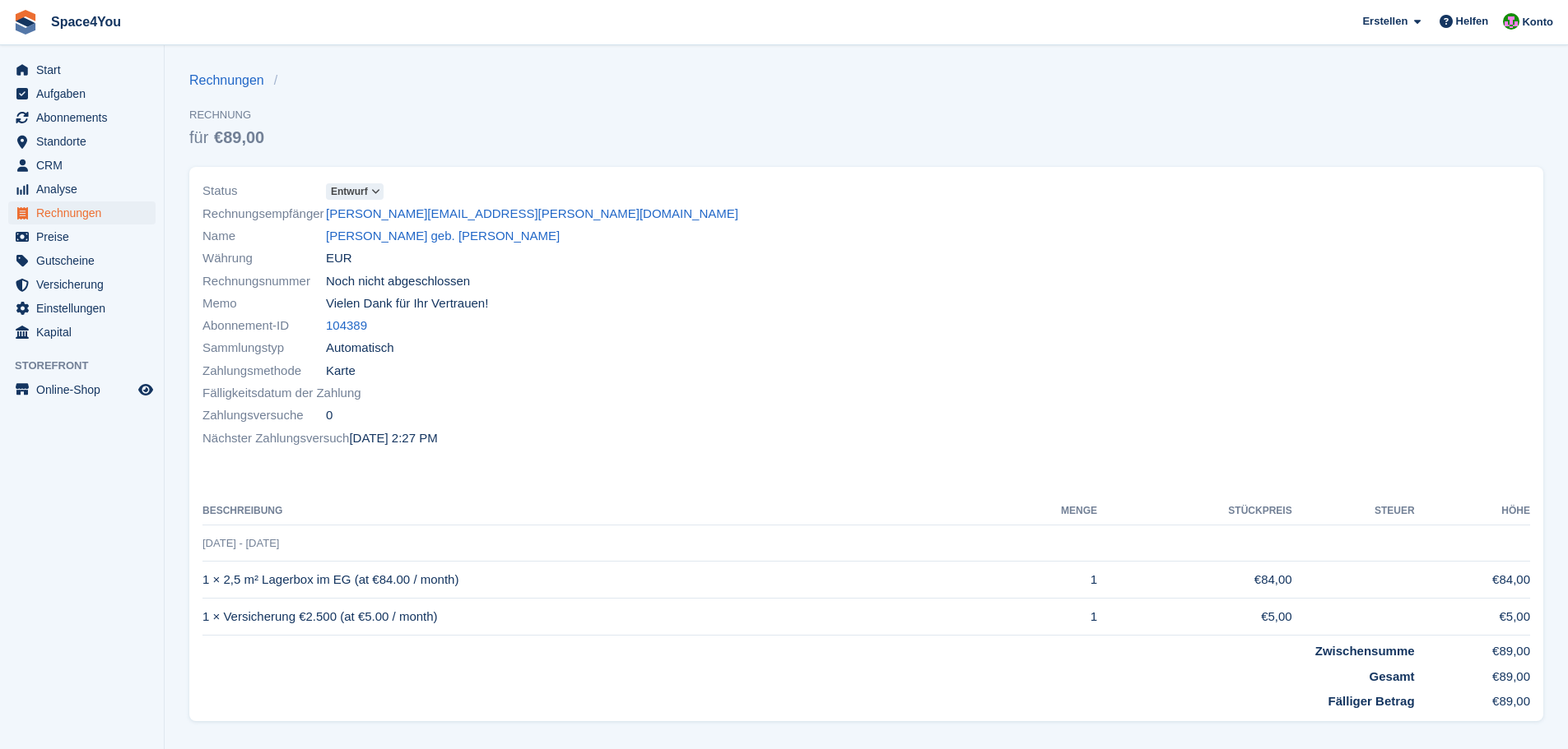
click at [376, 193] on icon at bounding box center [376, 191] width 9 height 10
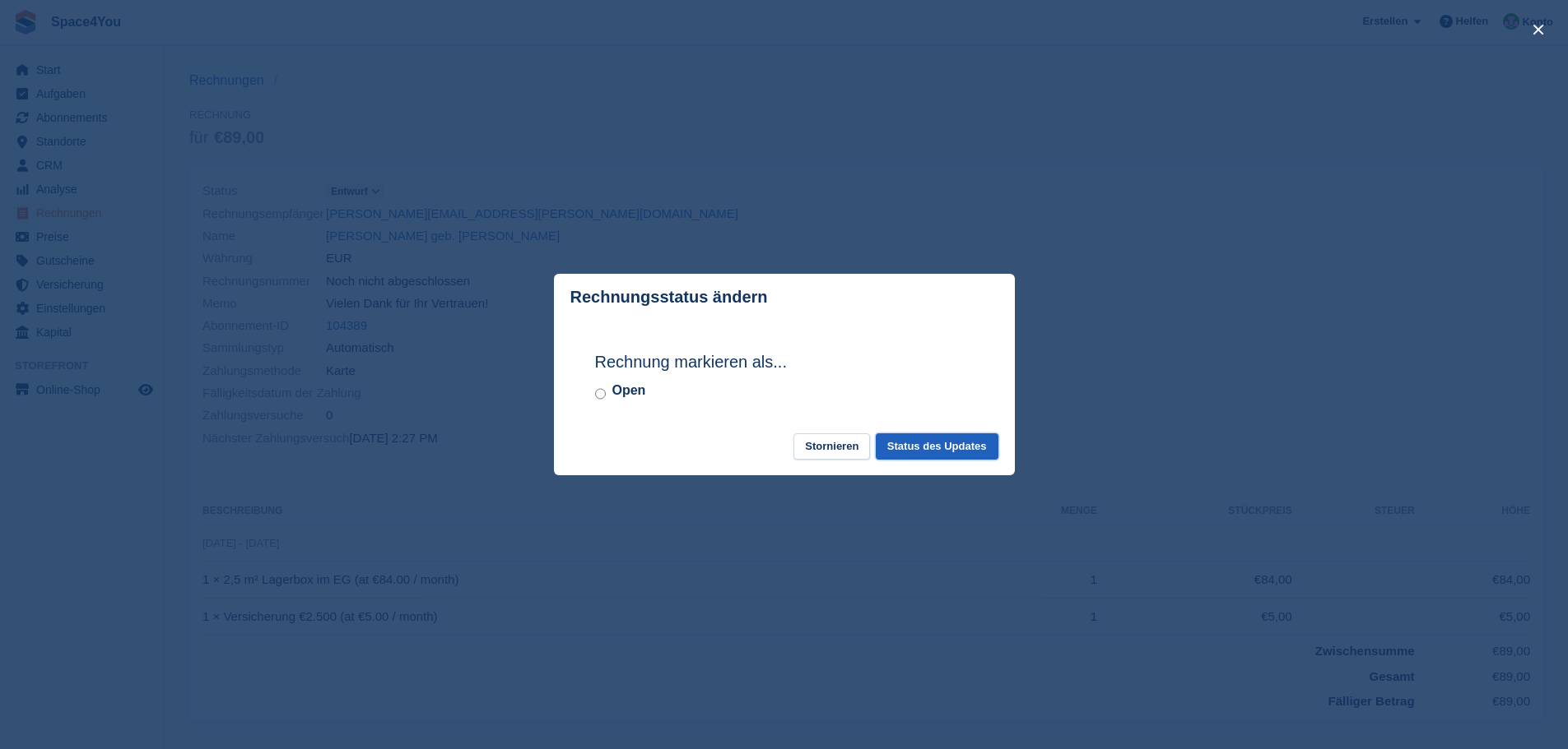
click at [953, 457] on button "Status des Updates" at bounding box center [937, 447] width 123 height 27
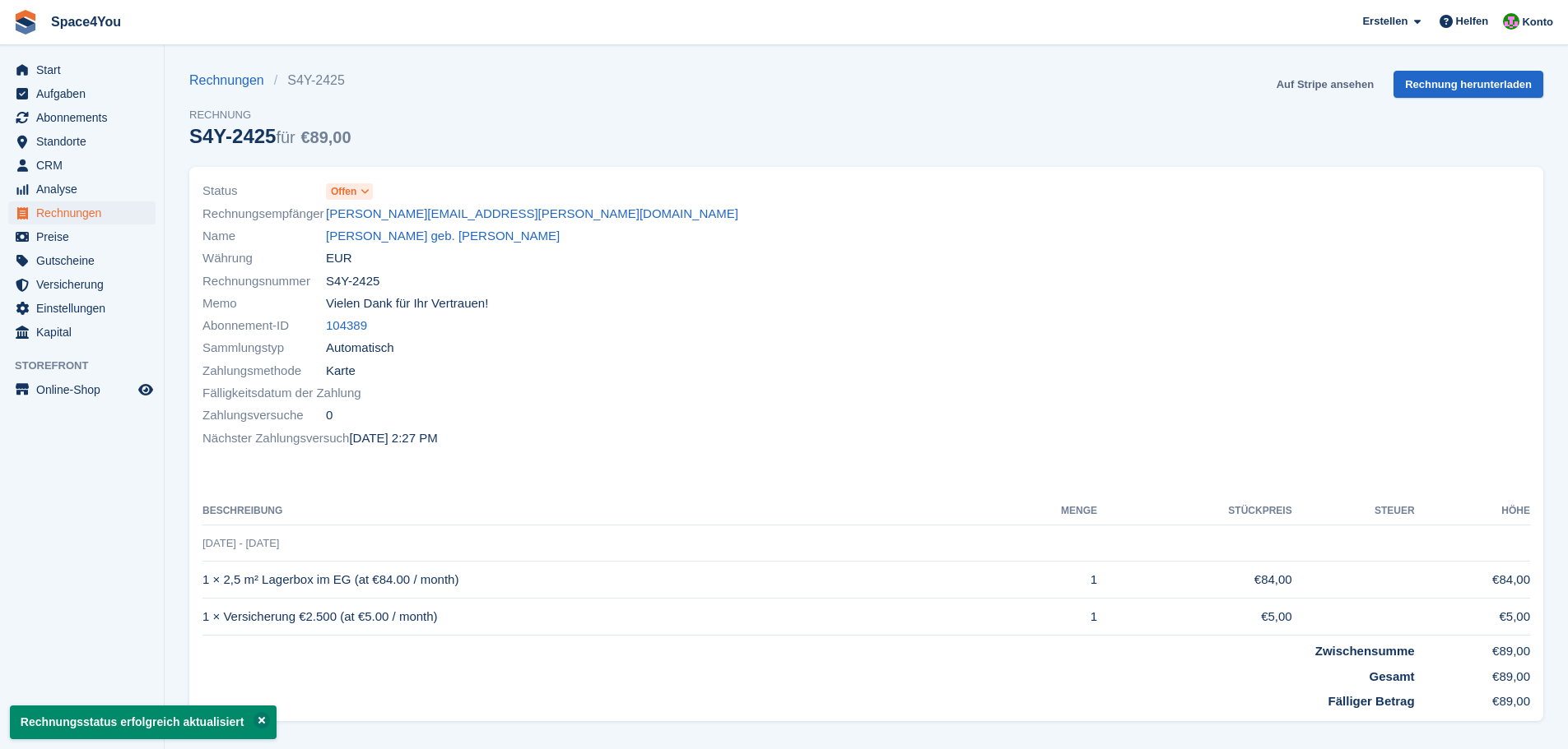
click at [1336, 84] on link "Auf Stripe ansehen" at bounding box center [1325, 84] width 110 height 27
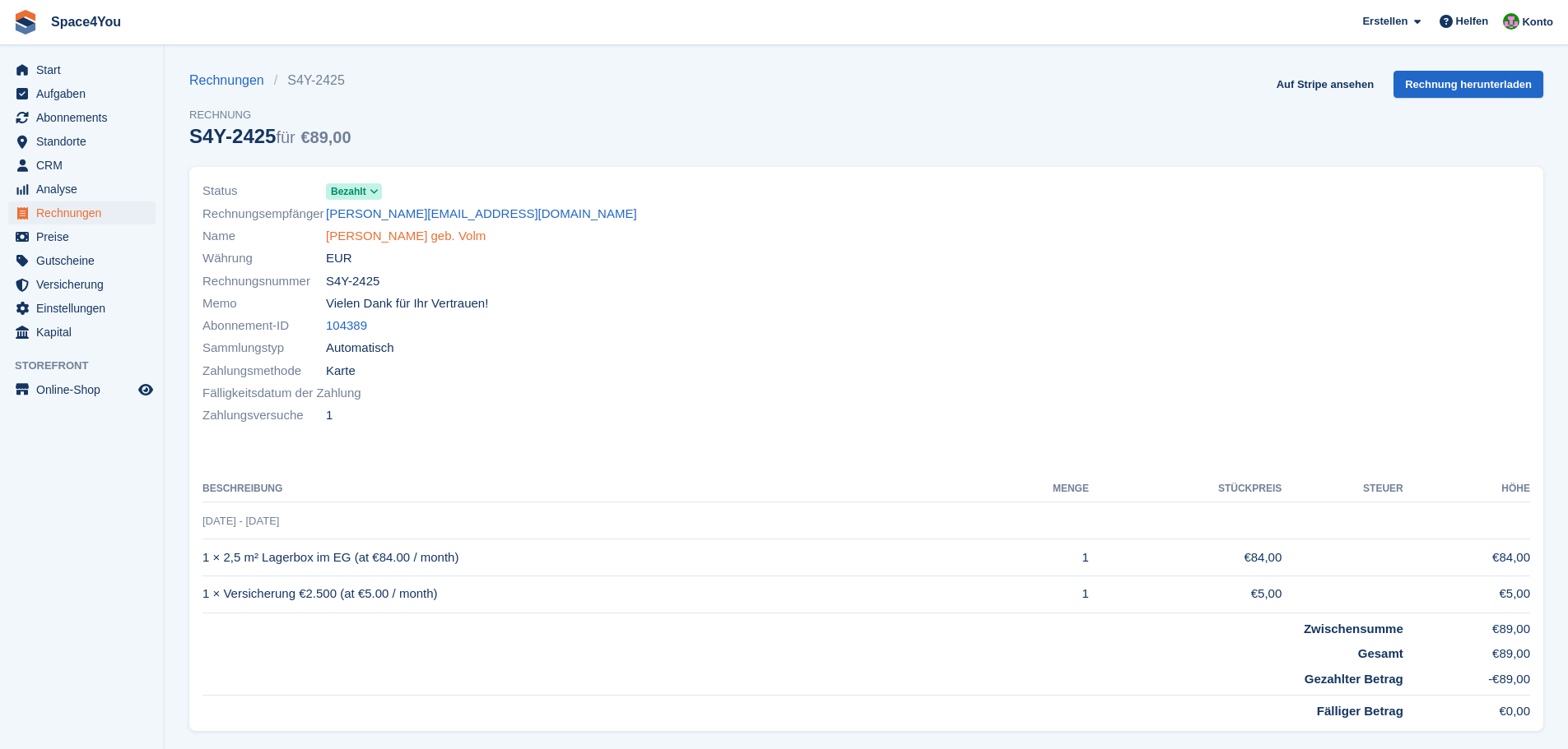
click at [460, 236] on link "[PERSON_NAME] geb. Volm" at bounding box center [406, 236] width 160 height 19
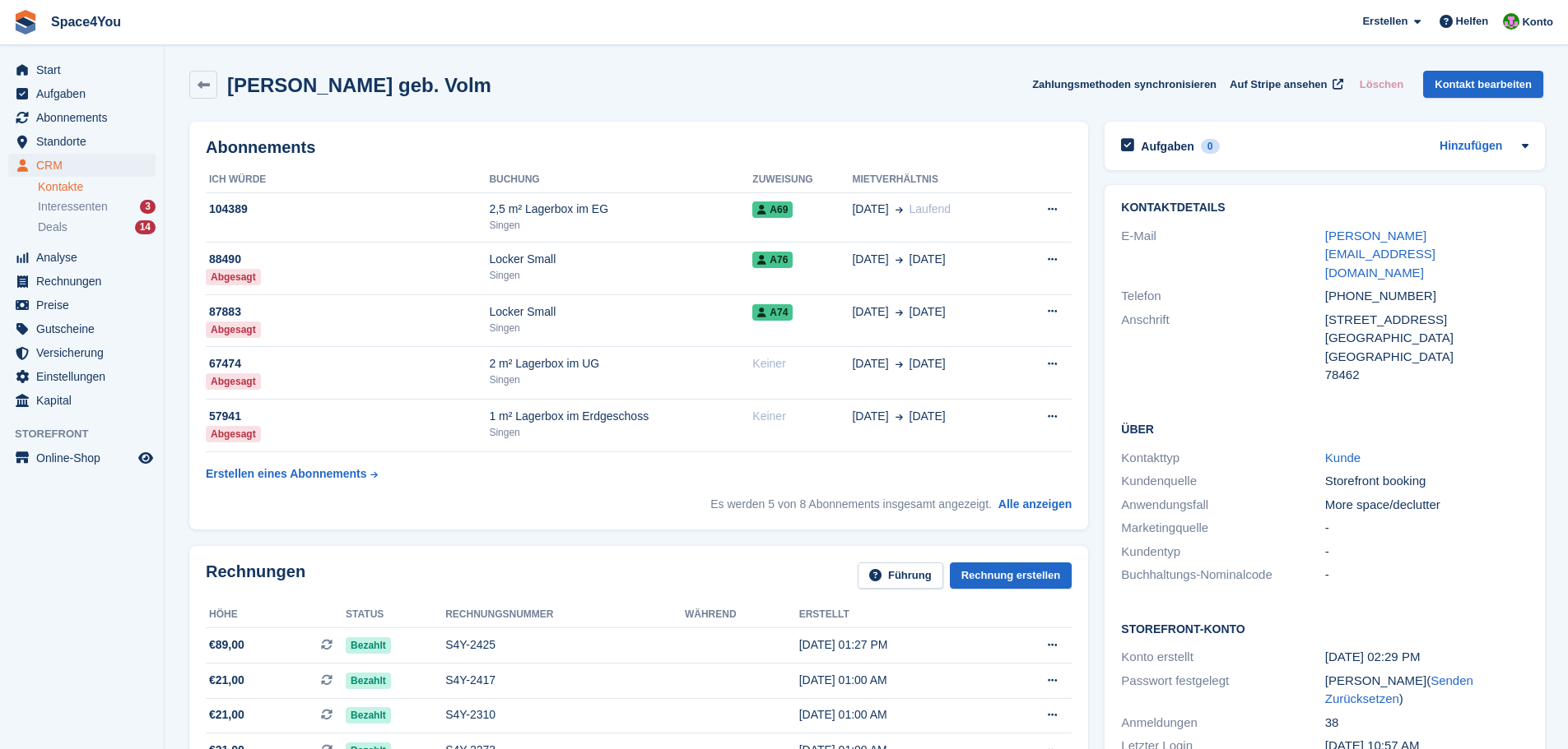
click at [432, 87] on h2 "Alexander Hepfinger geb. Volm" at bounding box center [359, 85] width 264 height 22
click at [432, 87] on h2 "[PERSON_NAME] geb. Volm" at bounding box center [359, 85] width 264 height 22
click at [668, 106] on div "Alexander Hepfinger geb. Volm Zahlungsmethoden synchronisieren Auf Stripe anseh…" at bounding box center [866, 88] width 1371 height 51
drag, startPoint x: 663, startPoint y: 104, endPoint x: 0, endPoint y: 25, distance: 667.7
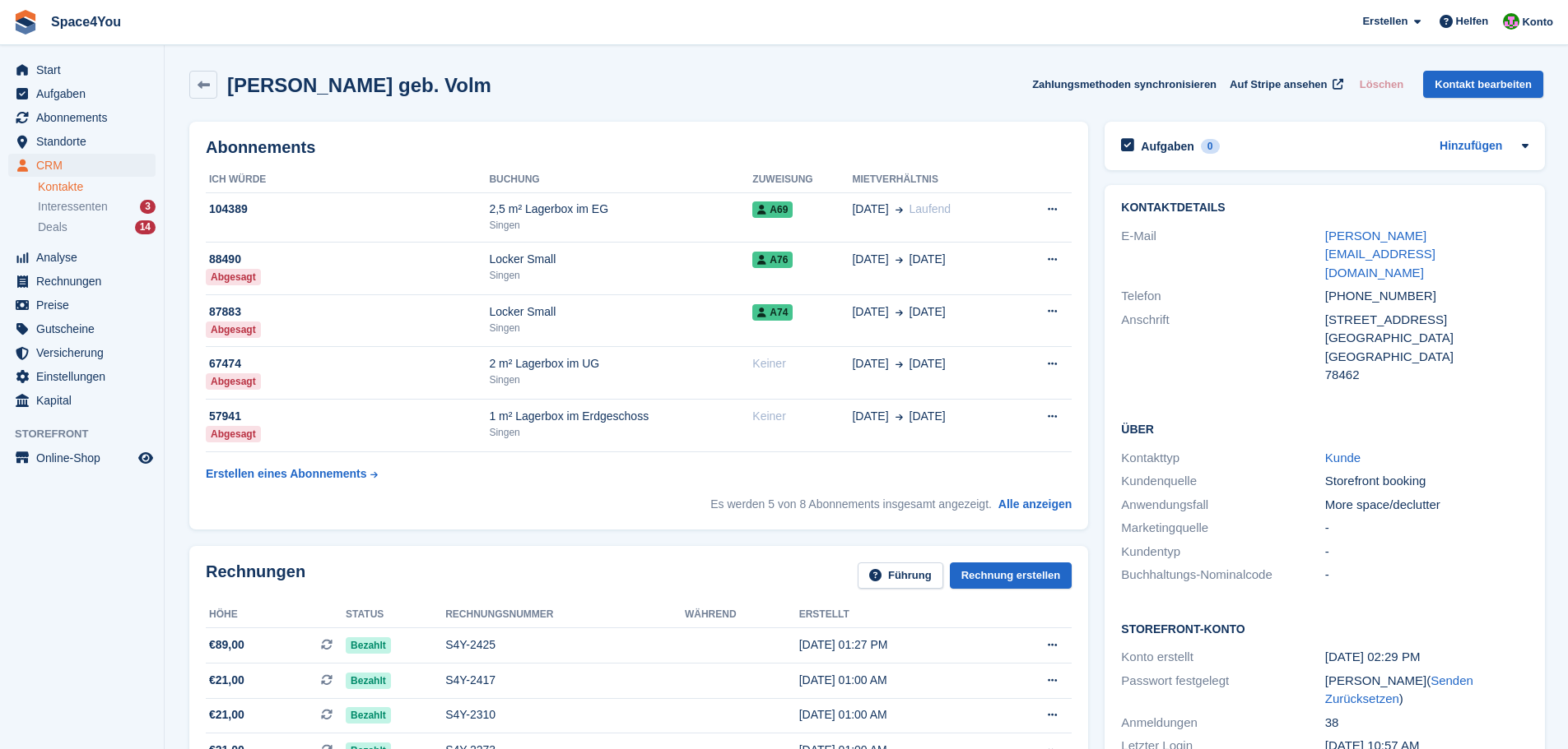
click at [585, 105] on div "Alexander Hepfinger geb. Volm Zahlungsmethoden synchronisieren Auf Stripe anseh…" at bounding box center [866, 88] width 1371 height 51
drag, startPoint x: 547, startPoint y: 70, endPoint x: 529, endPoint y: 84, distance: 22.8
click at [529, 84] on div "Alexander Hepfinger geb. Volm Zahlungsmethoden synchronisieren Auf Stripe anseh…" at bounding box center [866, 88] width 1371 height 51
click at [529, 84] on div "Alexander Hepfinger geb. Volm Zahlungsmethoden synchronisieren Auf Stripe anseh…" at bounding box center [866, 84] width 1354 height 28
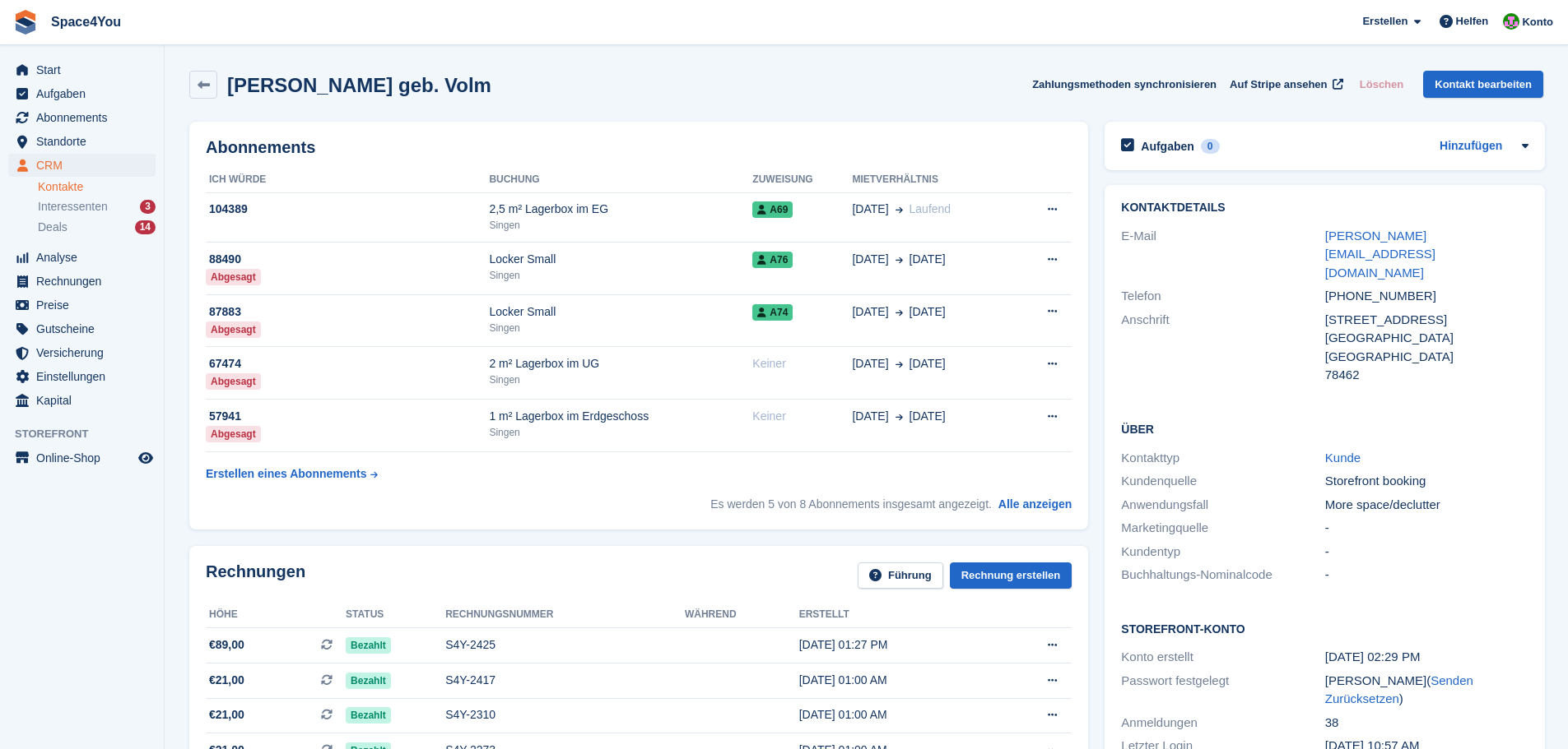
click at [529, 84] on div "Alexander Hepfinger geb. Volm Zahlungsmethoden synchronisieren Auf Stripe anseh…" at bounding box center [866, 84] width 1354 height 28
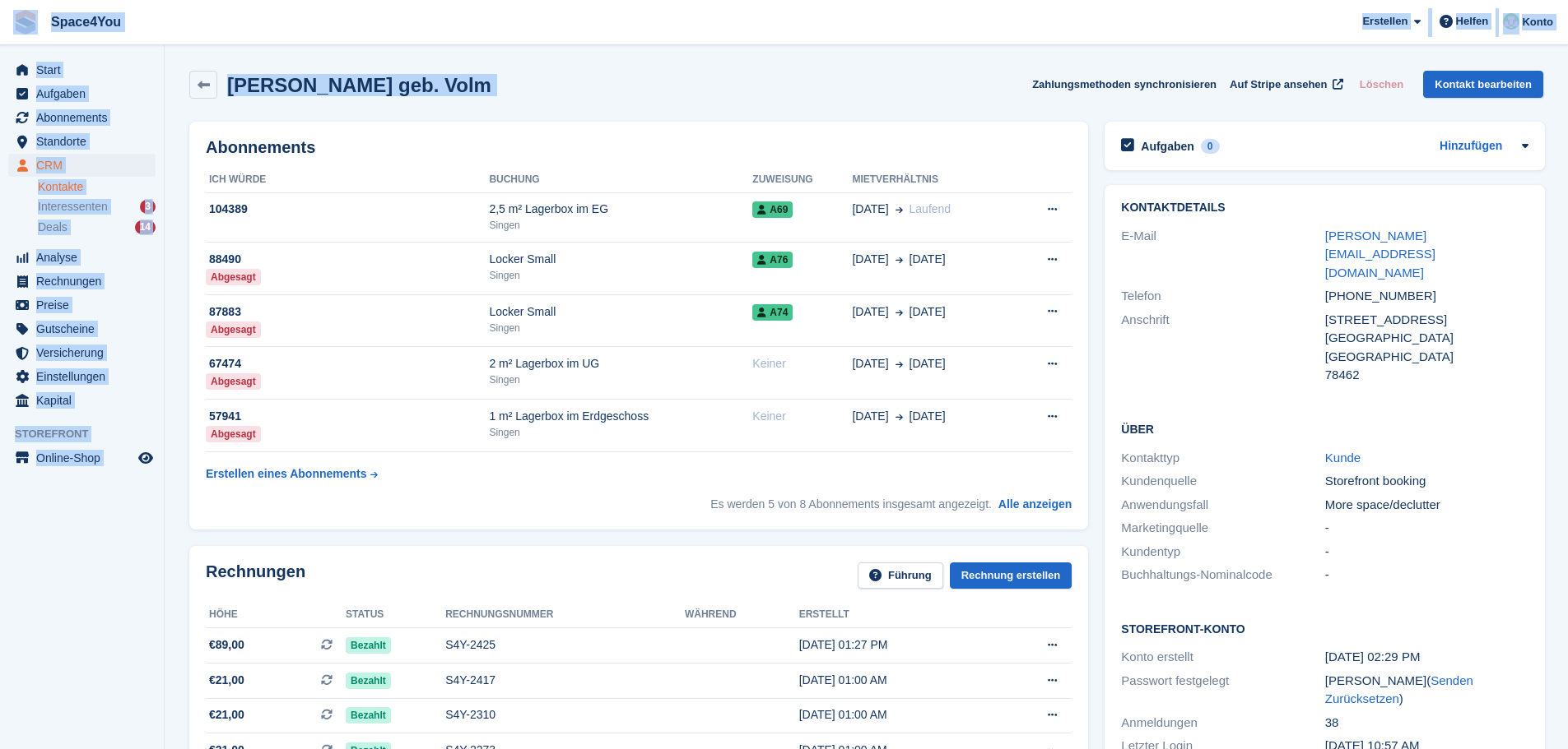
drag, startPoint x: 529, startPoint y: 84, endPoint x: 15, endPoint y: 30, distance: 516.8
click at [708, 91] on div "Alexander Hepfinger geb. Volm Zahlungsmethoden synchronisieren Auf Stripe anseh…" at bounding box center [866, 84] width 1354 height 28
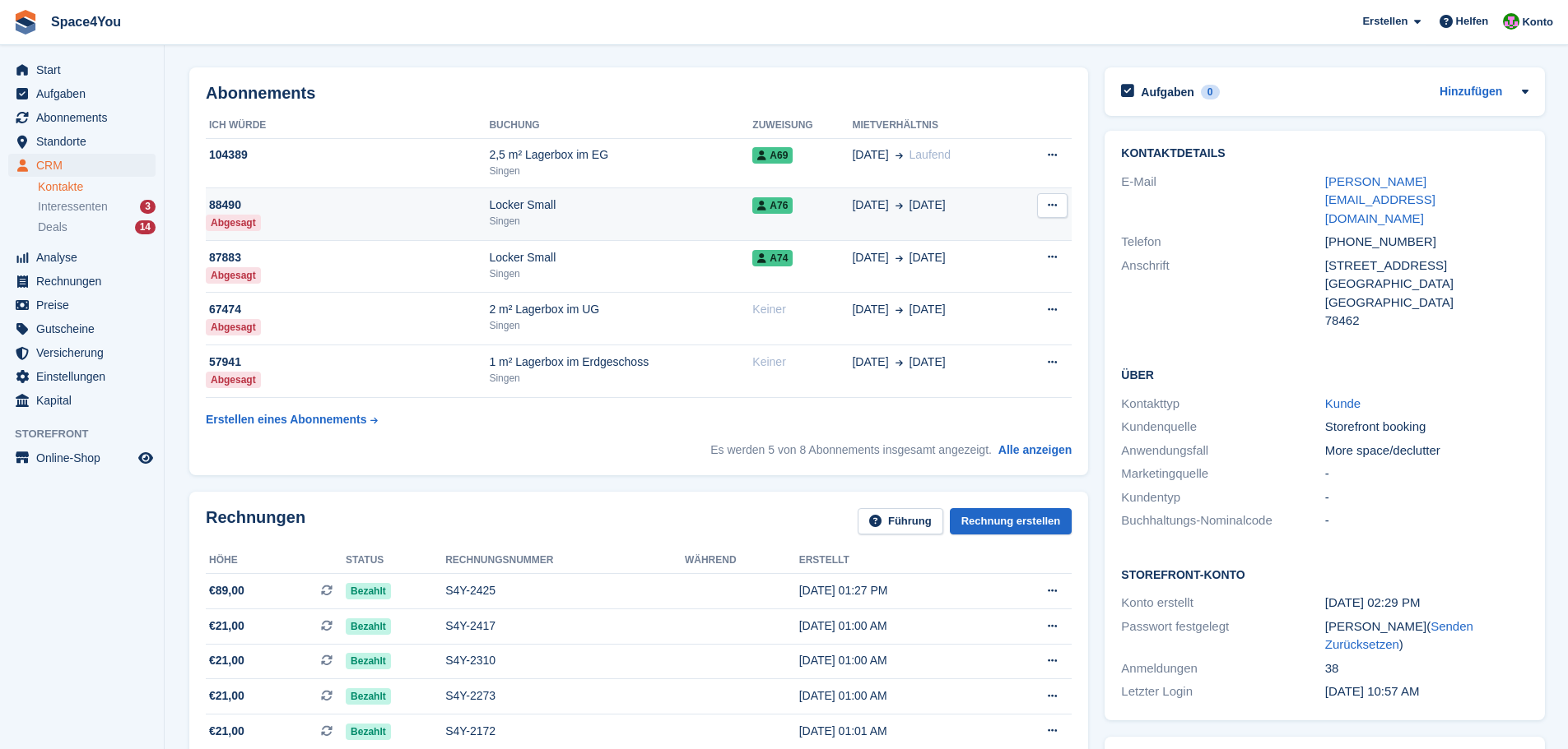
scroll to position [83, 0]
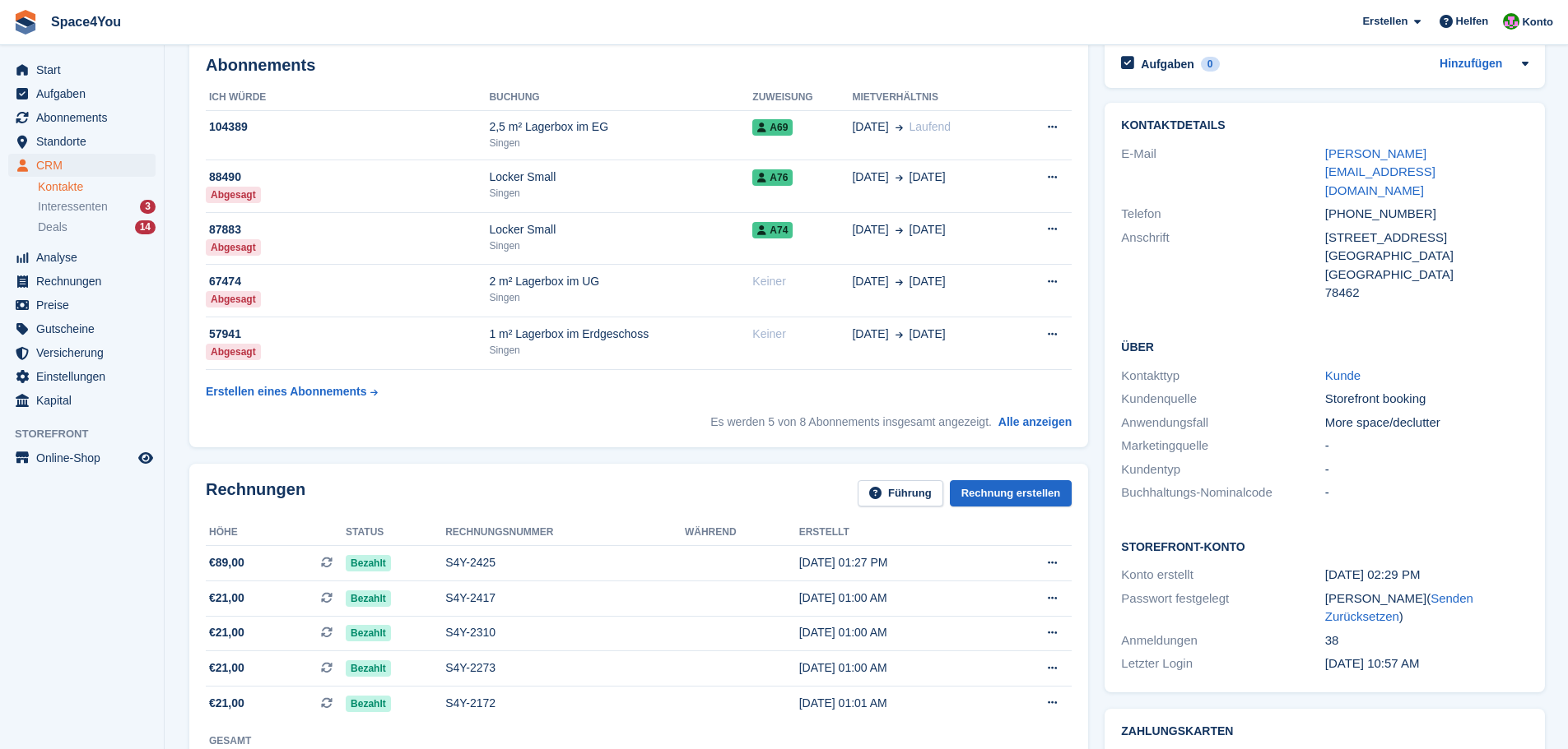
click at [148, 539] on aside "Start Aufgaben Abonnements Abonnements Abonnements Preiserhöhungen NEU Preiserh…" at bounding box center [82, 379] width 164 height 667
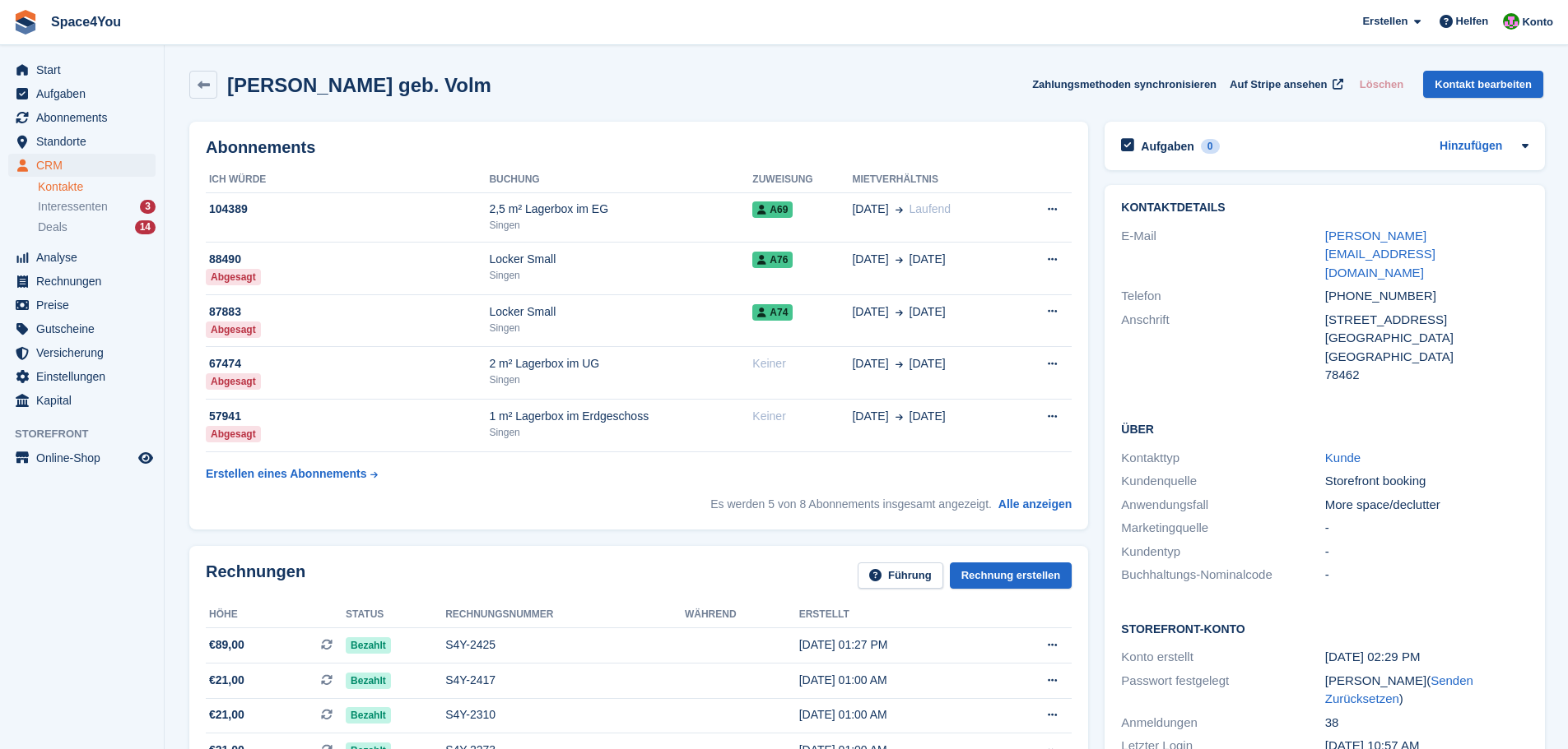
click at [625, 87] on div "Alexander Hepfinger geb. Volm Zahlungsmethoden synchronisieren Auf Stripe anseh…" at bounding box center [866, 84] width 1354 height 28
drag, startPoint x: 521, startPoint y: 93, endPoint x: 0, endPoint y: 17, distance: 526.5
click at [742, 84] on div "Alexander Hepfinger geb. Volm Zahlungsmethoden synchronisieren Auf Stripe anseh…" at bounding box center [866, 84] width 1354 height 28
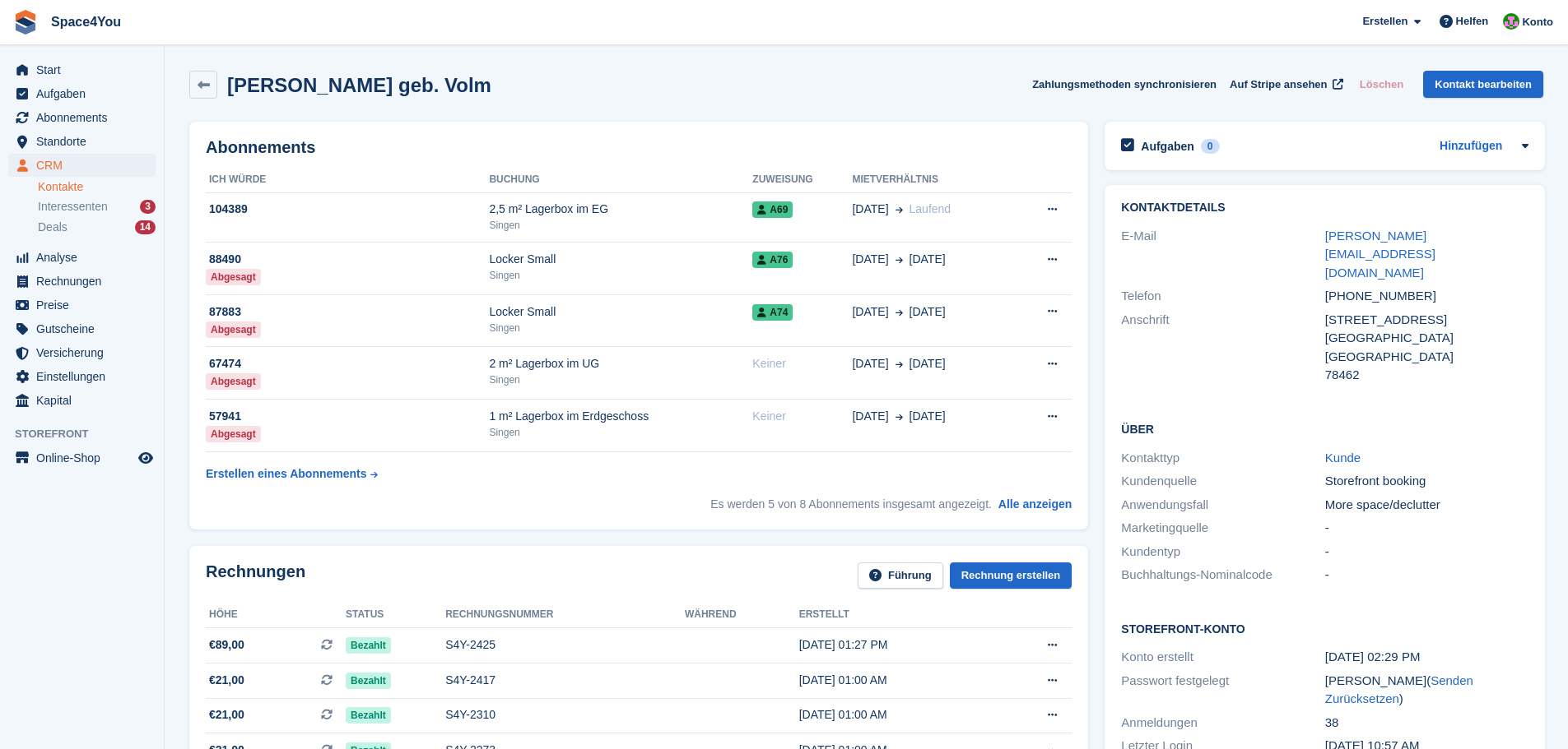
click at [742, 84] on div "Alexander Hepfinger geb. Volm Zahlungsmethoden synchronisieren Auf Stripe anseh…" at bounding box center [866, 84] width 1354 height 28
drag, startPoint x: 542, startPoint y: 87, endPoint x: 17, endPoint y: 25, distance: 528.6
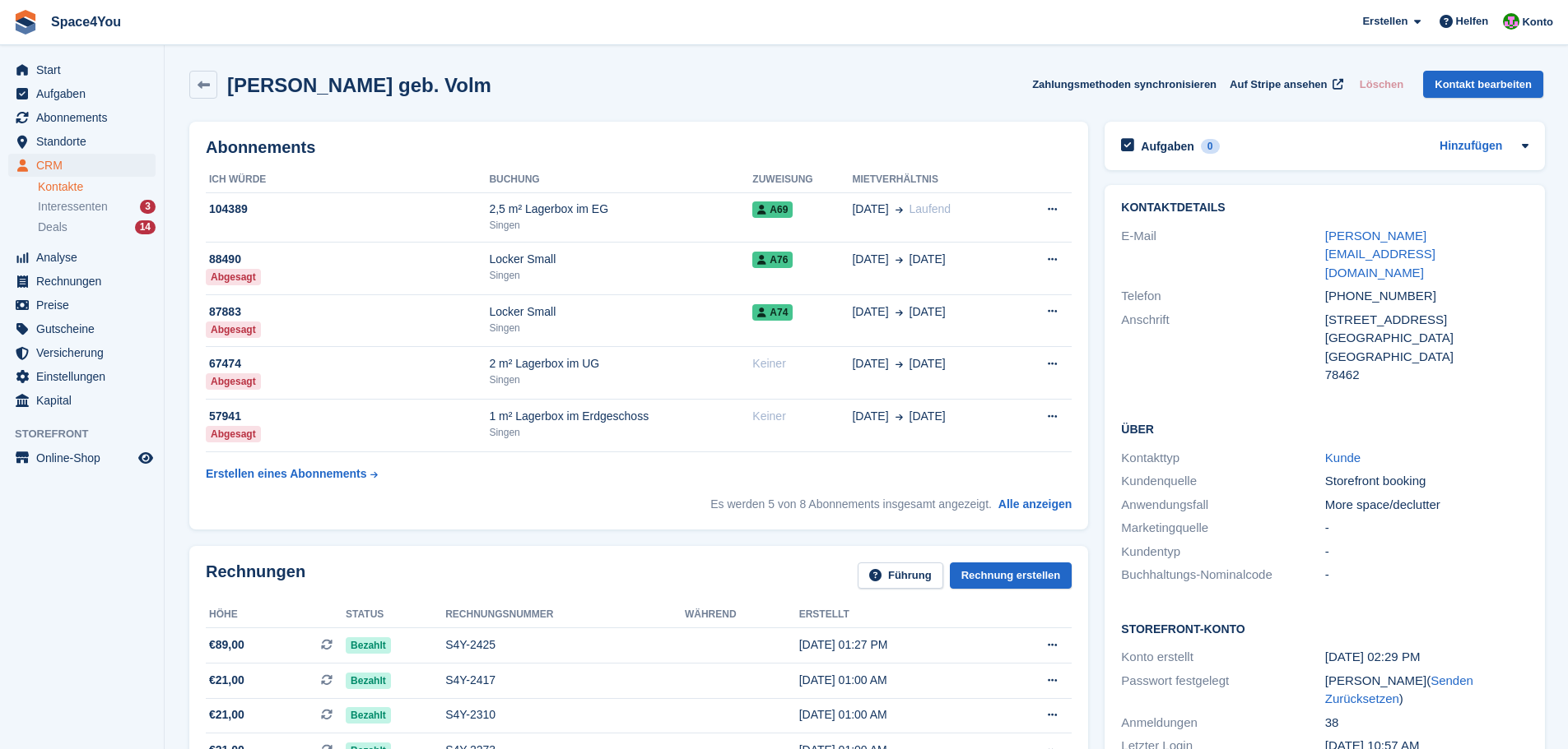
click at [747, 87] on div "Alexander Hepfinger geb. Volm Zahlungsmethoden synchronisieren Auf Stripe anseh…" at bounding box center [866, 84] width 1354 height 28
click at [713, 96] on div "Alexander Hepfinger geb. Volm Zahlungsmethoden synchronisieren Auf Stripe anseh…" at bounding box center [866, 84] width 1354 height 28
drag, startPoint x: 563, startPoint y: 88, endPoint x: 0, endPoint y: 6, distance: 568.9
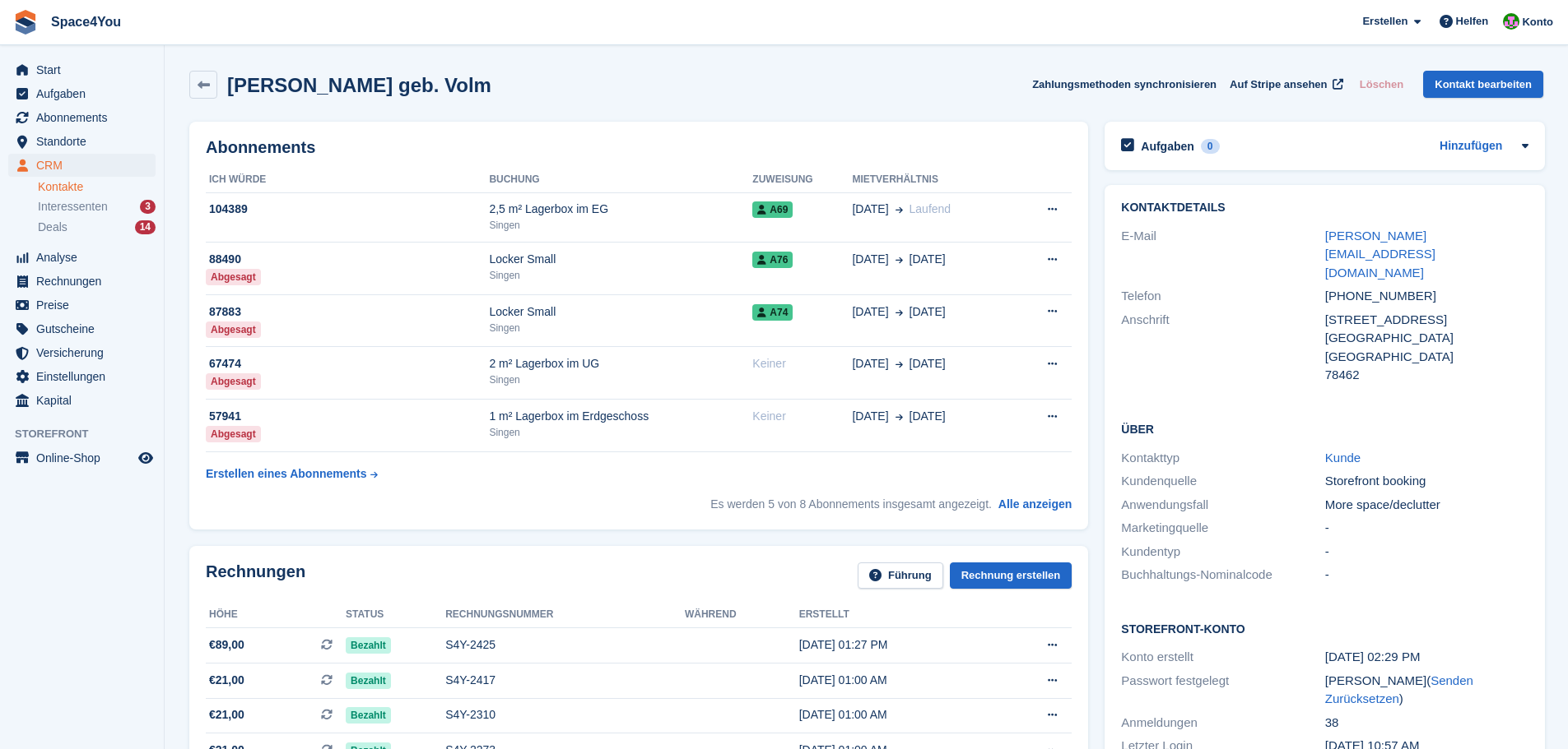
click at [602, 69] on div "Alexander Hepfinger geb. Volm Zahlungsmethoden synchronisieren Auf Stripe anseh…" at bounding box center [866, 88] width 1371 height 51
drag, startPoint x: 551, startPoint y: 81, endPoint x: 22, endPoint y: 11, distance: 533.6
click at [539, 30] on span "Space4You Erstellen Abonnement Rechnung Kontakt Deal Rabatt Seite Helfen Chat-S…" at bounding box center [784, 22] width 1568 height 45
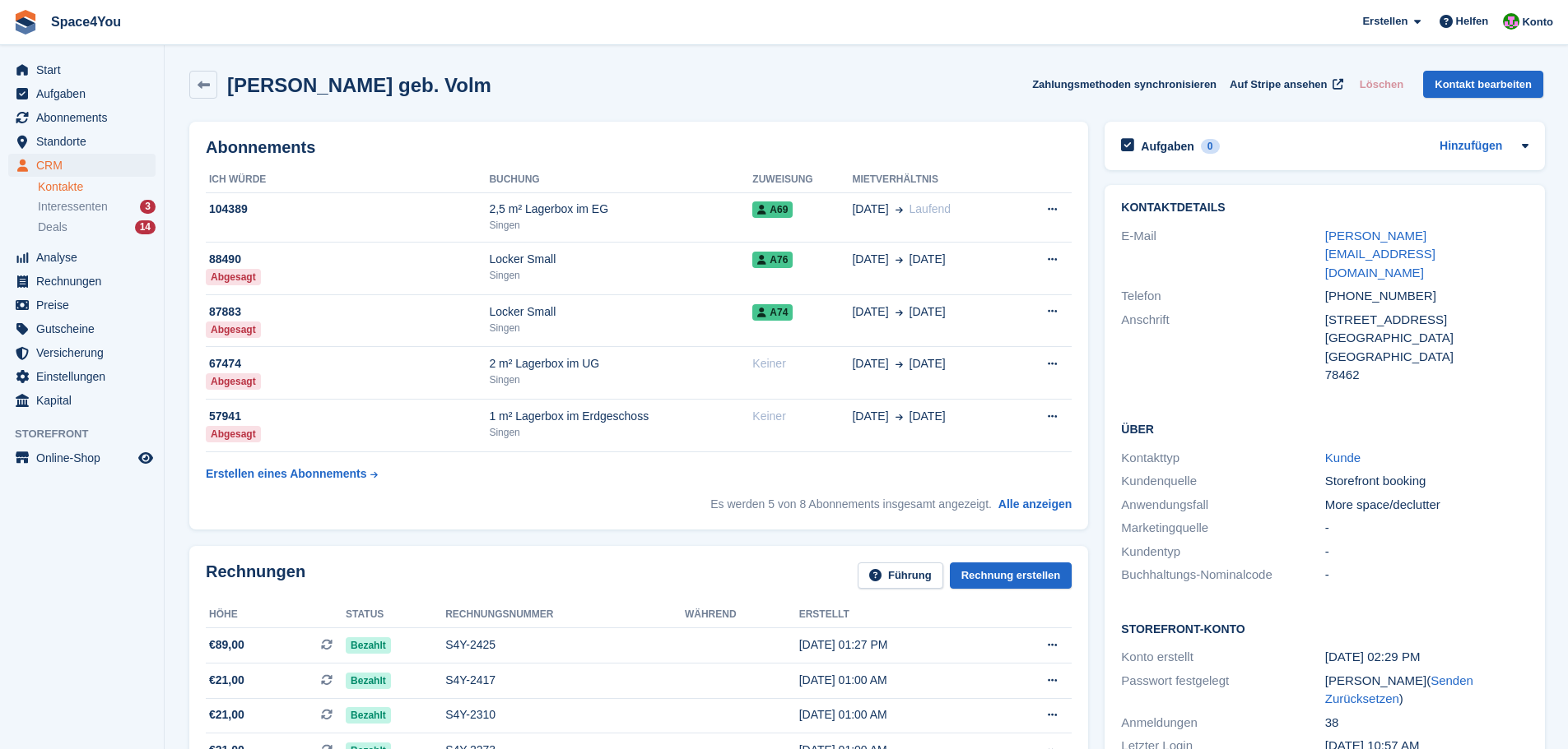
click at [521, 97] on div "Alexander Hepfinger geb. Volm Zahlungsmethoden synchronisieren Auf Stripe anseh…" at bounding box center [866, 84] width 1354 height 28
click at [531, 82] on div "Alexander Hepfinger geb. Volm Zahlungsmethoden synchronisieren Auf Stripe anseh…" at bounding box center [866, 84] width 1354 height 28
drag, startPoint x: 471, startPoint y: 100, endPoint x: 0, endPoint y: 15, distance: 478.6
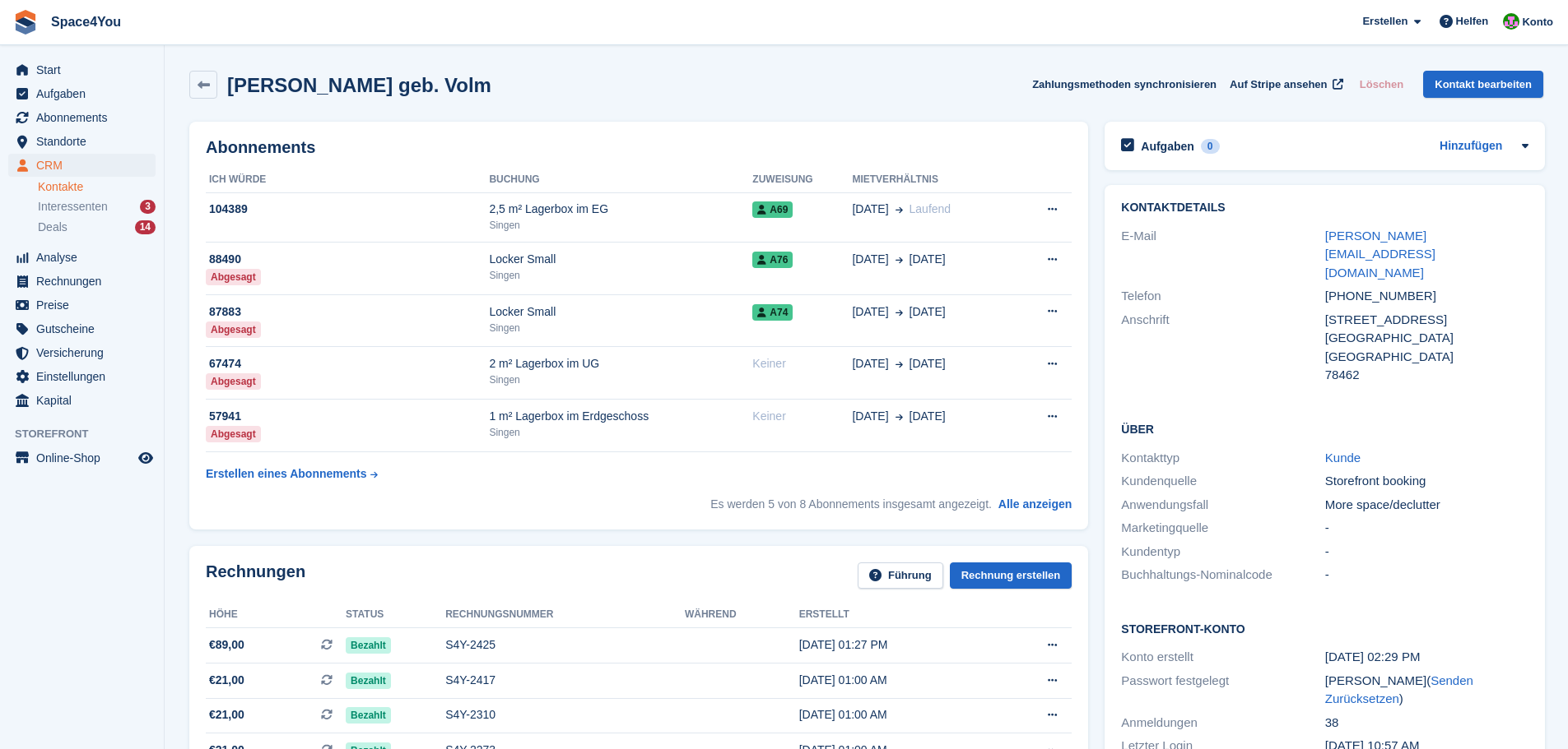
click at [333, 79] on h2 "Alexander Hepfinger geb. Volm" at bounding box center [359, 85] width 264 height 22
drag, startPoint x: 508, startPoint y: 85, endPoint x: 39, endPoint y: 35, distance: 471.7
click at [381, 27] on span "Space4You Erstellen Abonnement Rechnung Kontakt Deal Rabatt Seite Helfen Chat-S…" at bounding box center [784, 22] width 1568 height 45
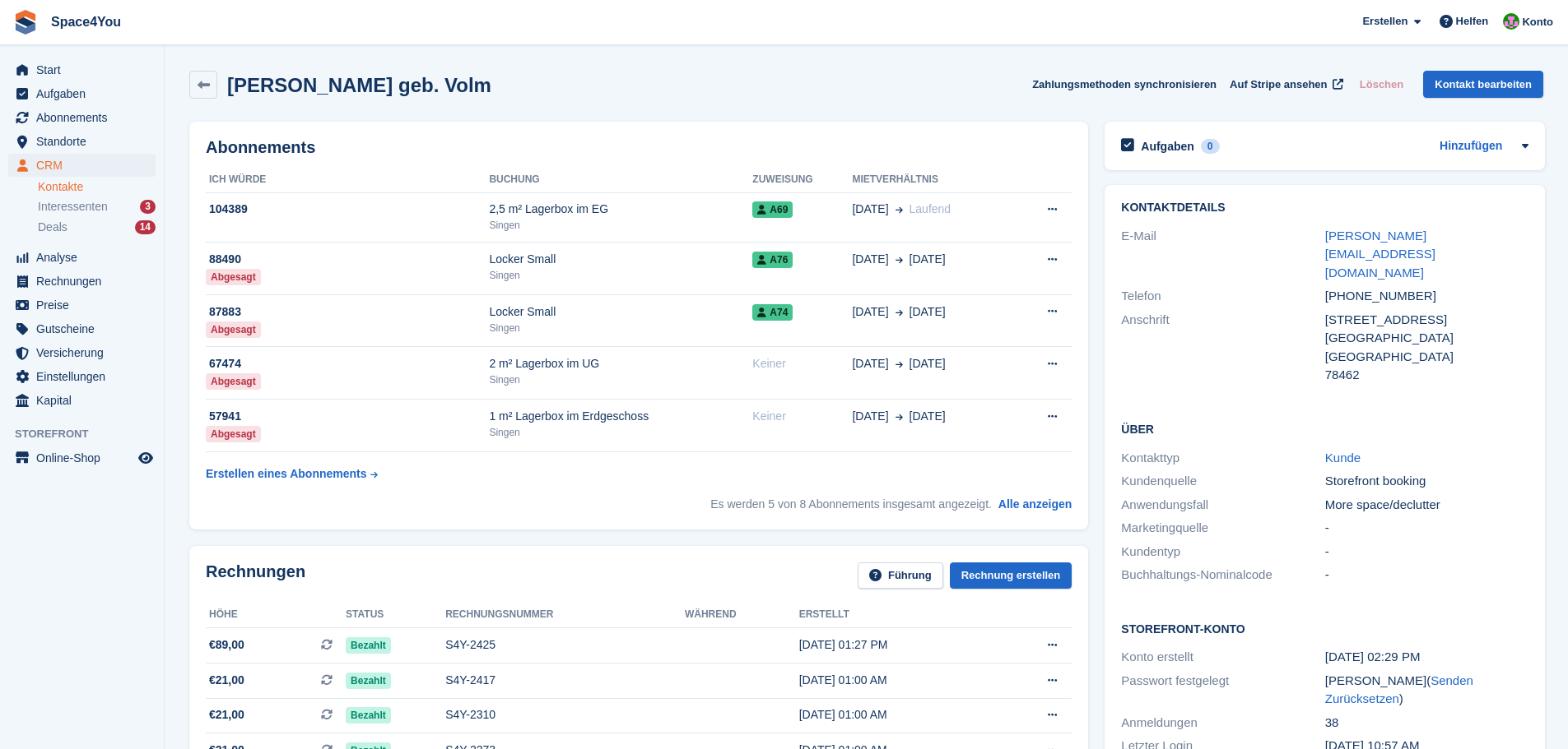
click at [534, 87] on div "Alexander Hepfinger geb. Volm Zahlungsmethoden synchronisieren Auf Stripe anseh…" at bounding box center [866, 84] width 1354 height 28
drag, startPoint x: 534, startPoint y: 87, endPoint x: 7, endPoint y: 22, distance: 531.0
click at [492, 88] on h2 "Alexander Hepfinger geb. Volm" at bounding box center [359, 85] width 264 height 22
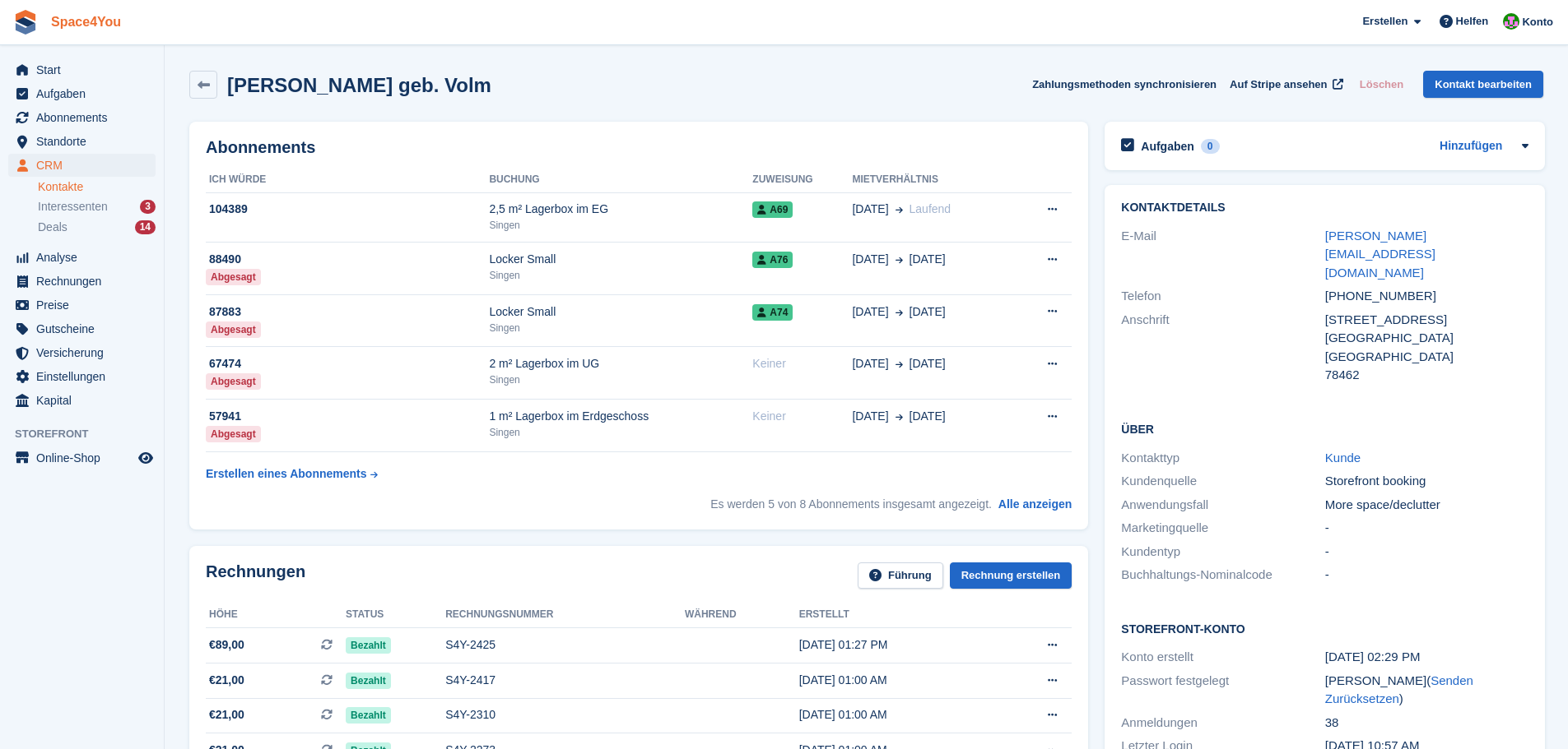
drag, startPoint x: 524, startPoint y: 79, endPoint x: 115, endPoint y: 34, distance: 411.5
click at [532, 88] on div "Alexander Hepfinger geb. Volm Zahlungsmethoden synchronisieren Auf Stripe anseh…" at bounding box center [866, 84] width 1354 height 28
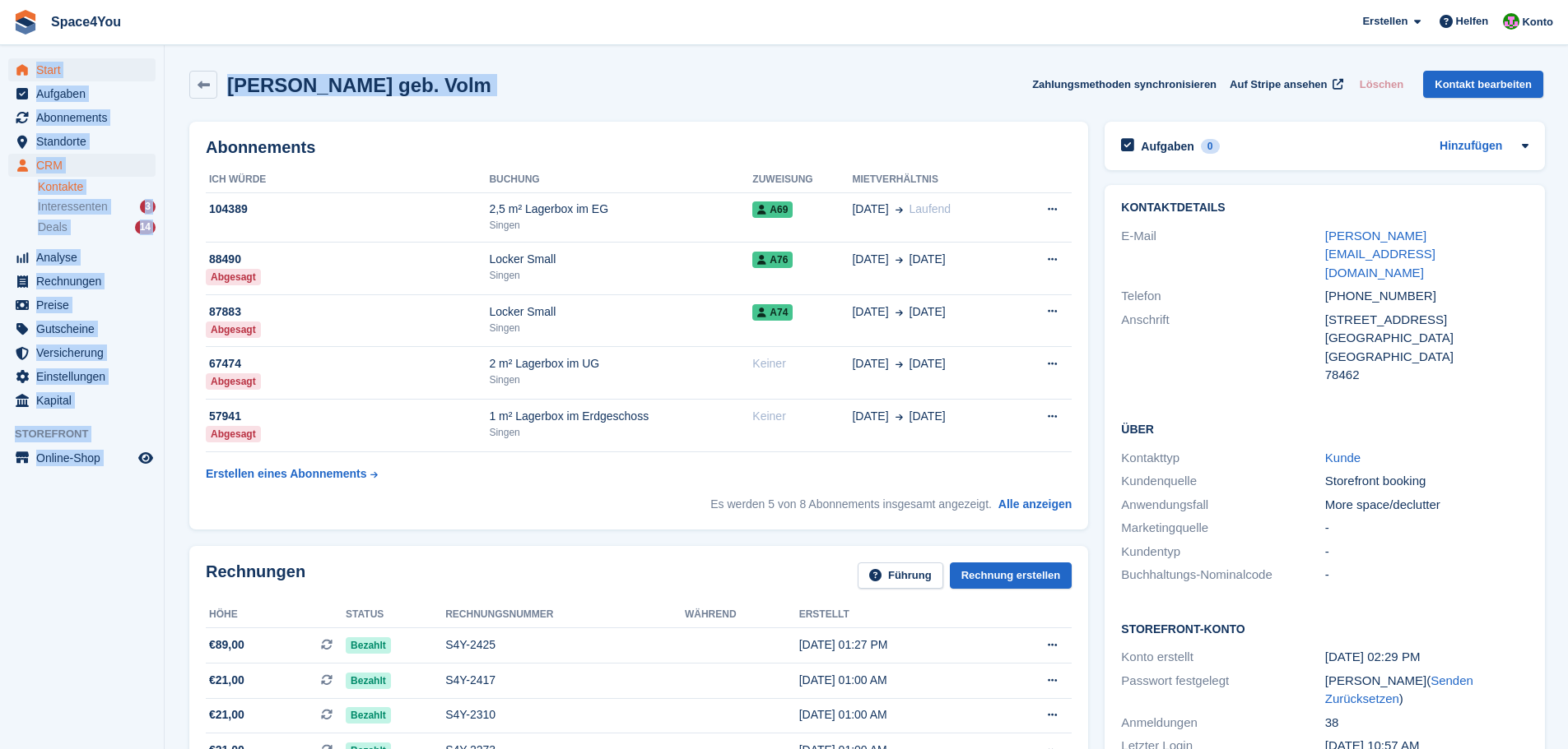
drag, startPoint x: 532, startPoint y: 88, endPoint x: 20, endPoint y: 59, distance: 512.8
click at [670, 107] on div "Alexander Hepfinger geb. Volm Zahlungsmethoden synchronisieren Auf Stripe anseh…" at bounding box center [866, 88] width 1371 height 51
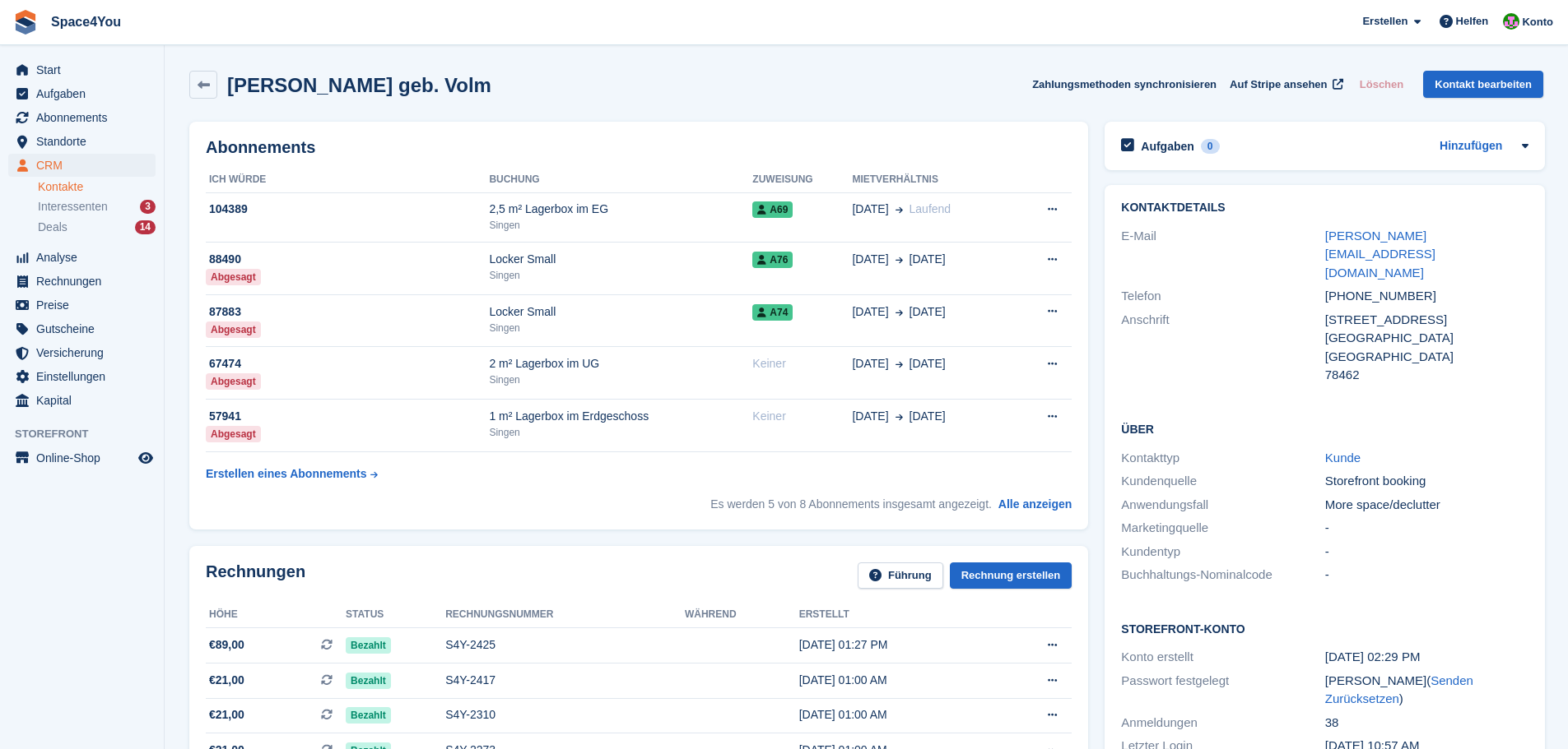
click at [597, 95] on div "Alexander Hepfinger geb. Volm Zahlungsmethoden synchronisieren Auf Stripe anseh…" at bounding box center [866, 84] width 1354 height 28
click at [561, 94] on div "Alexander Hepfinger geb. Volm Zahlungsmethoden synchronisieren Auf Stripe anseh…" at bounding box center [866, 84] width 1354 height 28
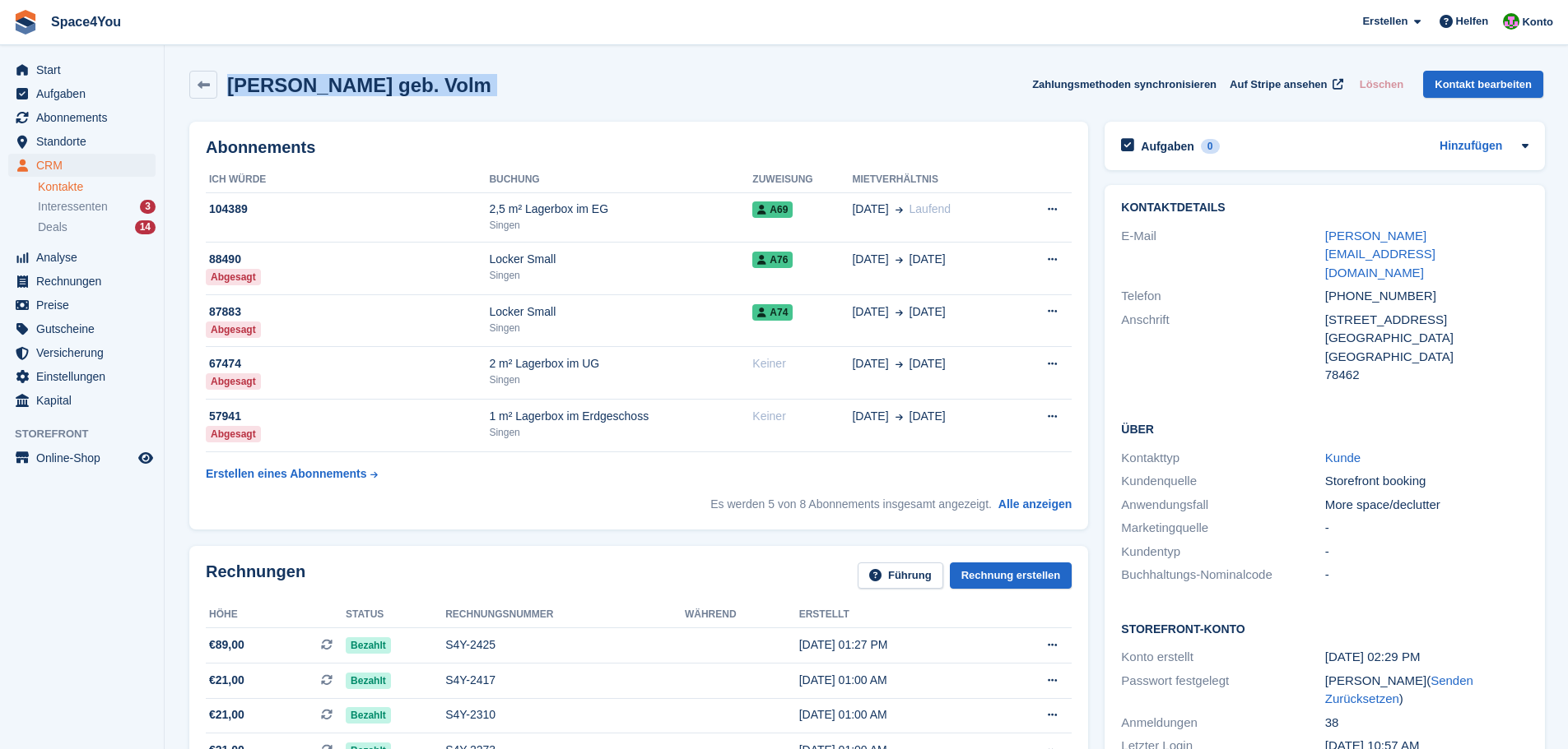
click at [561, 94] on div "Alexander Hepfinger geb. Volm Zahlungsmethoden synchronisieren Auf Stripe anseh…" at bounding box center [866, 84] width 1354 height 28
click at [560, 93] on div "Alexander Hepfinger geb. Volm Zahlungsmethoden synchronisieren Auf Stripe anseh…" at bounding box center [866, 84] width 1354 height 28
drag, startPoint x: 392, startPoint y: 100, endPoint x: 8, endPoint y: 15, distance: 393.3
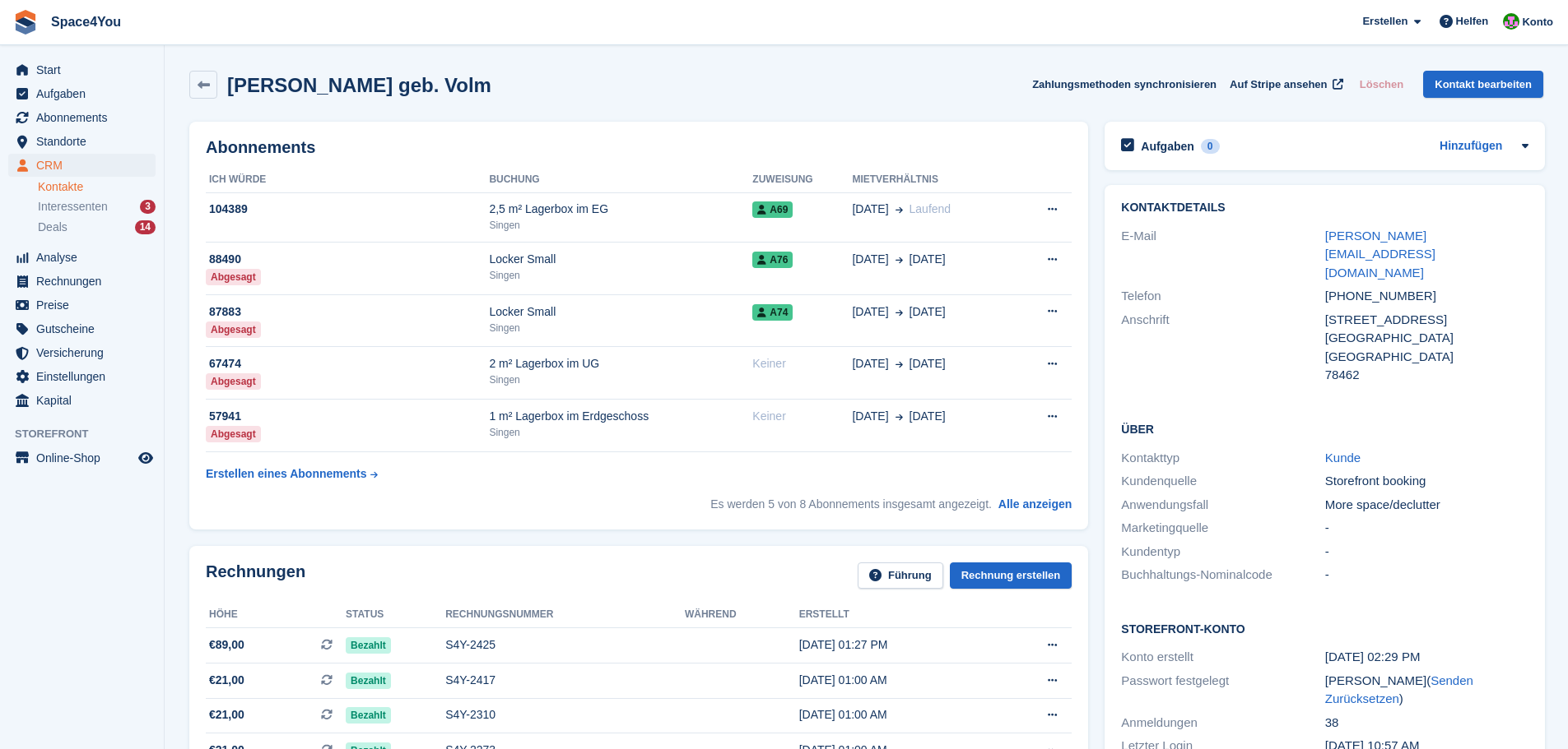
click at [591, 67] on div "Alexander Hepfinger geb. Volm Zahlungsmethoden synchronisieren Auf Stripe anseh…" at bounding box center [866, 88] width 1371 height 51
click at [578, 70] on div "Alexander Hepfinger geb. Volm Zahlungsmethoden synchronisieren Auf Stripe anseh…" at bounding box center [866, 88] width 1371 height 51
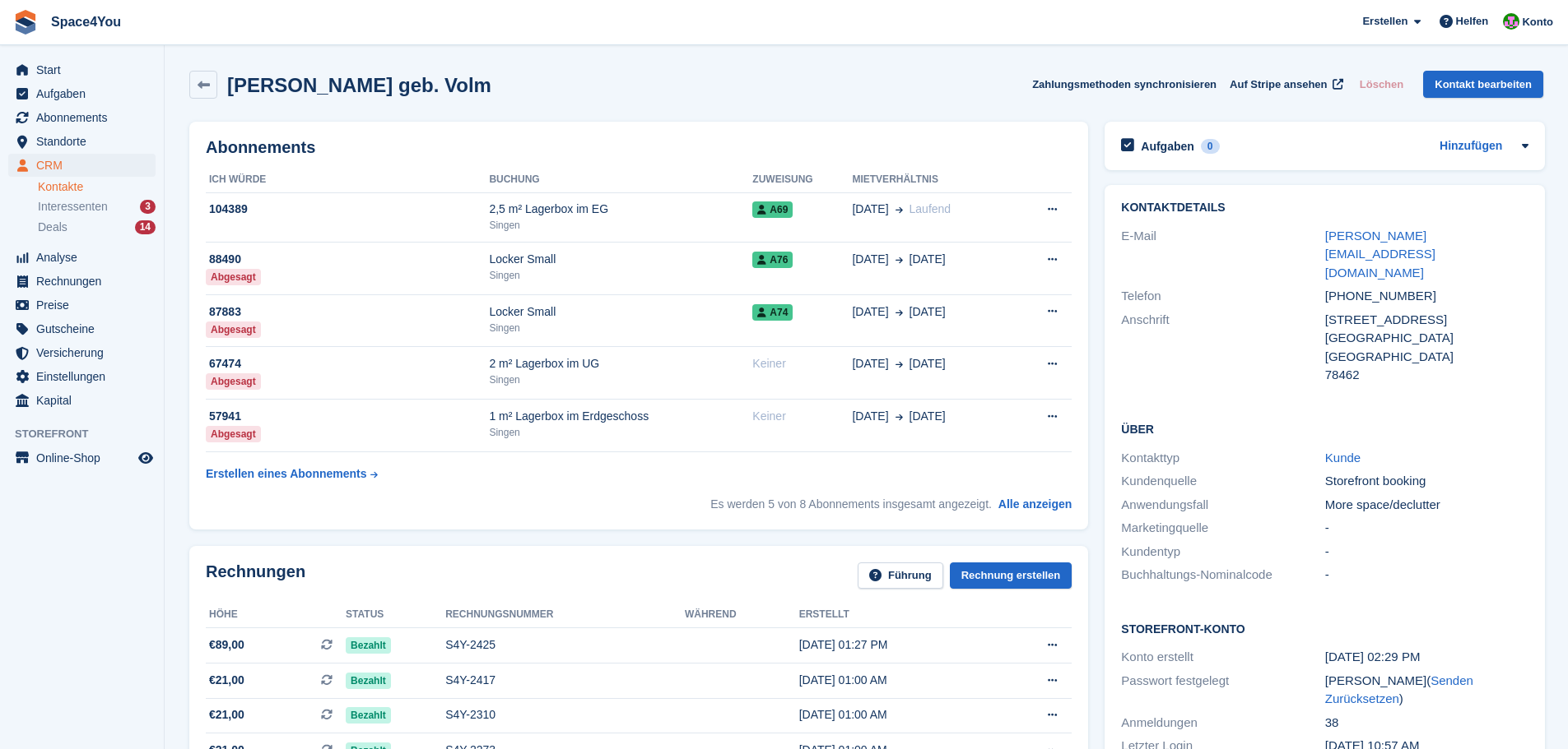
drag, startPoint x: 532, startPoint y: 83, endPoint x: 3, endPoint y: 22, distance: 532.5
click at [628, 75] on div "Alexander Hepfinger geb. Volm Zahlungsmethoden synchronisieren Auf Stripe anseh…" at bounding box center [866, 84] width 1354 height 28
drag, startPoint x: 523, startPoint y: 85, endPoint x: 20, endPoint y: 6, distance: 509.2
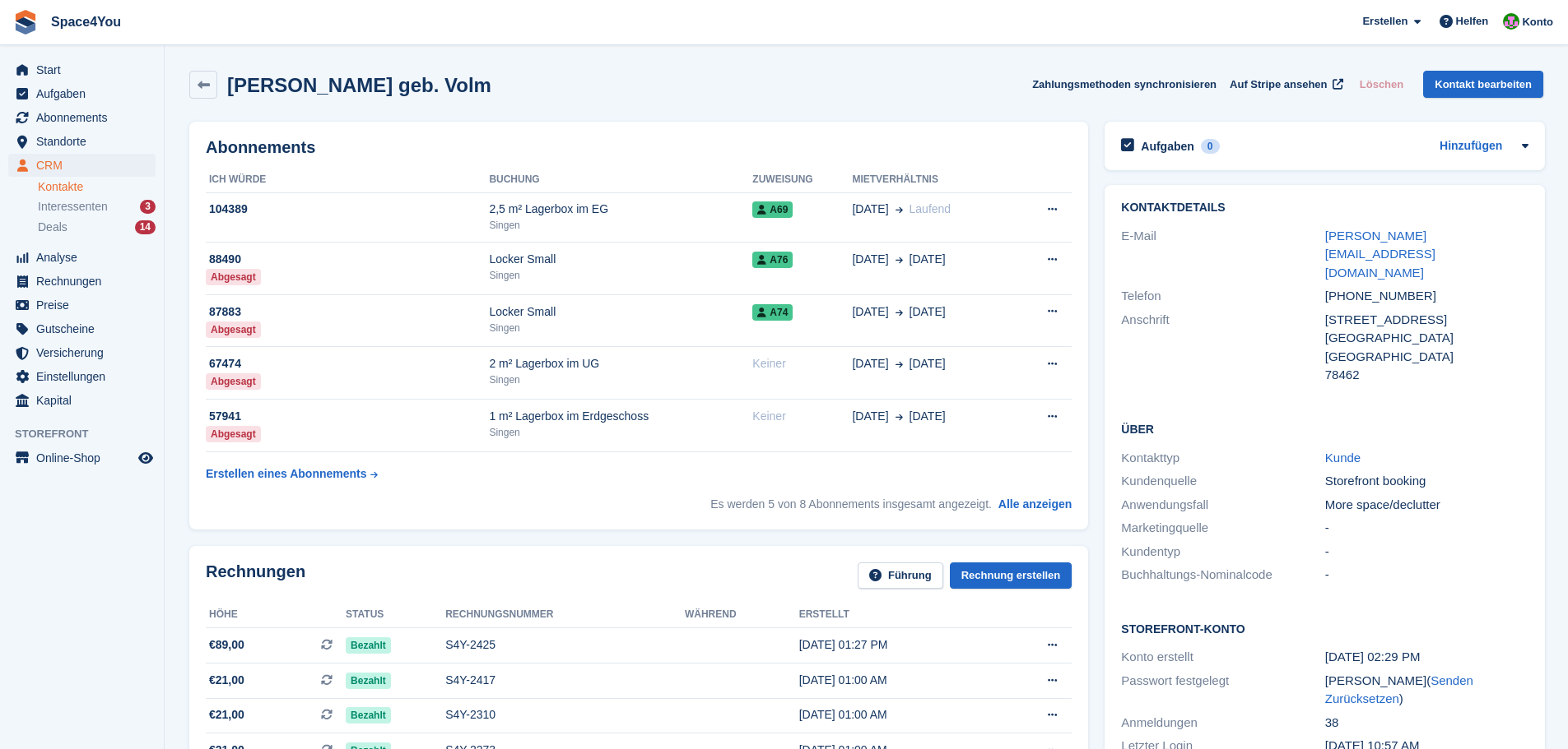
click at [353, 14] on span "Space4You Erstellen Abonnement Rechnung Kontakt Deal Rabatt Seite Helfen Chat-S…" at bounding box center [784, 22] width 1568 height 45
drag, startPoint x: 1003, startPoint y: 74, endPoint x: 1378, endPoint y: 60, distance: 375.3
drag, startPoint x: 521, startPoint y: 79, endPoint x: 22, endPoint y: 33, distance: 501.1
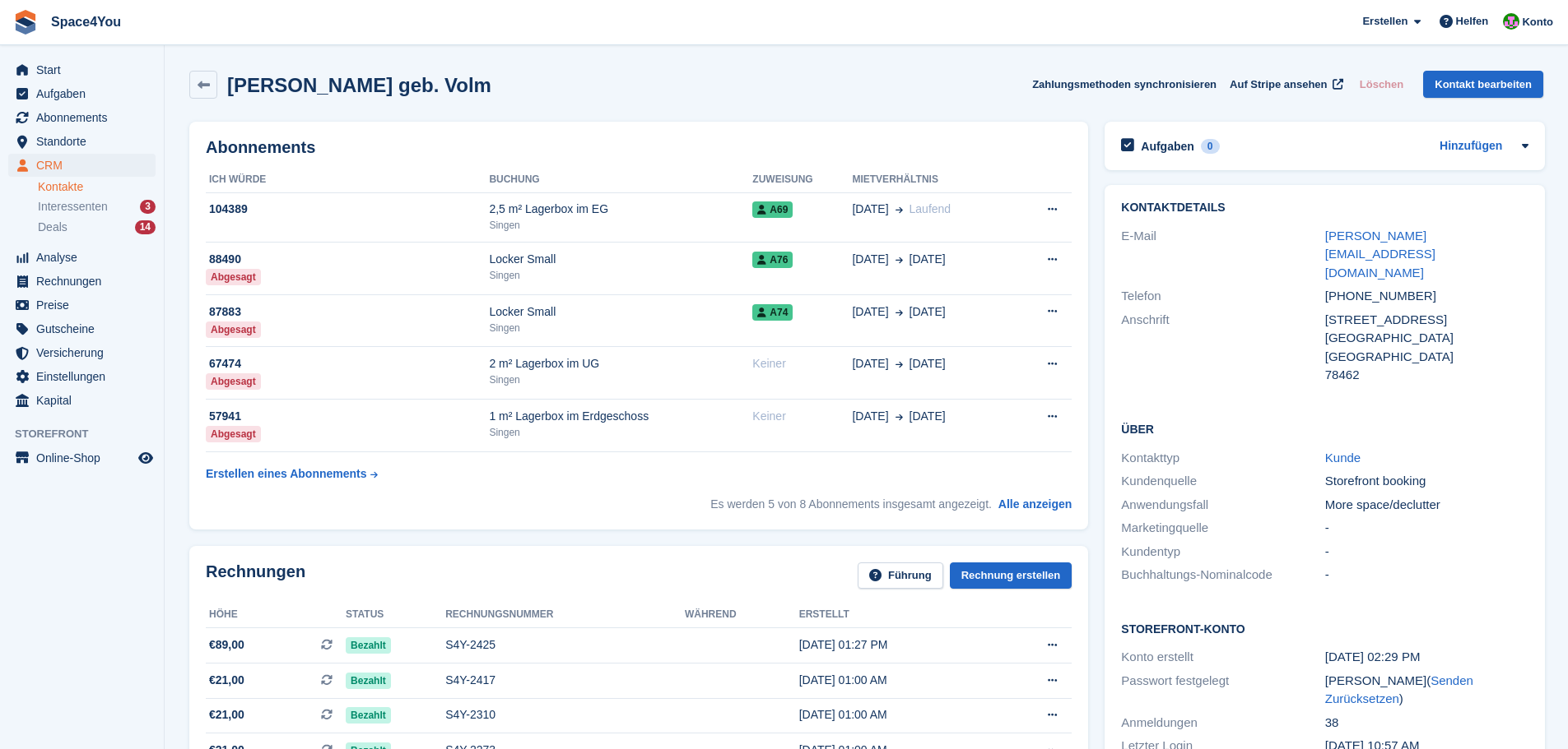
click at [234, 40] on span "Space4You Erstellen Abonnement Rechnung Kontakt Deal Rabatt Seite Helfen Chat-S…" at bounding box center [784, 22] width 1568 height 45
drag, startPoint x: 519, startPoint y: 79, endPoint x: 8, endPoint y: 31, distance: 513.2
click at [239, 27] on span "Space4You Erstellen Abonnement Rechnung Kontakt Deal Rabatt Seite Helfen Chat-S…" at bounding box center [784, 22] width 1568 height 45
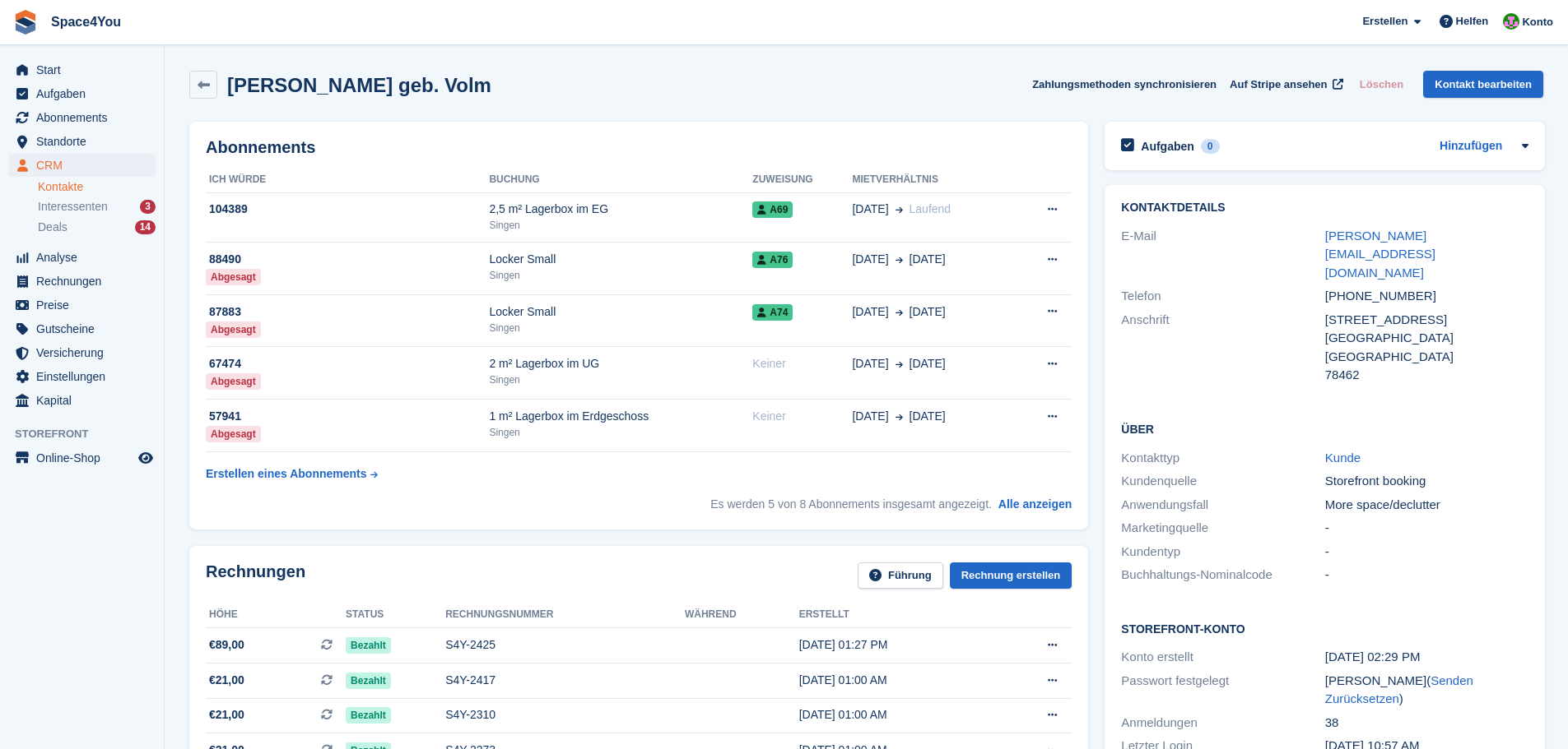
drag, startPoint x: 523, startPoint y: 77, endPoint x: 15, endPoint y: 25, distance: 510.7
click at [252, 30] on span "Space4You Erstellen Abonnement Rechnung Kontakt Deal Rabatt Seite Helfen Chat-S…" at bounding box center [784, 22] width 1568 height 45
click at [517, 90] on div "Alexander Hepfinger geb. Volm Zahlungsmethoden synchronisieren Auf Stripe anseh…" at bounding box center [866, 84] width 1354 height 28
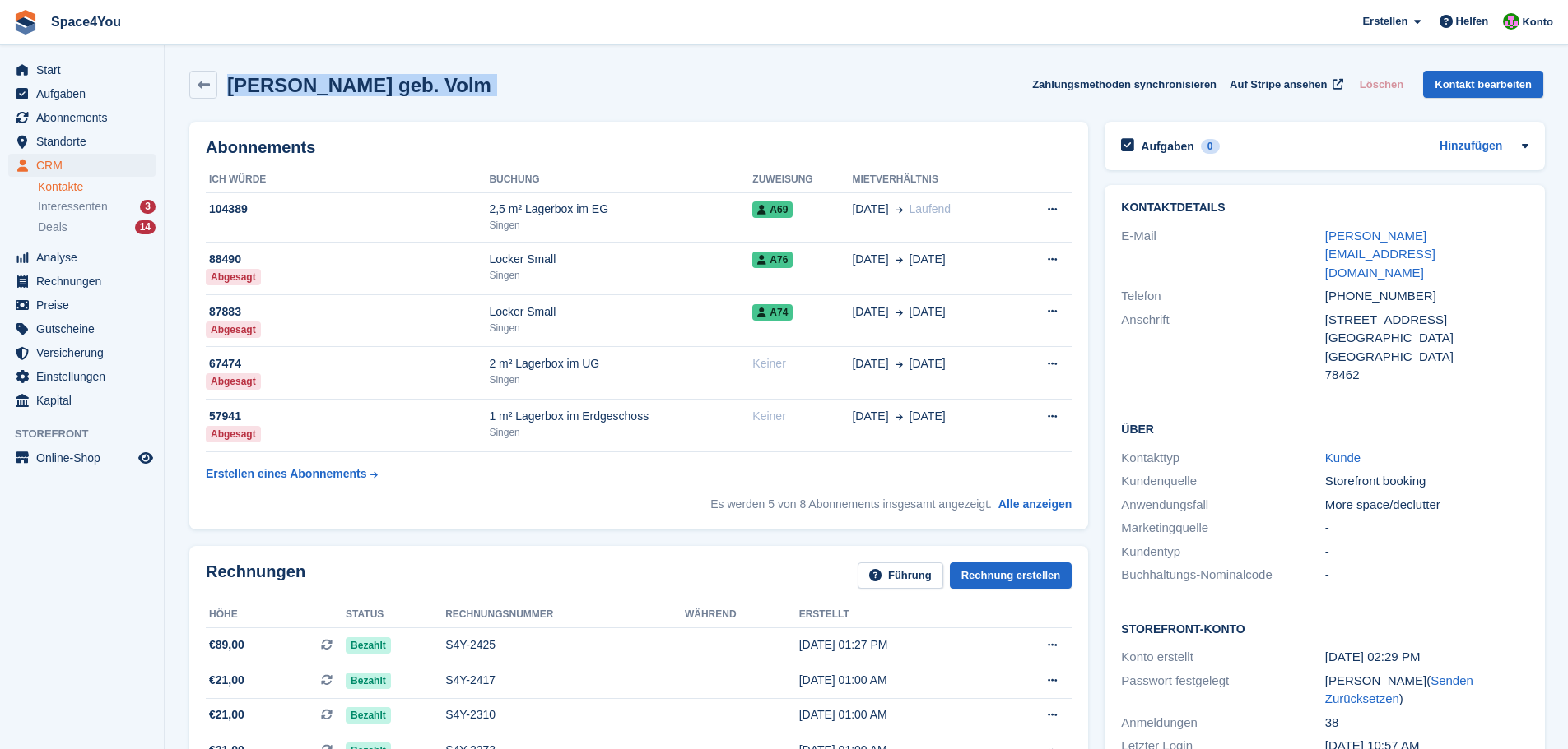
click at [517, 90] on div "Alexander Hepfinger geb. Volm Zahlungsmethoden synchronisieren Auf Stripe anseh…" at bounding box center [866, 84] width 1354 height 28
drag, startPoint x: 517, startPoint y: 90, endPoint x: 8, endPoint y: 32, distance: 512.3
click at [278, 39] on span "Space4You Erstellen Abonnement Rechnung Kontakt Deal Rabatt Seite Helfen Chat-S…" at bounding box center [784, 22] width 1568 height 45
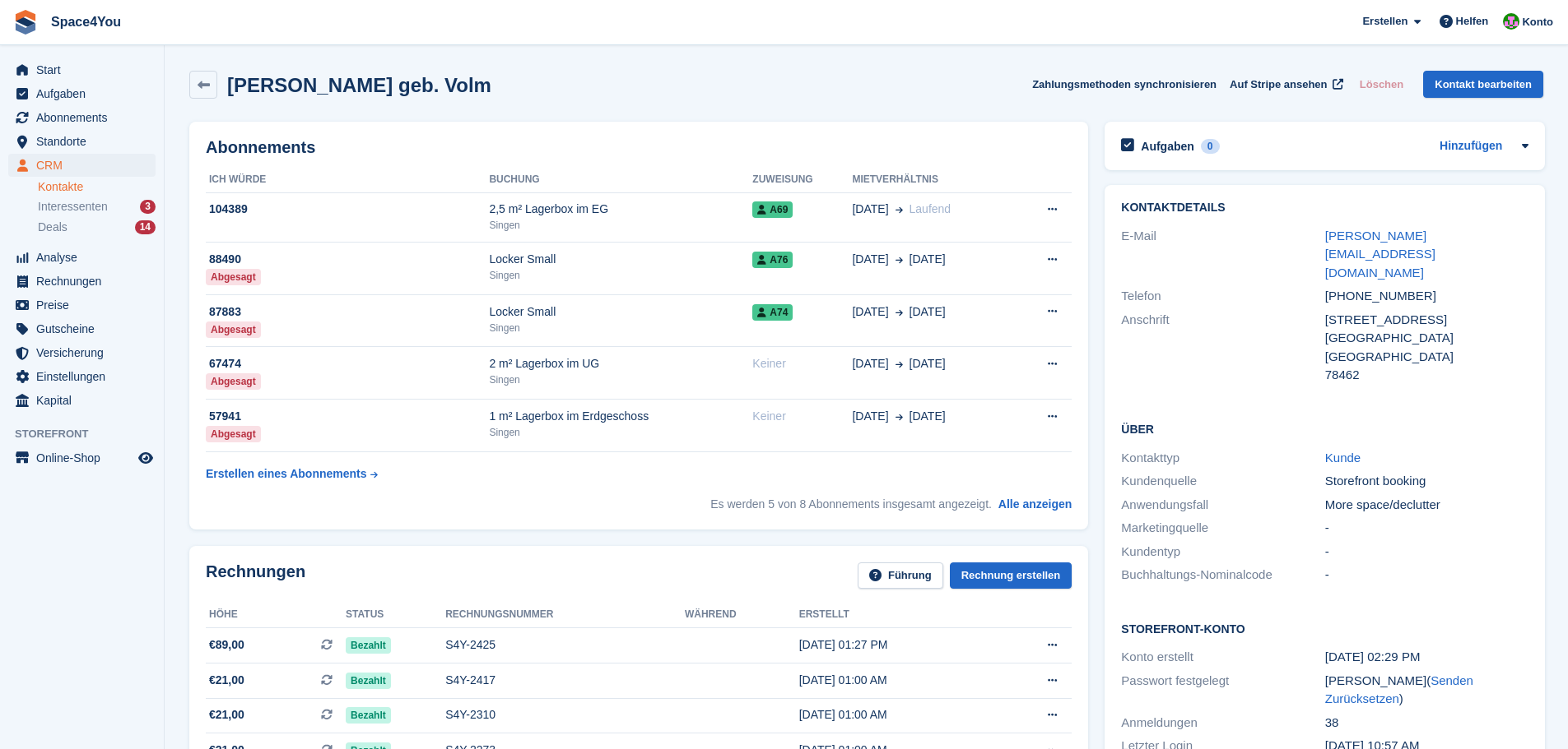
drag, startPoint x: 449, startPoint y: 91, endPoint x: 11, endPoint y: 26, distance: 442.8
click at [297, 30] on span "Space4You Erstellen Abonnement Rechnung Kontakt Deal Rabatt Seite Helfen Chat-S…" at bounding box center [784, 22] width 1568 height 45
drag, startPoint x: 531, startPoint y: 92, endPoint x: 18, endPoint y: 49, distance: 514.8
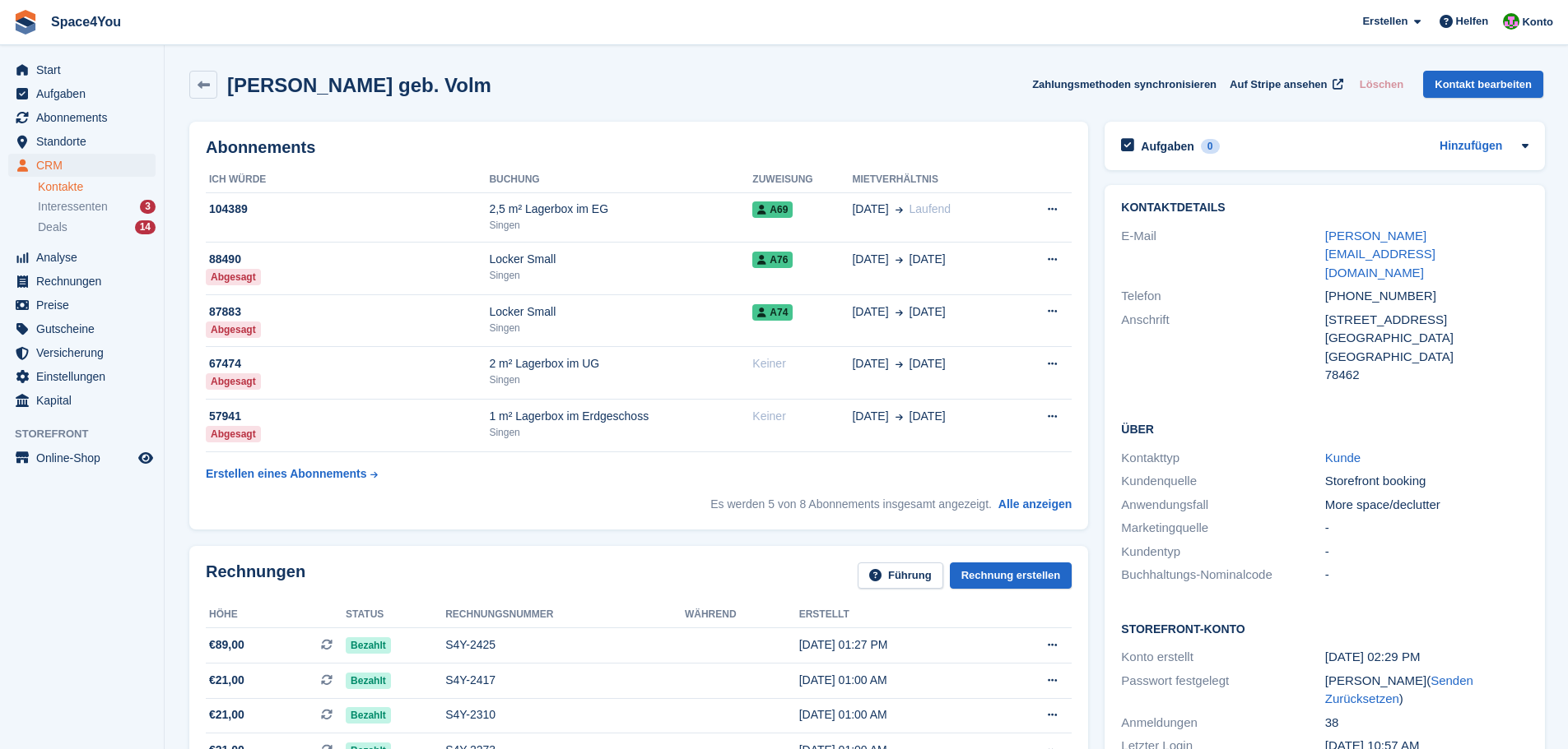
click at [309, 23] on span "Space4You Erstellen Abonnement Rechnung Kontakt Deal Rabatt Seite Helfen Chat-S…" at bounding box center [784, 22] width 1568 height 45
click at [416, 88] on h2 "Alexander Hepfinger geb. Volm" at bounding box center [359, 85] width 264 height 22
click at [581, 100] on div "Alexander Hepfinger geb. Volm Zahlungsmethoden synchronisieren Auf Stripe anseh…" at bounding box center [866, 88] width 1371 height 51
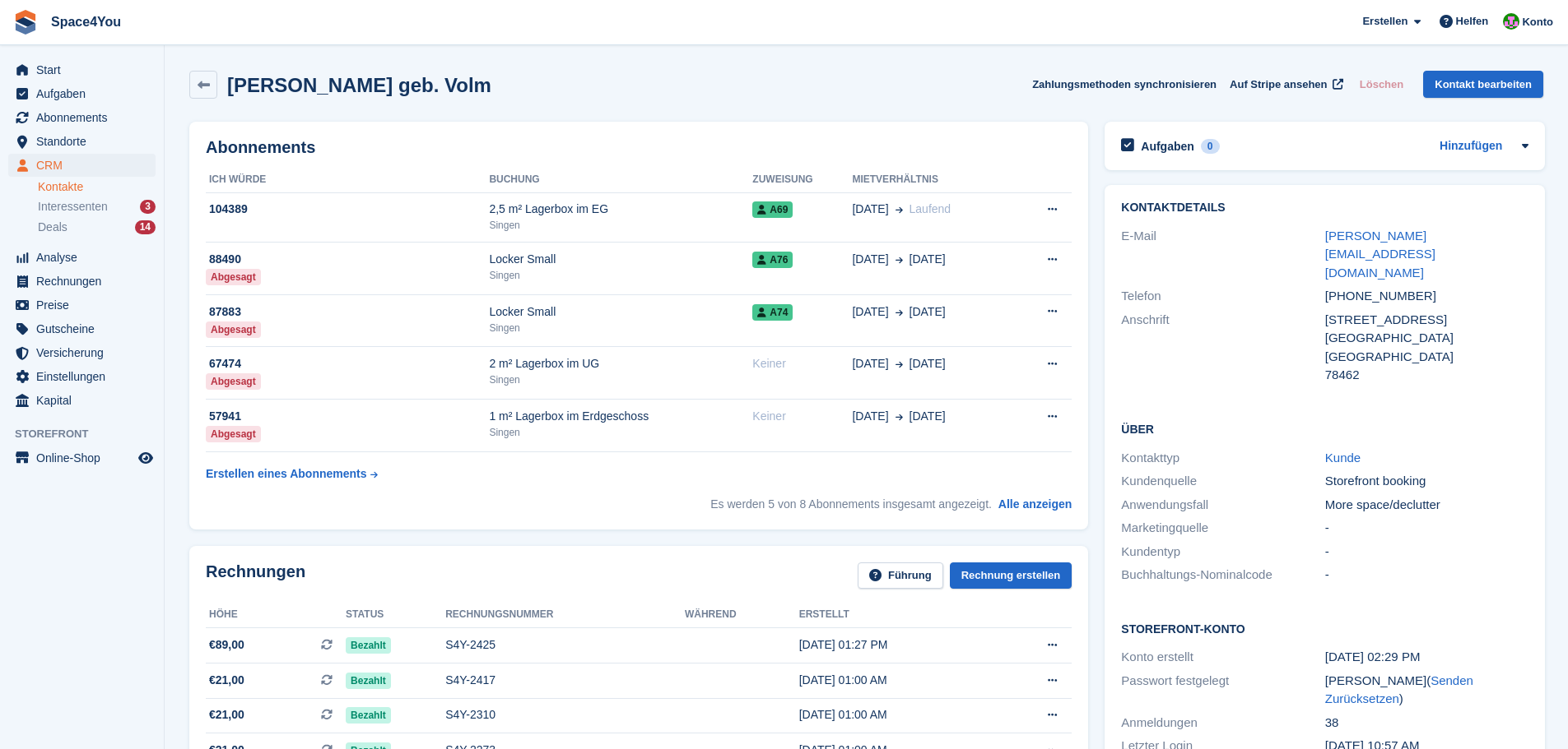
click at [578, 98] on div "Alexander Hepfinger geb. Volm Zahlungsmethoden synchronisieren Auf Stripe anseh…" at bounding box center [866, 84] width 1354 height 28
click at [563, 92] on div "Alexander Hepfinger geb. Volm Zahlungsmethoden synchronisieren Auf Stripe anseh…" at bounding box center [866, 84] width 1354 height 28
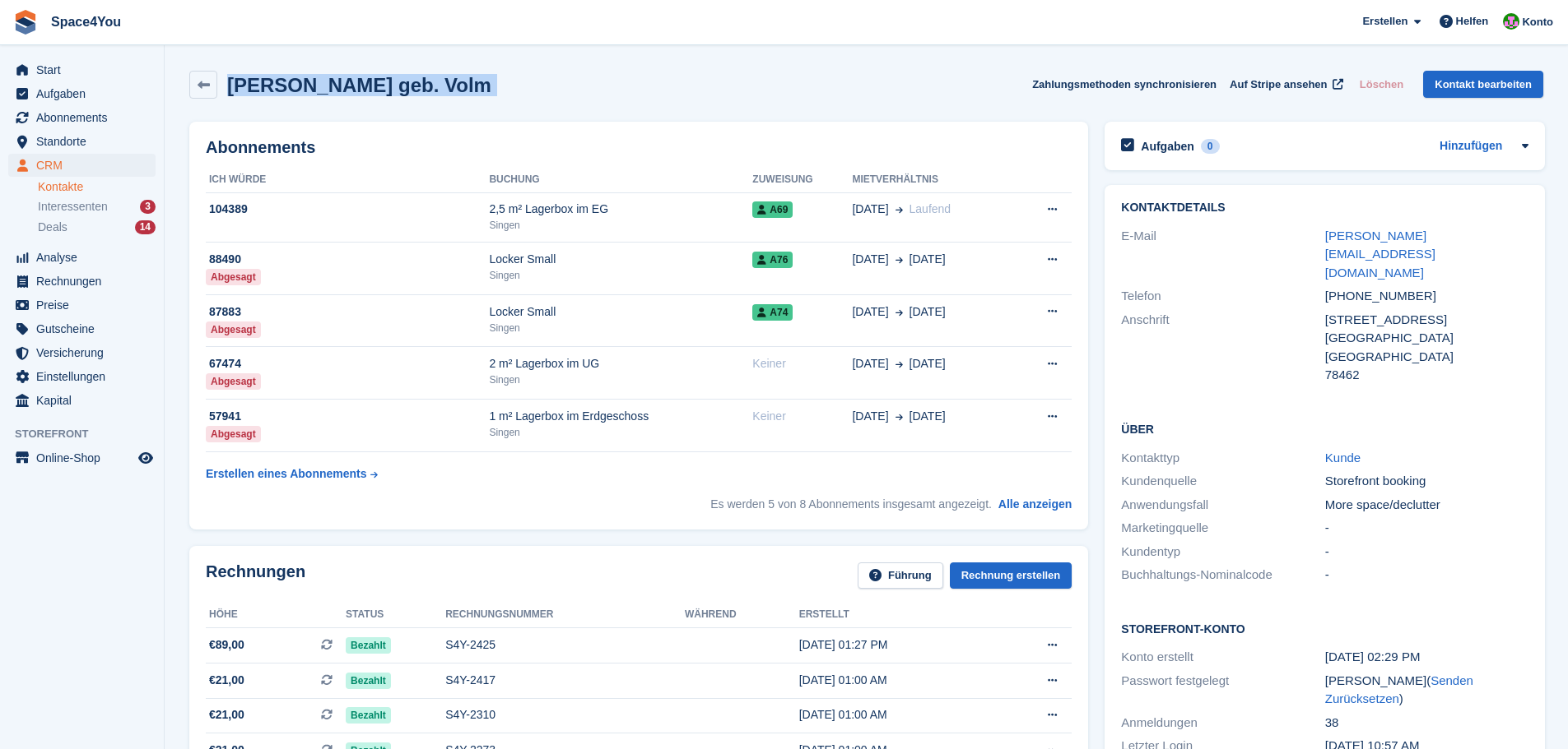
click at [563, 92] on div "Alexander Hepfinger geb. Volm Zahlungsmethoden synchronisieren Auf Stripe anseh…" at bounding box center [866, 84] width 1354 height 28
drag, startPoint x: 503, startPoint y: 92, endPoint x: 22, endPoint y: 35, distance: 484.4
click at [316, 30] on span "Space4You Erstellen Abonnement Rechnung Kontakt Deal Rabatt Seite Helfen Chat-S…" at bounding box center [784, 22] width 1568 height 45
drag, startPoint x: 540, startPoint y: 84, endPoint x: 13, endPoint y: 29, distance: 529.9
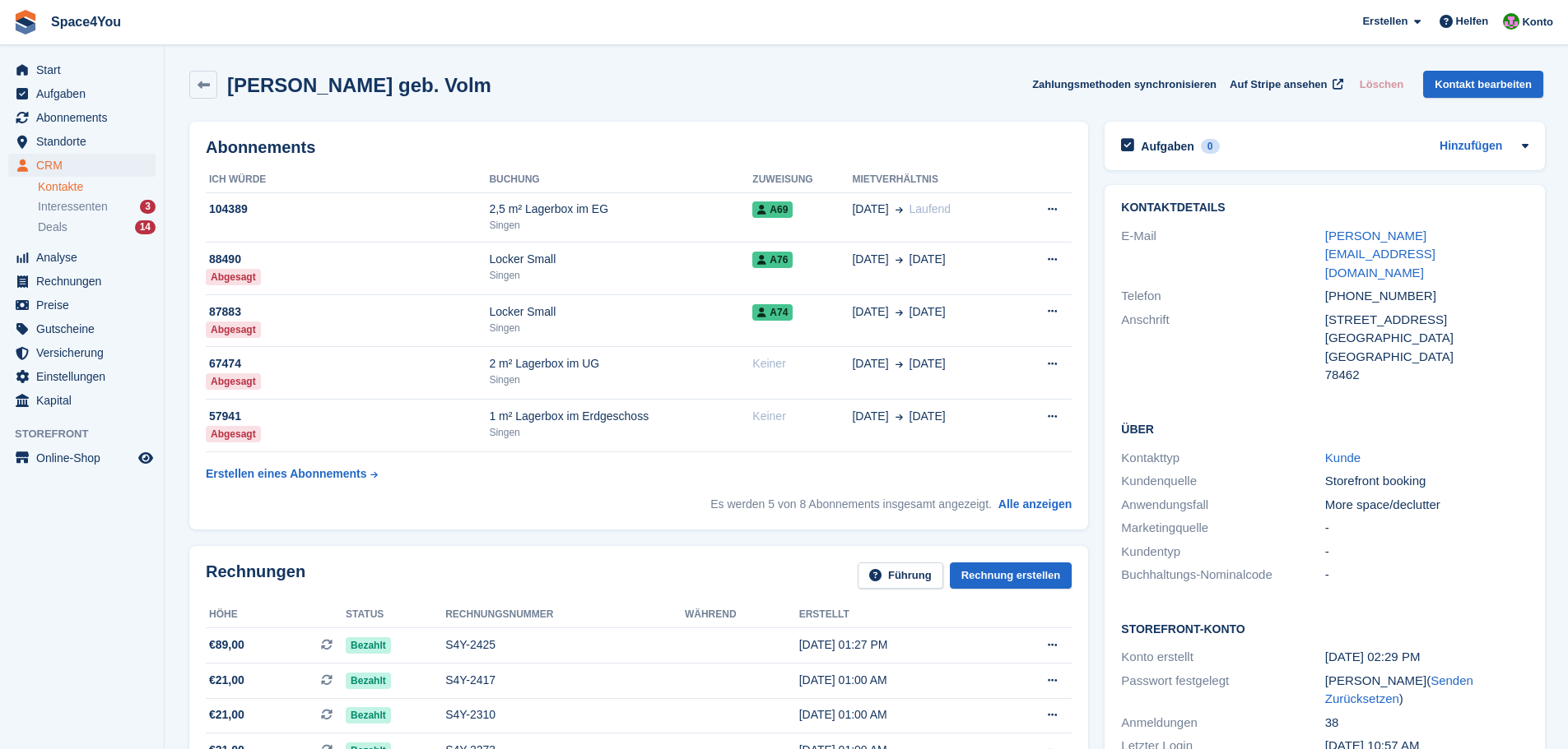
click at [303, 34] on span "Space4You Erstellen Abonnement Rechnung Kontakt Deal Rabatt Seite Helfen Chat-S…" at bounding box center [784, 22] width 1568 height 45
click at [510, 74] on div "Alexander Hepfinger geb. Volm Zahlungsmethoden synchronisieren Auf Stripe anseh…" at bounding box center [866, 84] width 1354 height 28
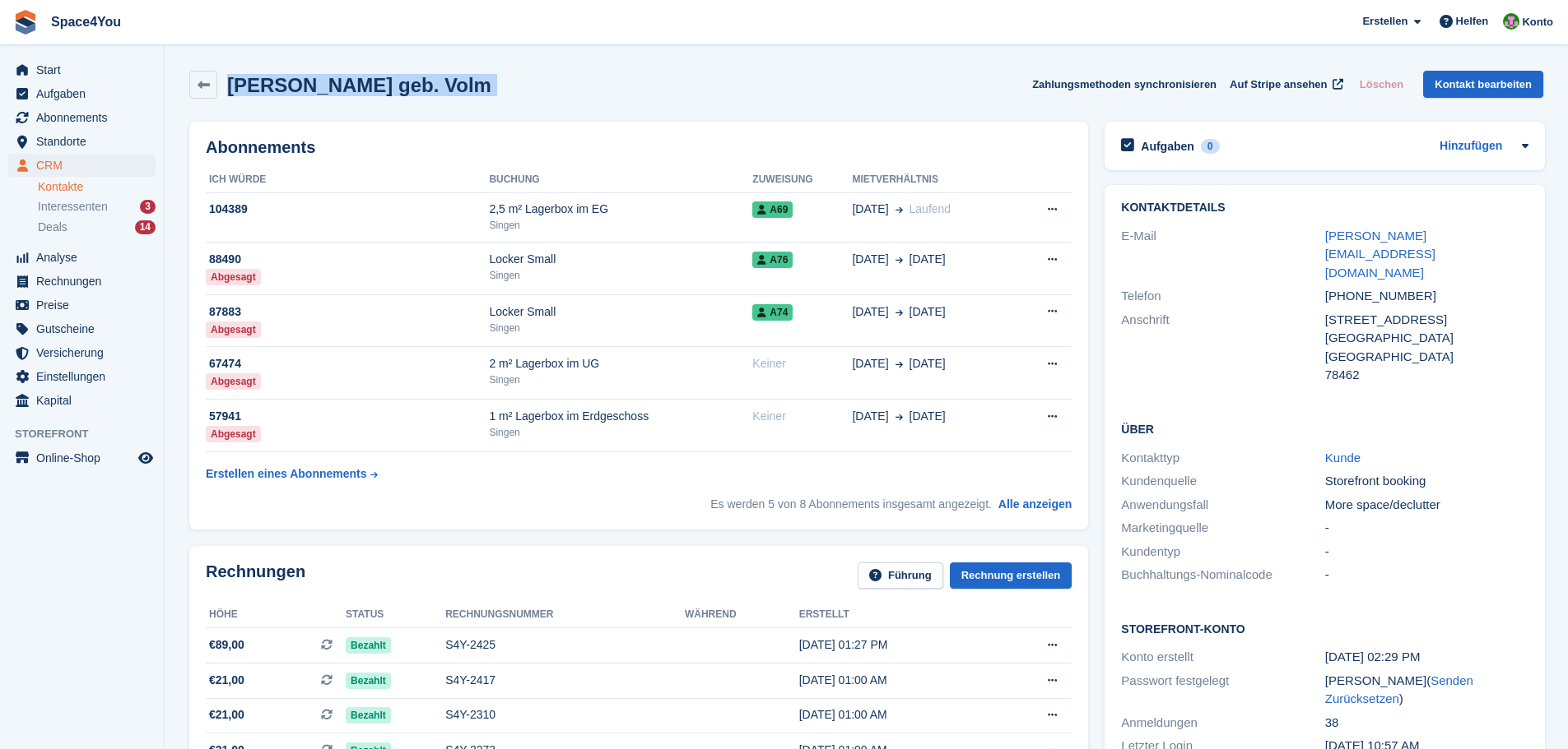
click at [510, 74] on div "Alexander Hepfinger geb. Volm Zahlungsmethoden synchronisieren Auf Stripe anseh…" at bounding box center [866, 84] width 1354 height 28
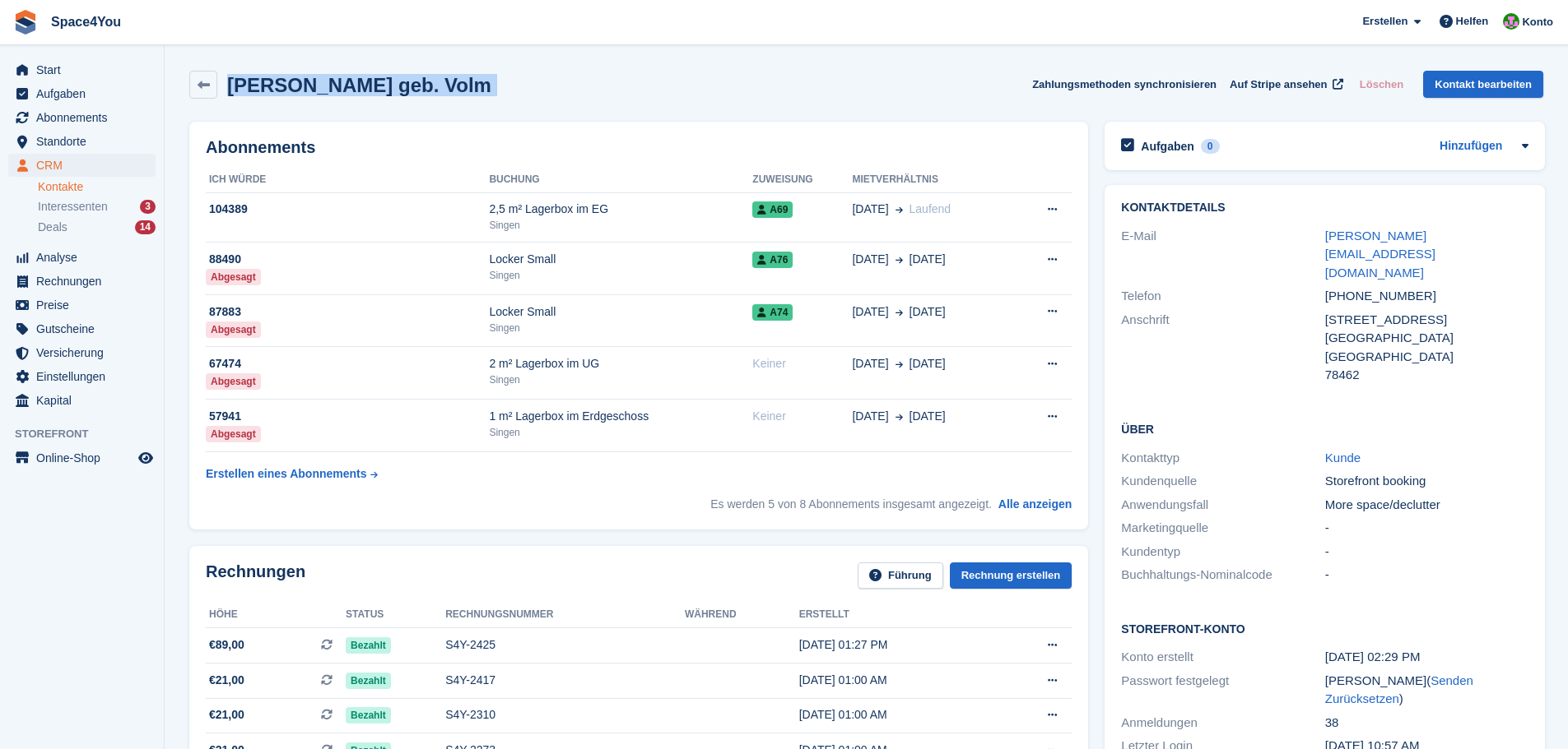
drag, startPoint x: 505, startPoint y: 88, endPoint x: 20, endPoint y: 22, distance: 489.5
drag, startPoint x: 529, startPoint y: 89, endPoint x: 11, endPoint y: 1, distance: 525.4
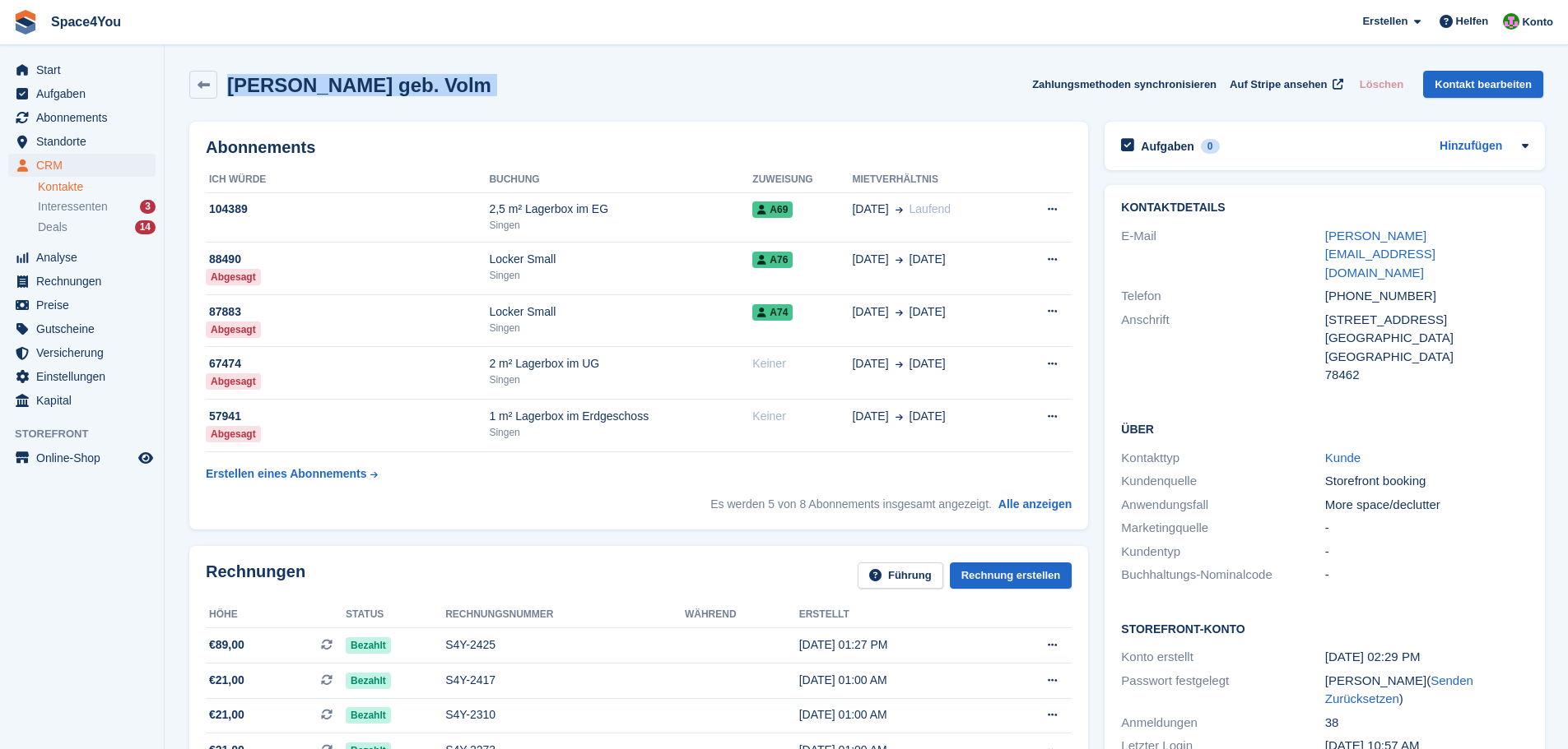
click at [250, 17] on span "Space4You Erstellen Abonnement Rechnung Kontakt Deal Rabatt Seite Helfen Chat-S…" at bounding box center [784, 22] width 1568 height 45
click at [340, 101] on div "Alexander Hepfinger geb. Volm Zahlungsmethoden synchronisieren Auf Stripe anseh…" at bounding box center [866, 88] width 1371 height 51
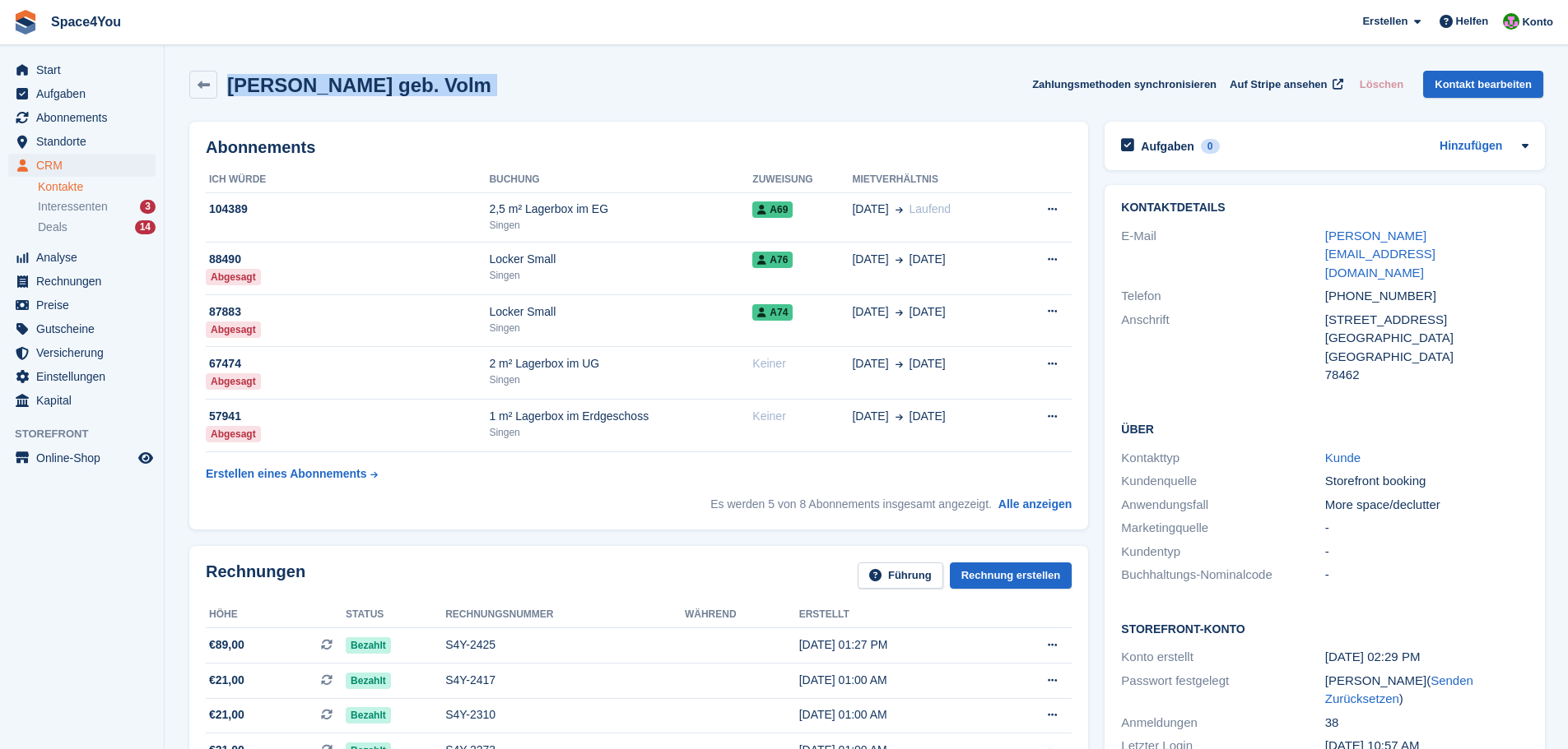
click at [581, 80] on div "Alexander Hepfinger geb. Volm Zahlungsmethoden synchronisieren Auf Stripe anseh…" at bounding box center [866, 84] width 1354 height 28
drag, startPoint x: 533, startPoint y: 91, endPoint x: 0, endPoint y: 12, distance: 538.8
click at [331, 34] on span "Space4You Erstellen Abonnement Rechnung Kontakt Deal Rabatt Seite Helfen Chat-S…" at bounding box center [784, 22] width 1568 height 45
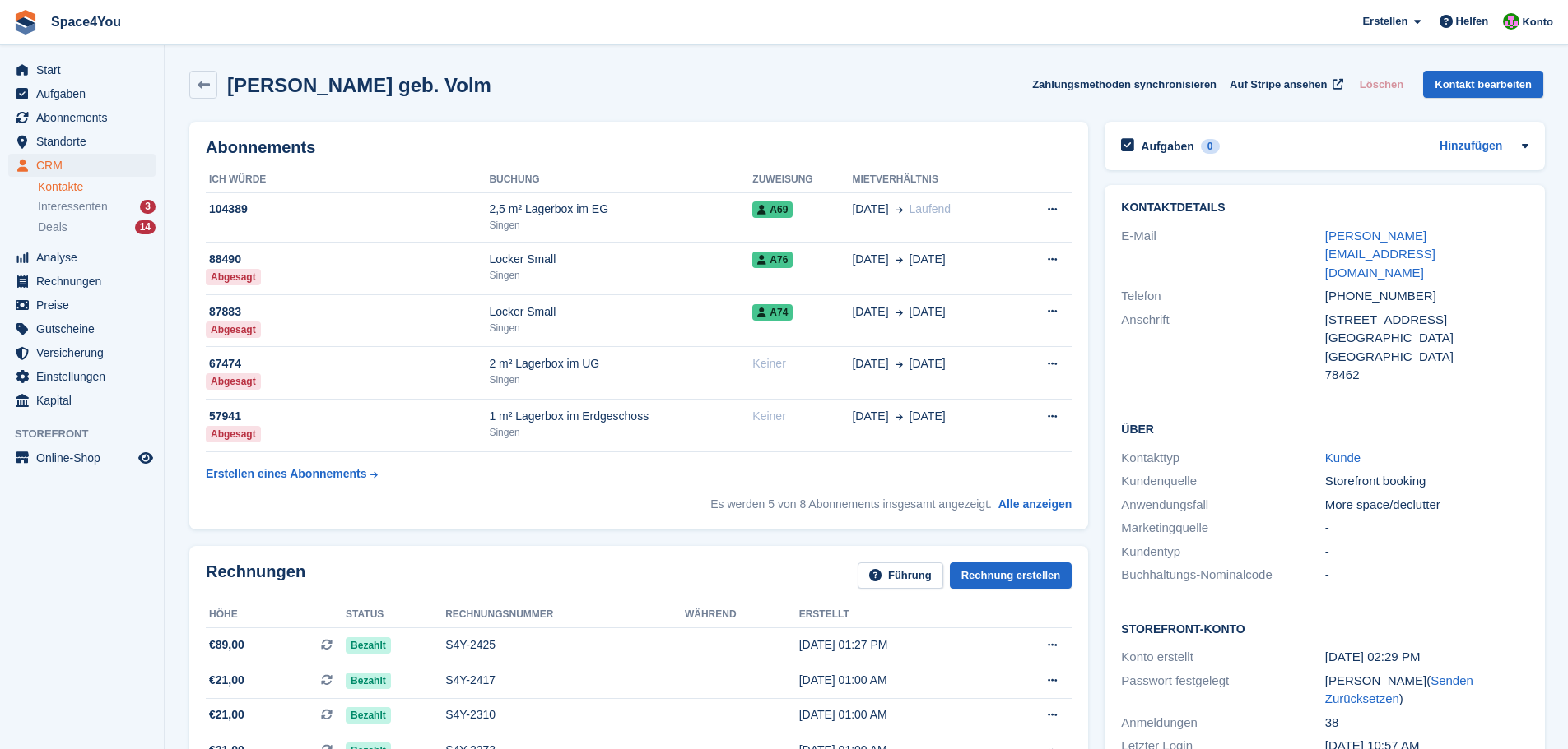
click at [331, 34] on span "Space4You Erstellen Abonnement Rechnung Kontakt Deal Rabatt Seite Helfen Chat-S…" at bounding box center [784, 22] width 1568 height 45
click at [563, 91] on div "Alexander Hepfinger geb. Volm Zahlungsmethoden synchronisieren Auf Stripe anseh…" at bounding box center [866, 84] width 1354 height 28
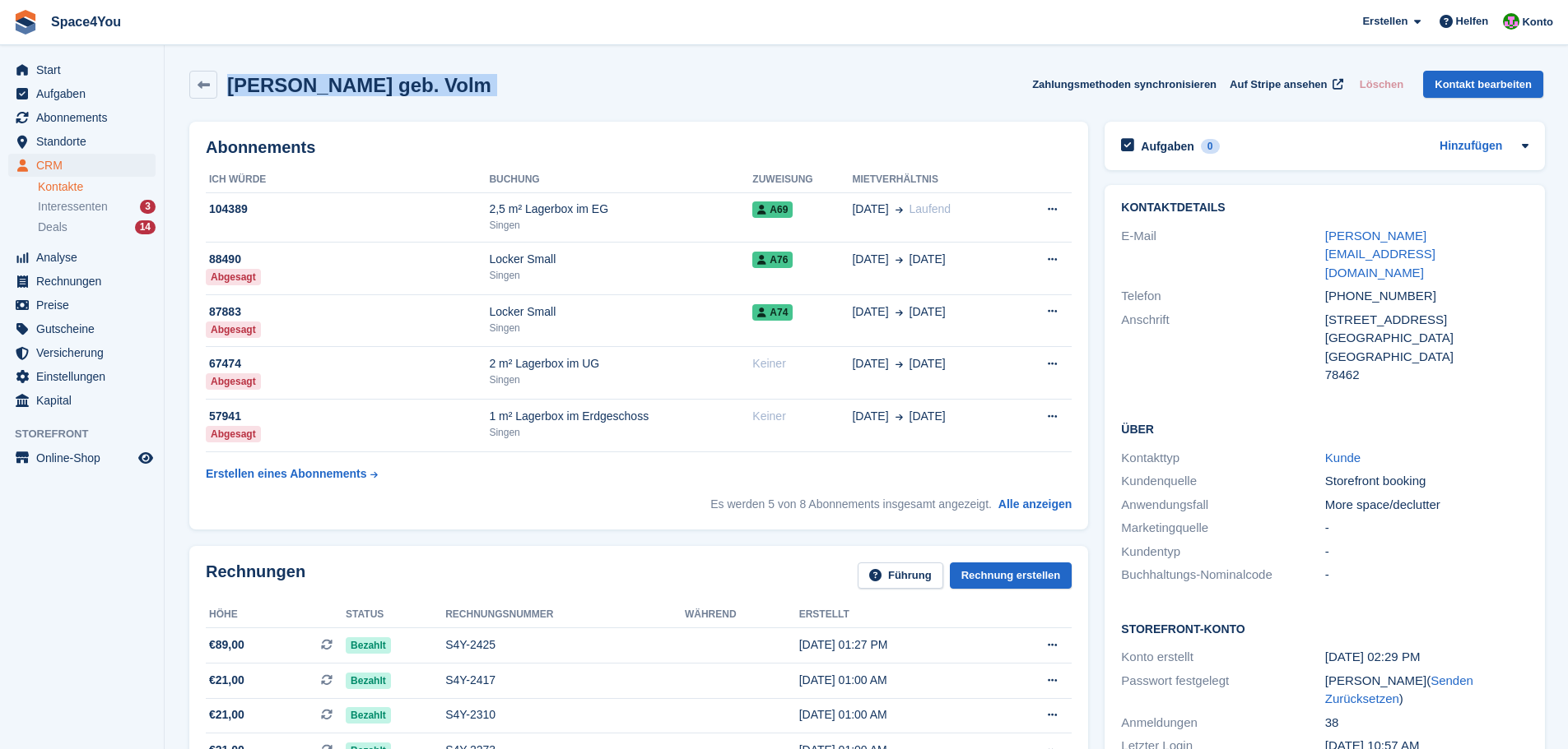
click at [563, 91] on div "Alexander Hepfinger geb. Volm Zahlungsmethoden synchronisieren Auf Stripe anseh…" at bounding box center [866, 84] width 1354 height 28
click at [615, 92] on div "Alexander Hepfinger geb. Volm Zahlungsmethoden synchronisieren Auf Stripe anseh…" at bounding box center [866, 84] width 1354 height 28
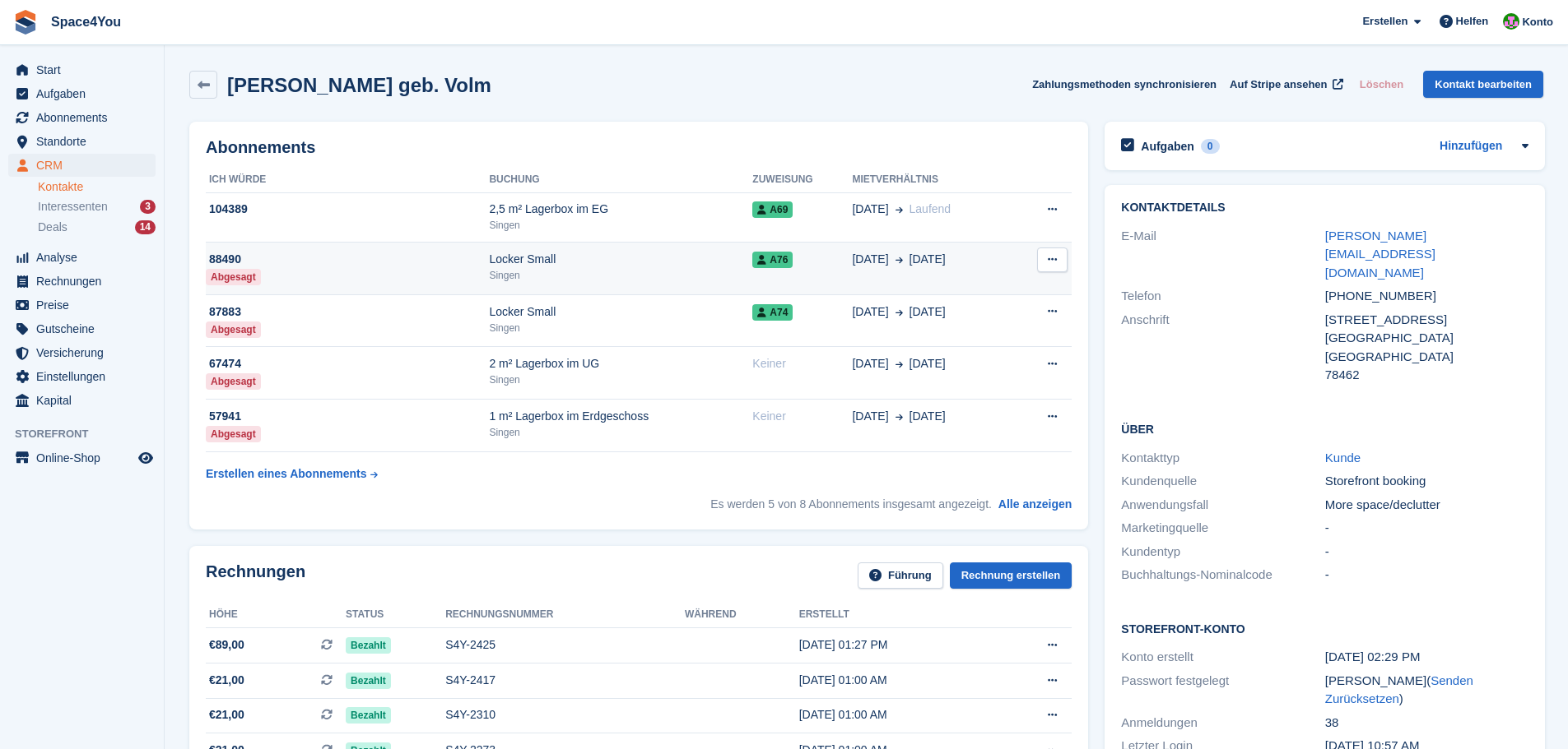
click at [1060, 261] on button at bounding box center [1053, 260] width 31 height 25
click at [985, 264] on div "01 Jun 29 Aug" at bounding box center [933, 259] width 163 height 17
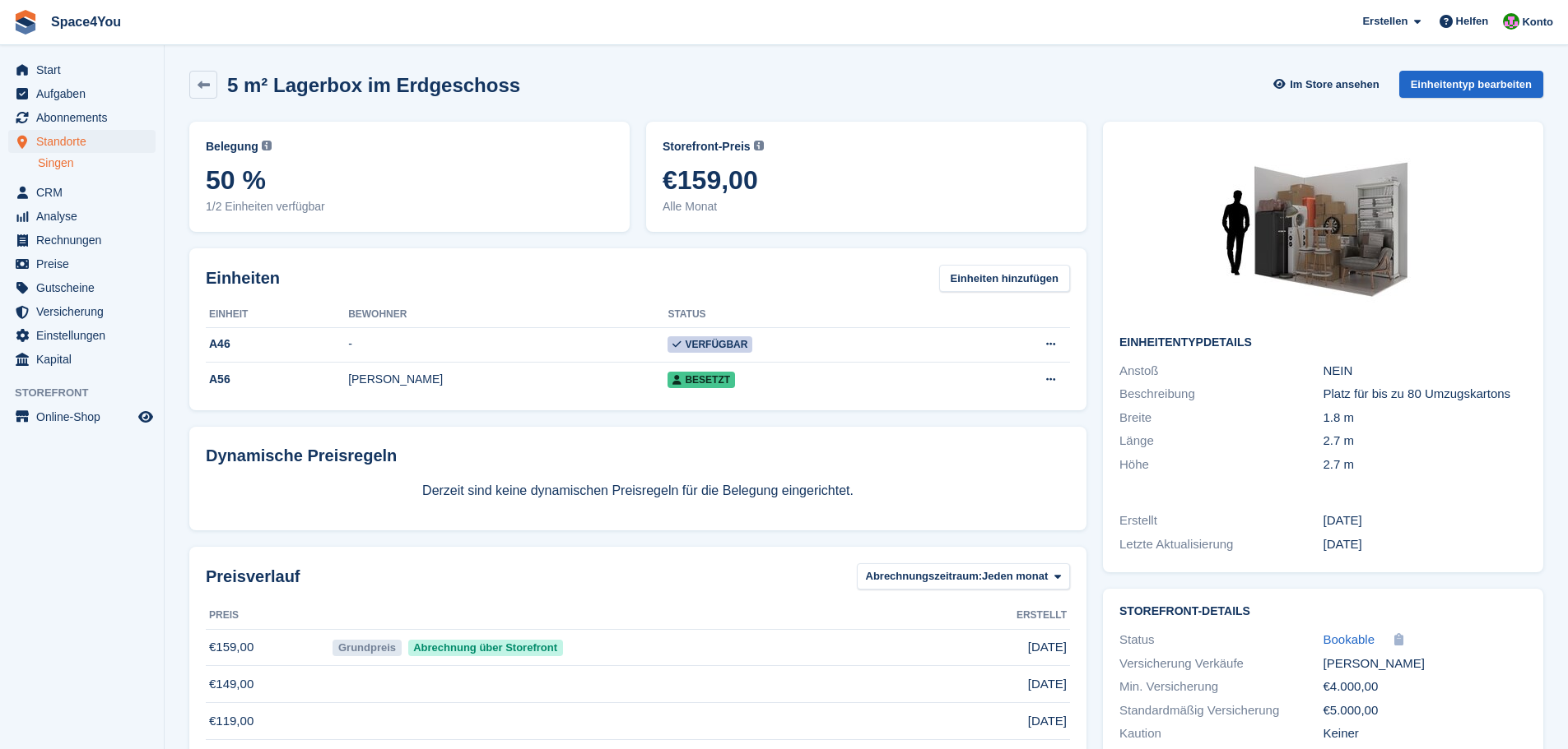
click at [198, 84] on icon at bounding box center [204, 85] width 13 height 13
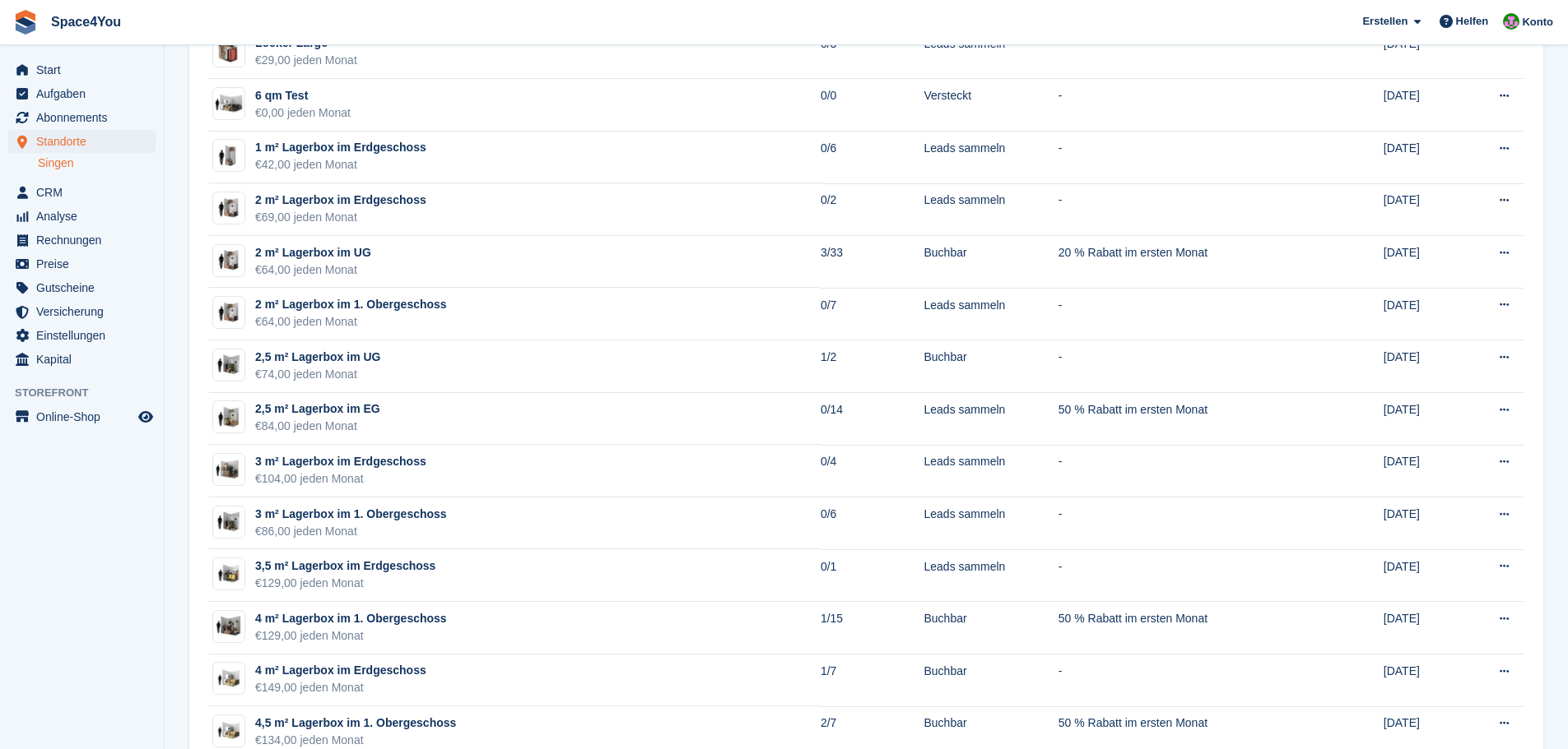
scroll to position [247, 0]
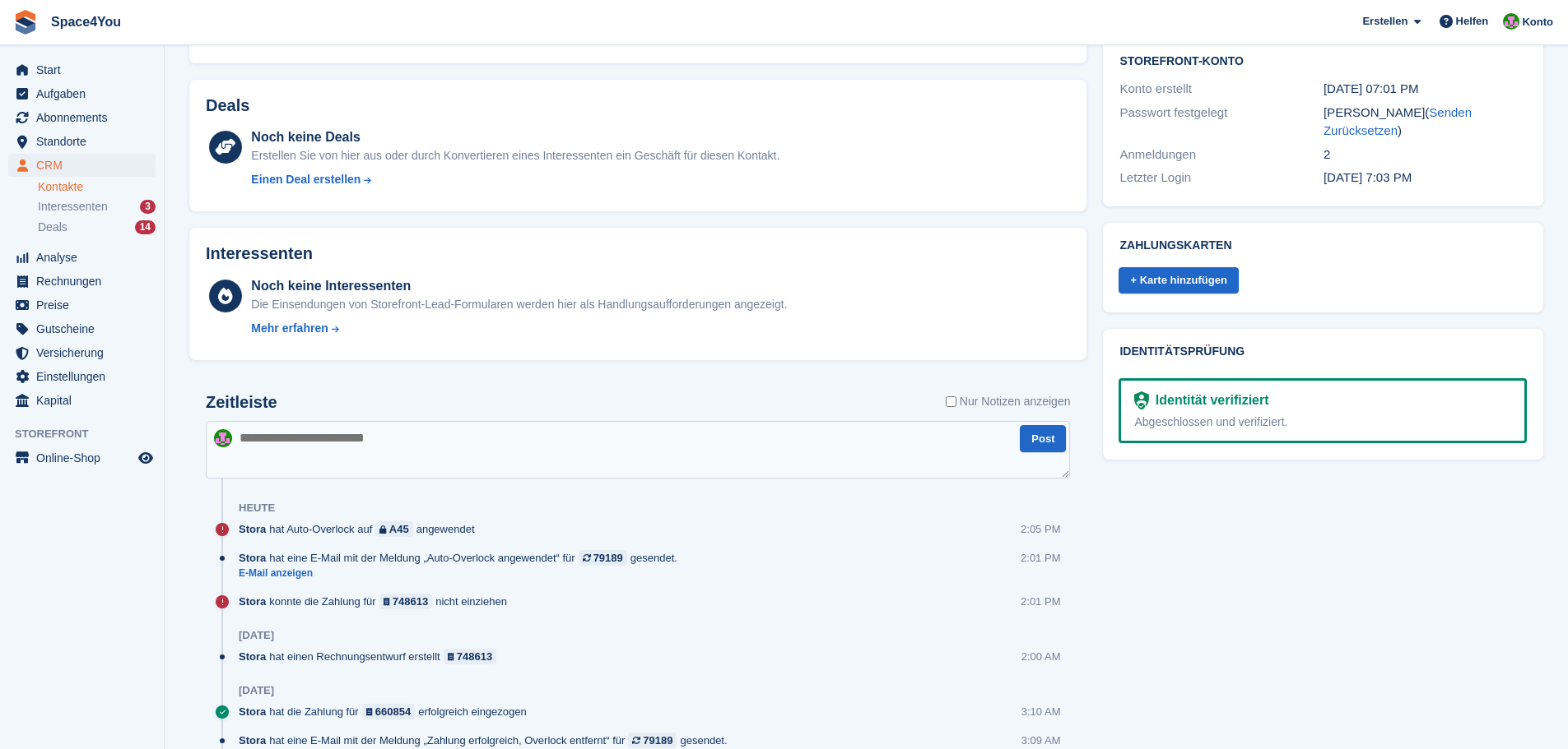
scroll to position [240, 0]
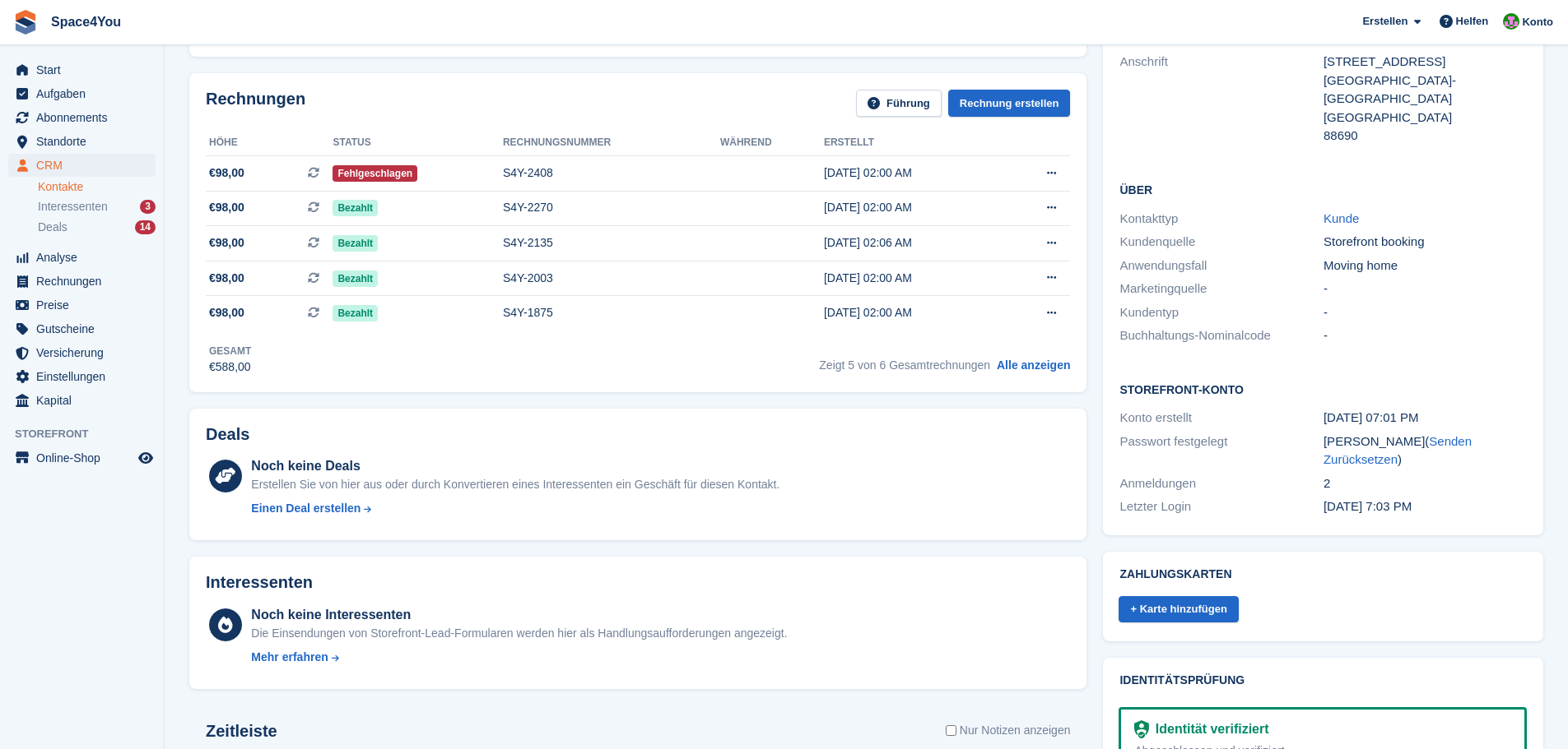
drag, startPoint x: 398, startPoint y: 449, endPoint x: 379, endPoint y: 436, distance: 23.0
drag, startPoint x: 379, startPoint y: 436, endPoint x: 39, endPoint y: 640, distance: 396.5
click at [39, 640] on aside "Start Aufgaben Abonnements Abonnements Abonnements Preiserhöhungen NEU Preiserh…" at bounding box center [82, 379] width 164 height 667
click at [39, 640] on aside "Start Aufgaben Abonnements Abonnements Abonnements Preiserhöhungen NEU Preiserh…" at bounding box center [82, 379] width 164 height 667
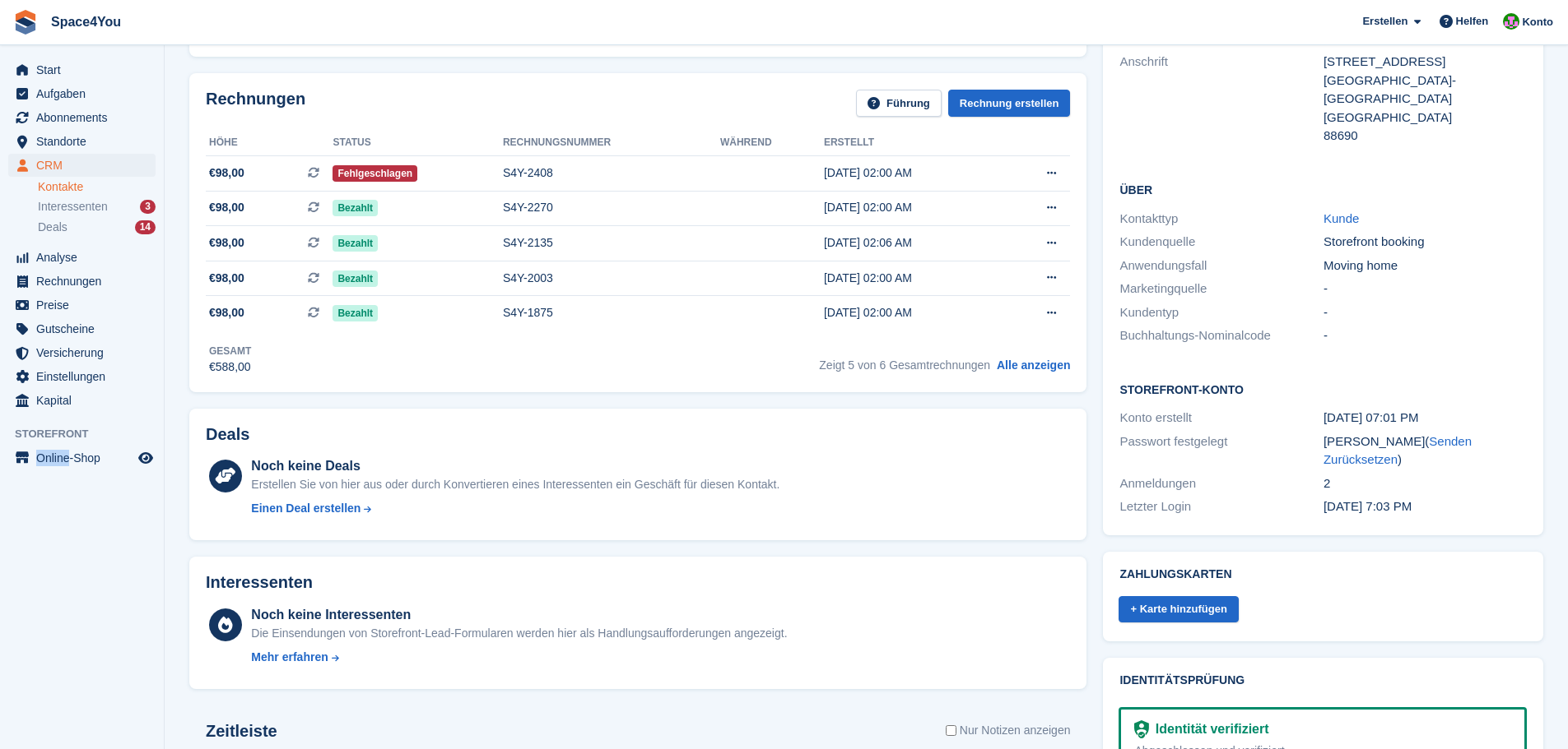
click at [10, 688] on aside "Start Aufgaben Abonnements Abonnements Abonnements Preiserhöhungen NEU Preiserh…" at bounding box center [82, 379] width 164 height 667
click at [72, 608] on aside "Start Aufgaben Abonnements Abonnements Abonnements Preiserhöhungen NEU Preiserh…" at bounding box center [82, 379] width 164 height 667
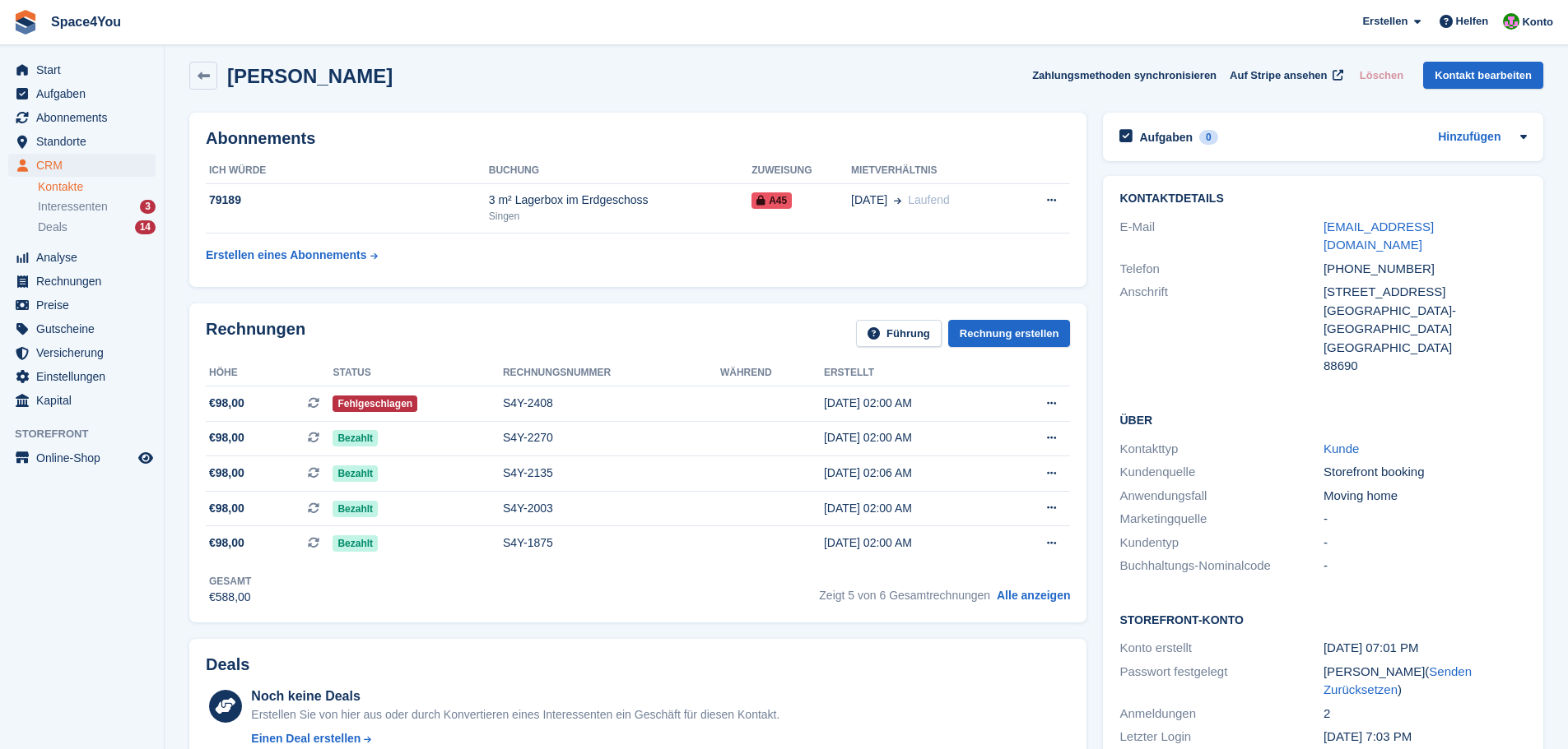
scroll to position [0, 0]
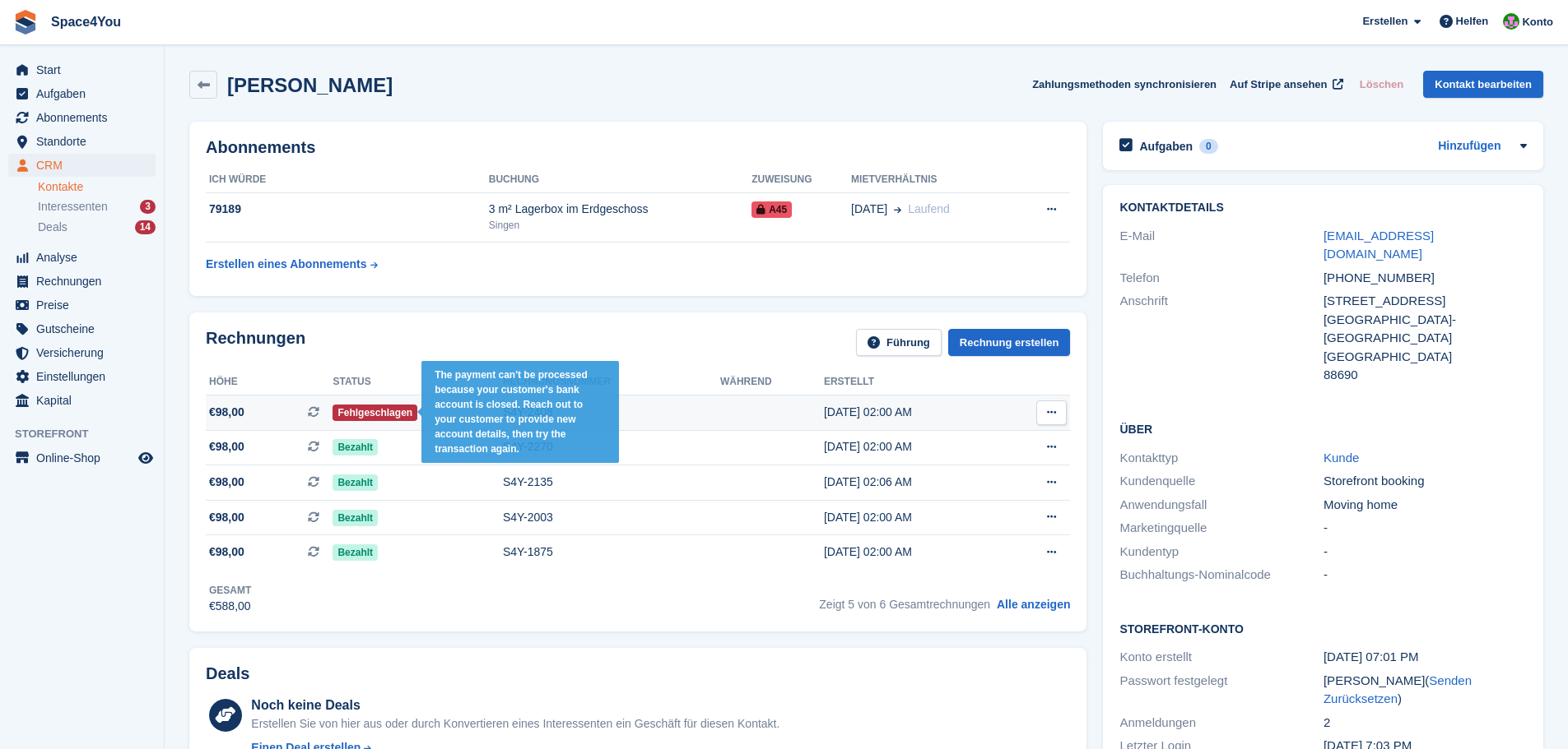
click at [389, 412] on span "Fehlgeschlagen" at bounding box center [375, 413] width 84 height 16
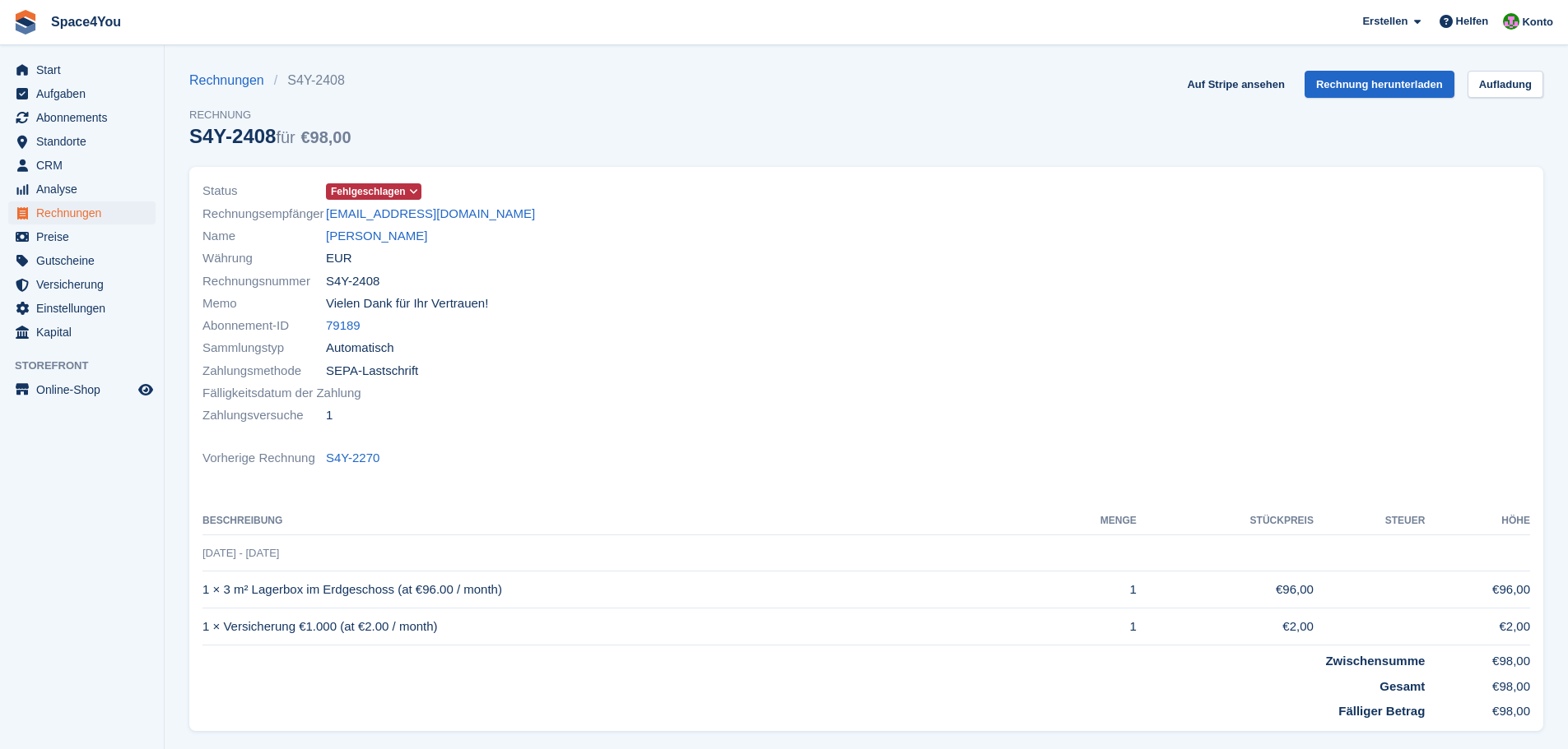
click at [1195, 86] on div "Rechnungen S4Y-2408 Rechnung S4Y-2408 für €98,00 Auf Stripe ansehen Rechnung he…" at bounding box center [866, 118] width 1354 height 96
click at [1213, 86] on link "Auf Stripe ansehen" at bounding box center [1235, 84] width 110 height 27
click at [346, 242] on link "Michael Karbe" at bounding box center [376, 236] width 101 height 19
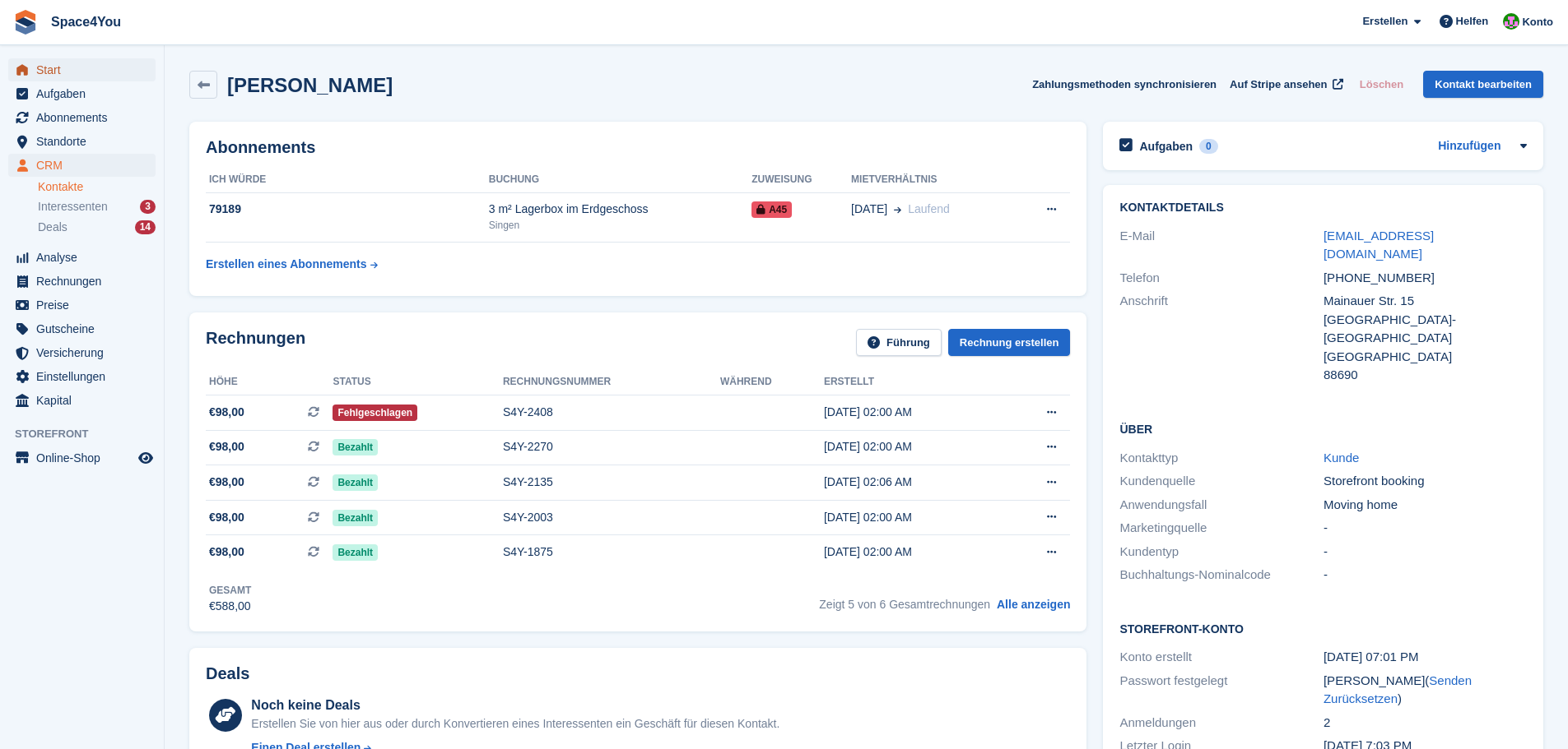
click at [50, 65] on span "Start" at bounding box center [85, 70] width 99 height 23
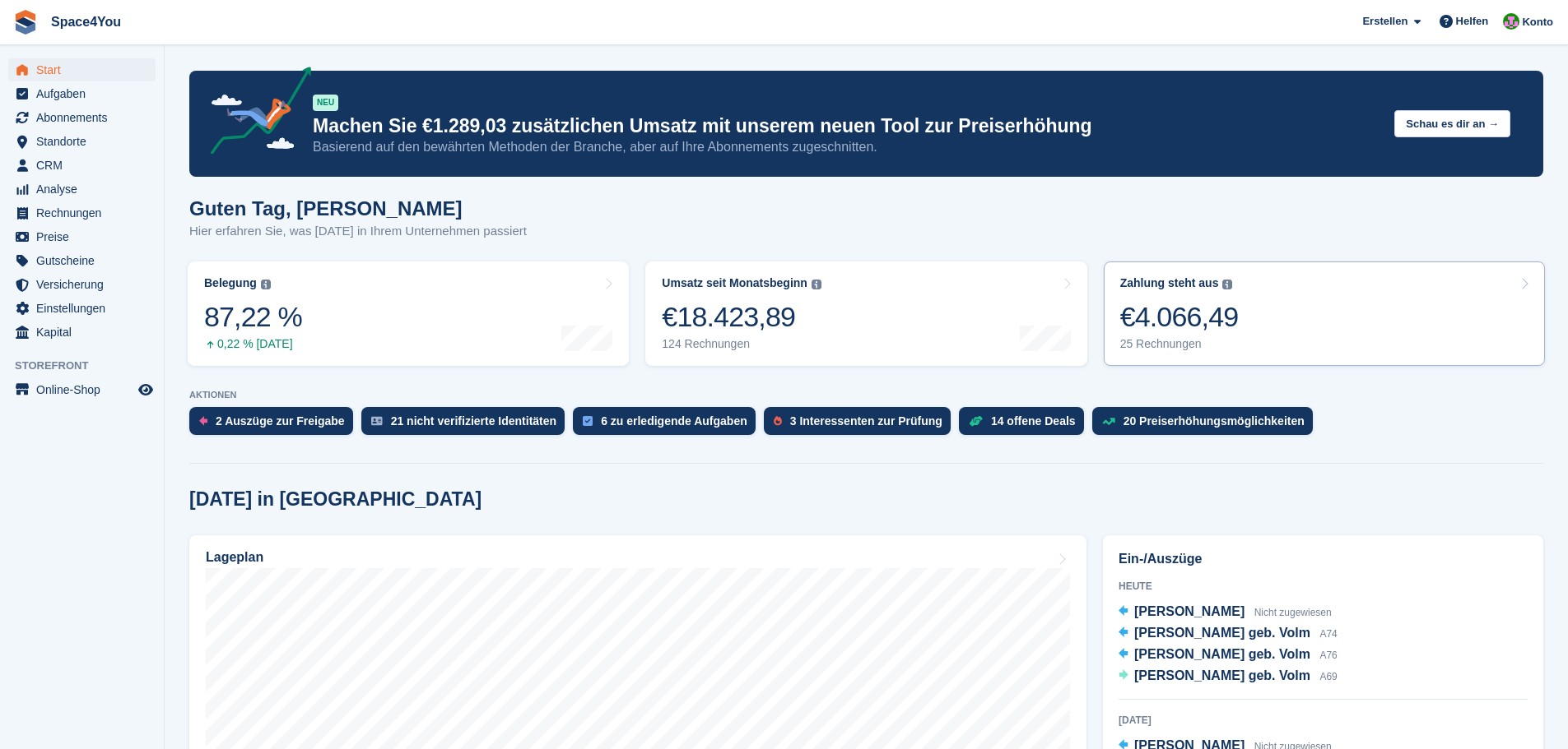
click at [1190, 315] on div "€4.066,49" at bounding box center [1179, 318] width 118 height 34
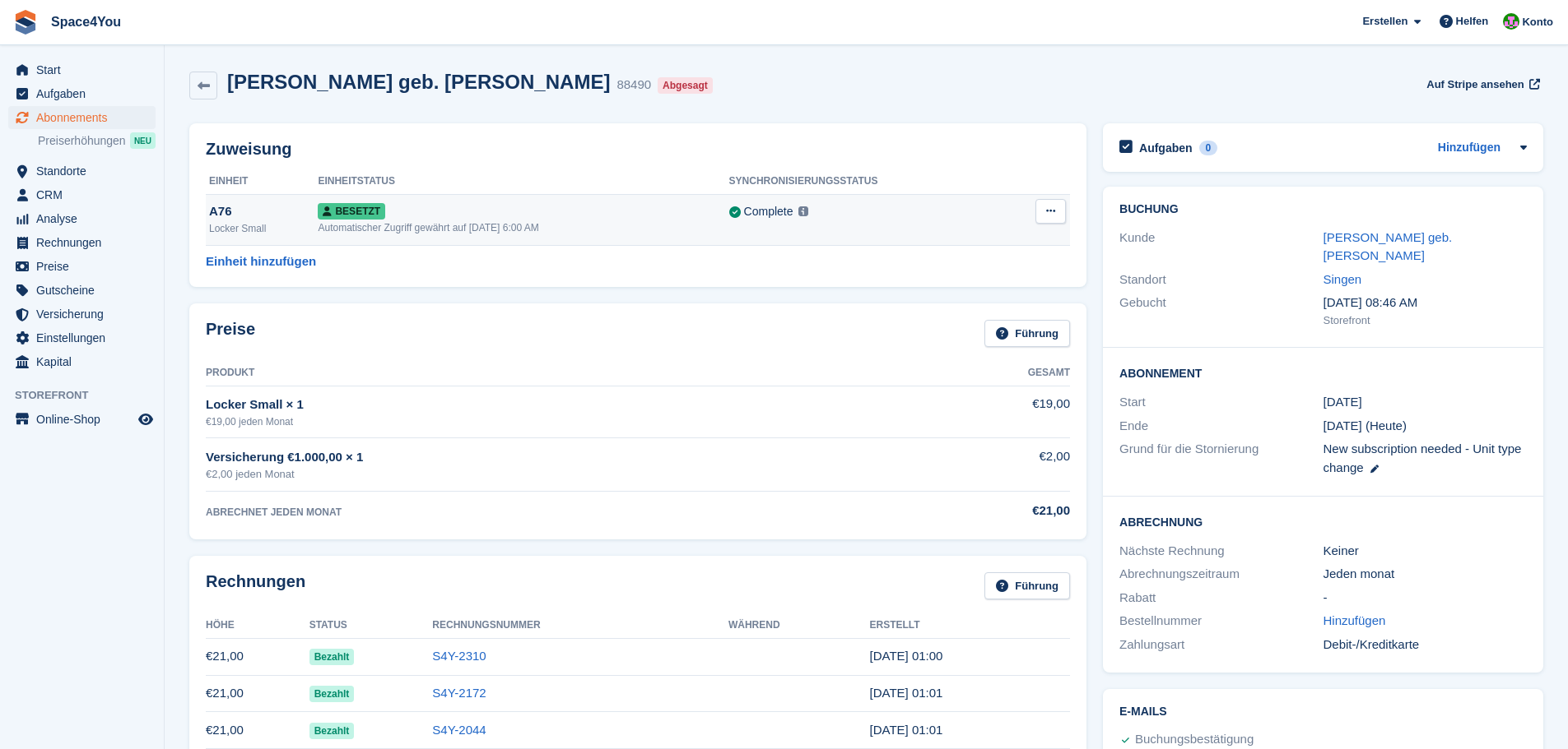
click at [1055, 225] on td "Overlock Zuordnung aufheben" at bounding box center [1038, 219] width 65 height 51
click at [1057, 209] on button at bounding box center [1051, 212] width 31 height 25
click at [990, 279] on p "Zuordnung aufheben" at bounding box center [987, 279] width 144 height 22
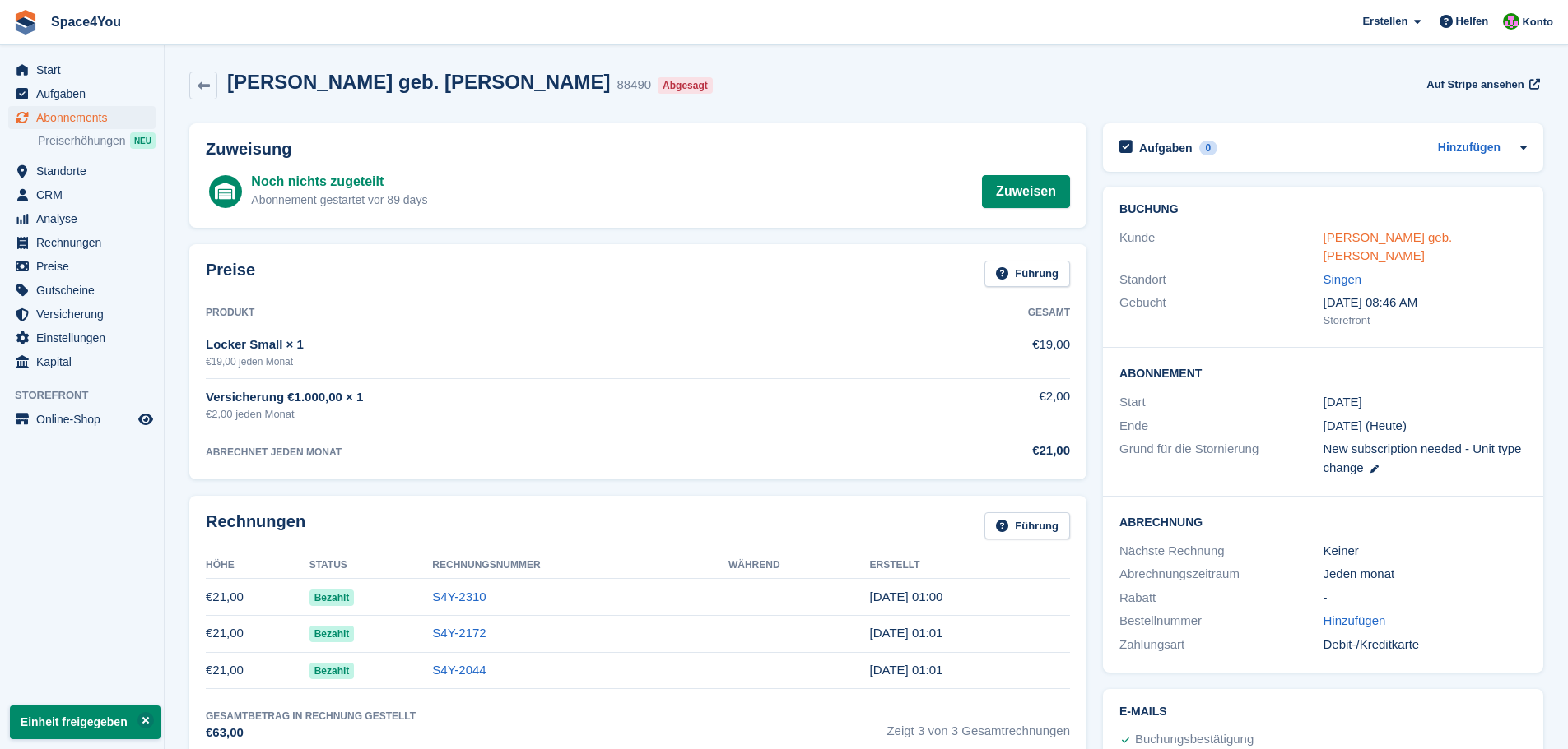
click at [1393, 237] on link "Alexander Hepfinger geb. Volm" at bounding box center [1388, 247] width 129 height 33
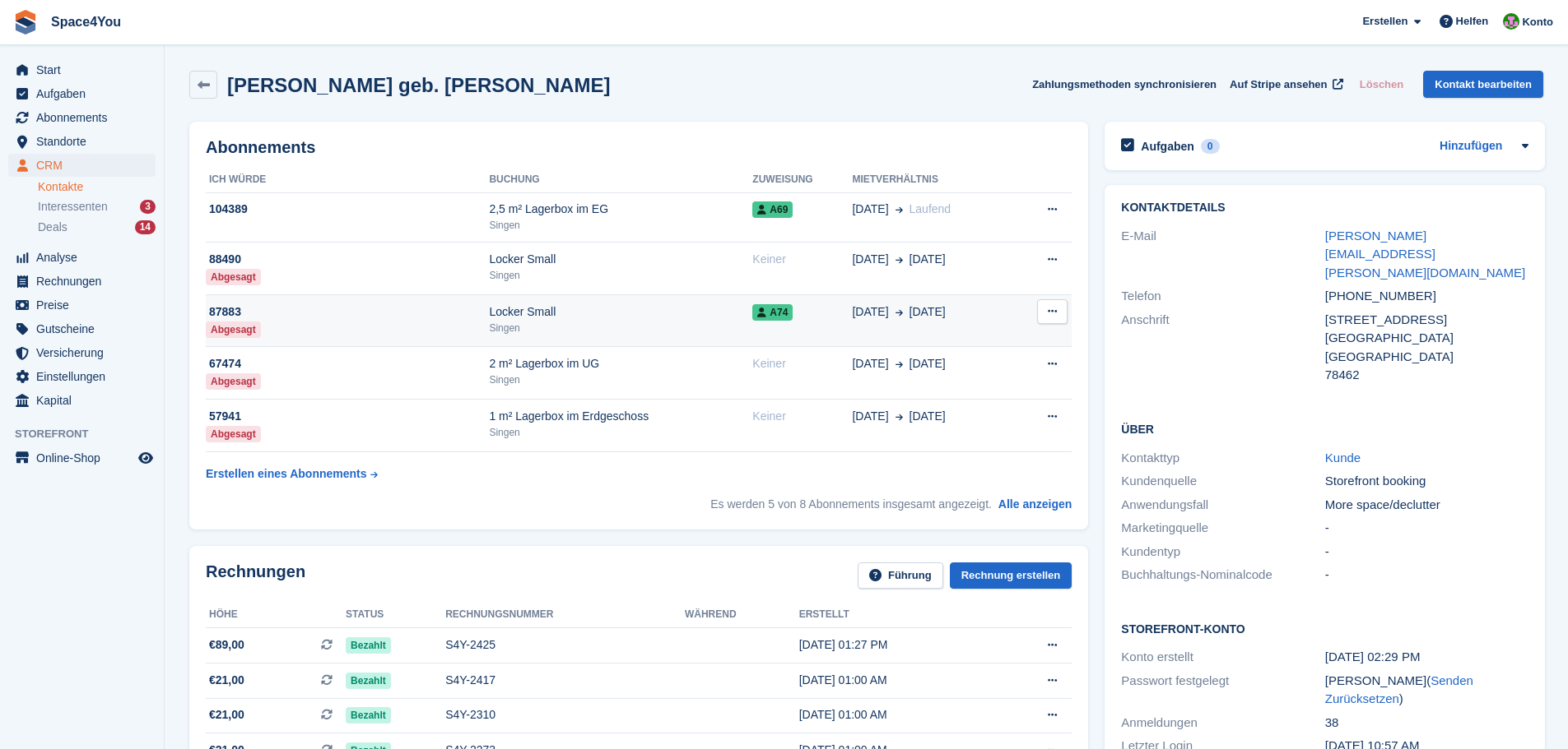
click at [1049, 312] on icon at bounding box center [1052, 311] width 9 height 11
click at [1019, 309] on td "Mietvertrag beenden Dieses Abonnement wurde bereits gekündigt." at bounding box center [1043, 320] width 57 height 53
click at [948, 316] on div "28 May 29 Aug" at bounding box center [933, 311] width 163 height 17
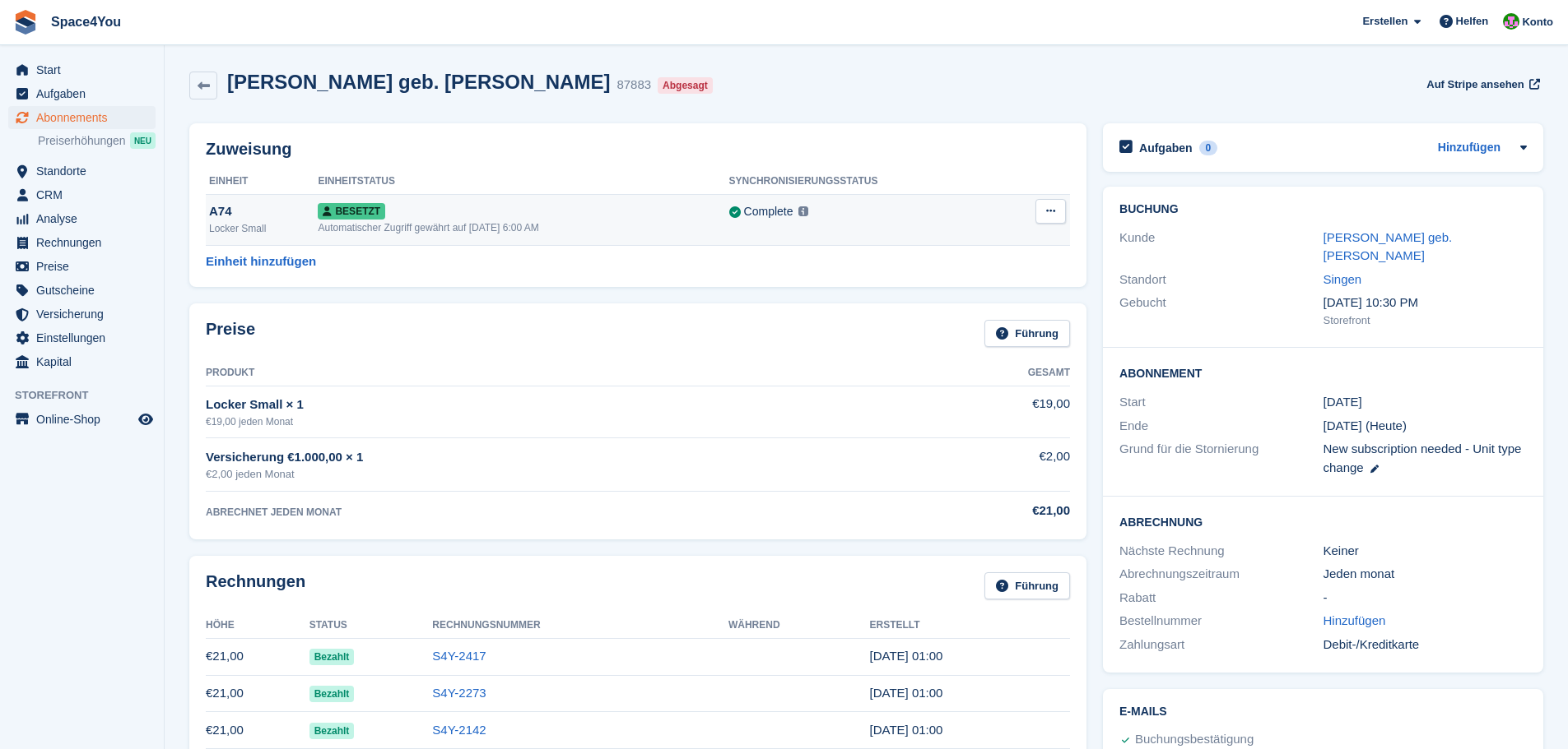
click at [1056, 213] on button at bounding box center [1051, 212] width 31 height 25
click at [990, 278] on p "Zuordnung aufheben" at bounding box center [987, 279] width 144 height 22
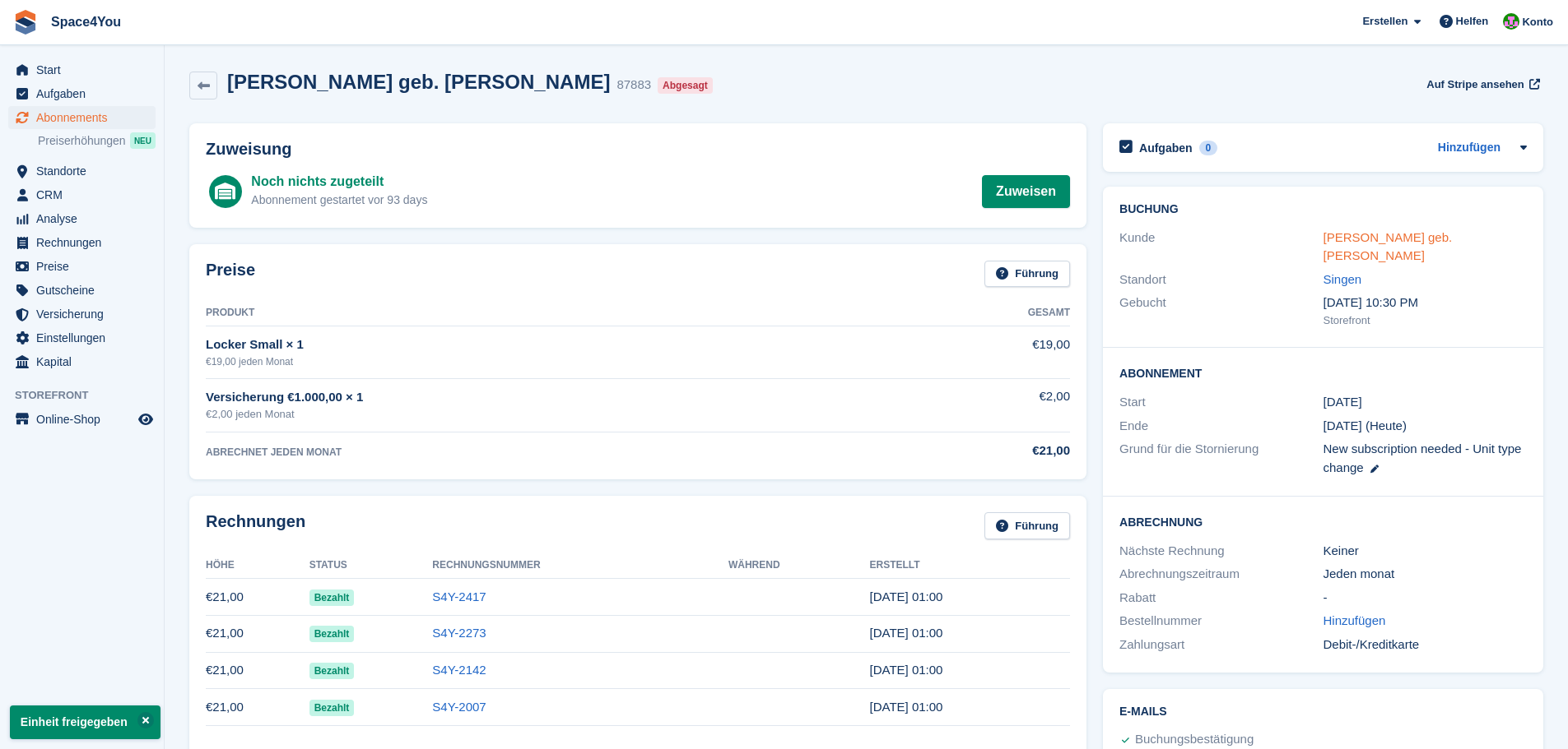
click at [1345, 231] on link "Alexander Hepfinger geb. Volm" at bounding box center [1388, 247] width 129 height 33
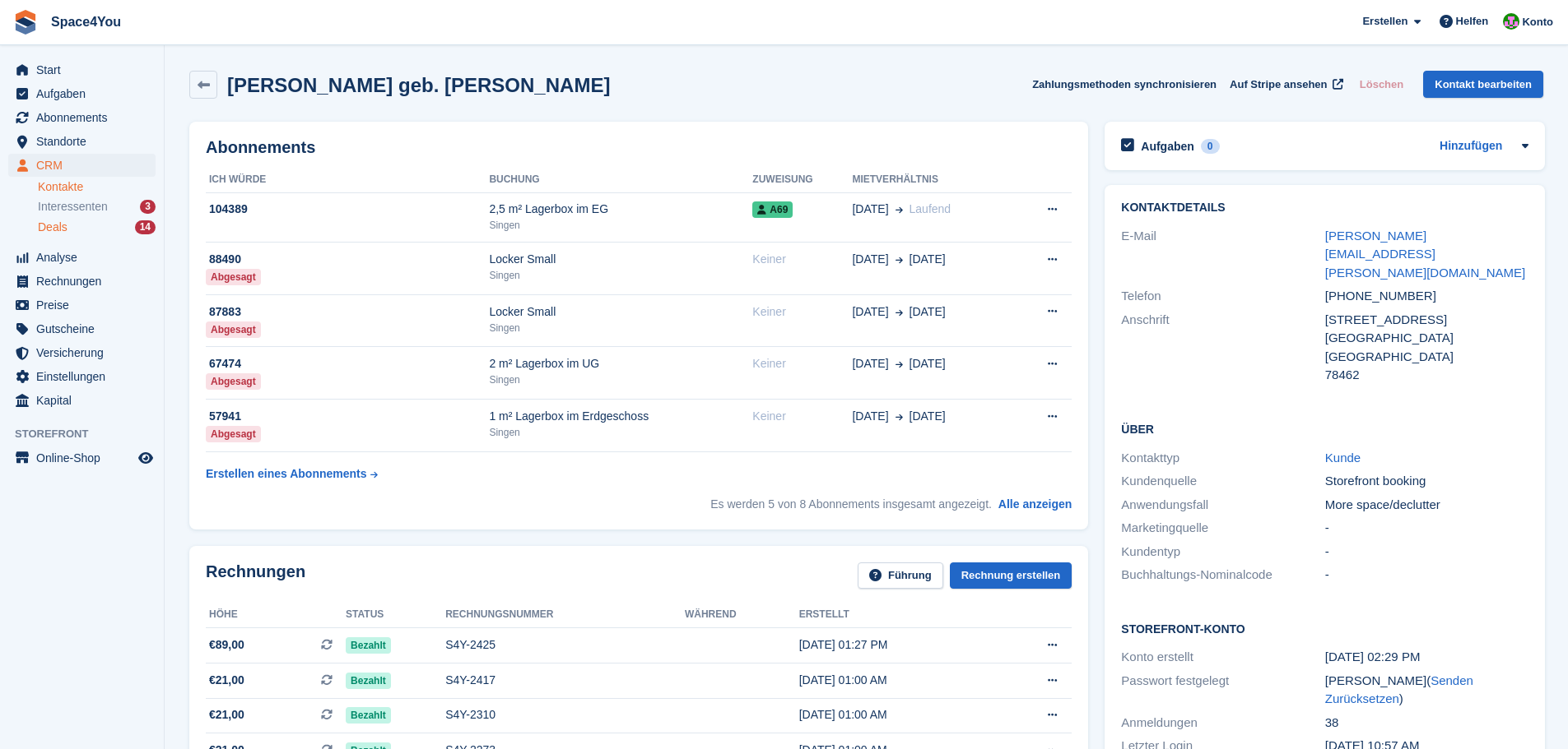
click at [87, 222] on div "Deals 14" at bounding box center [96, 227] width 118 height 15
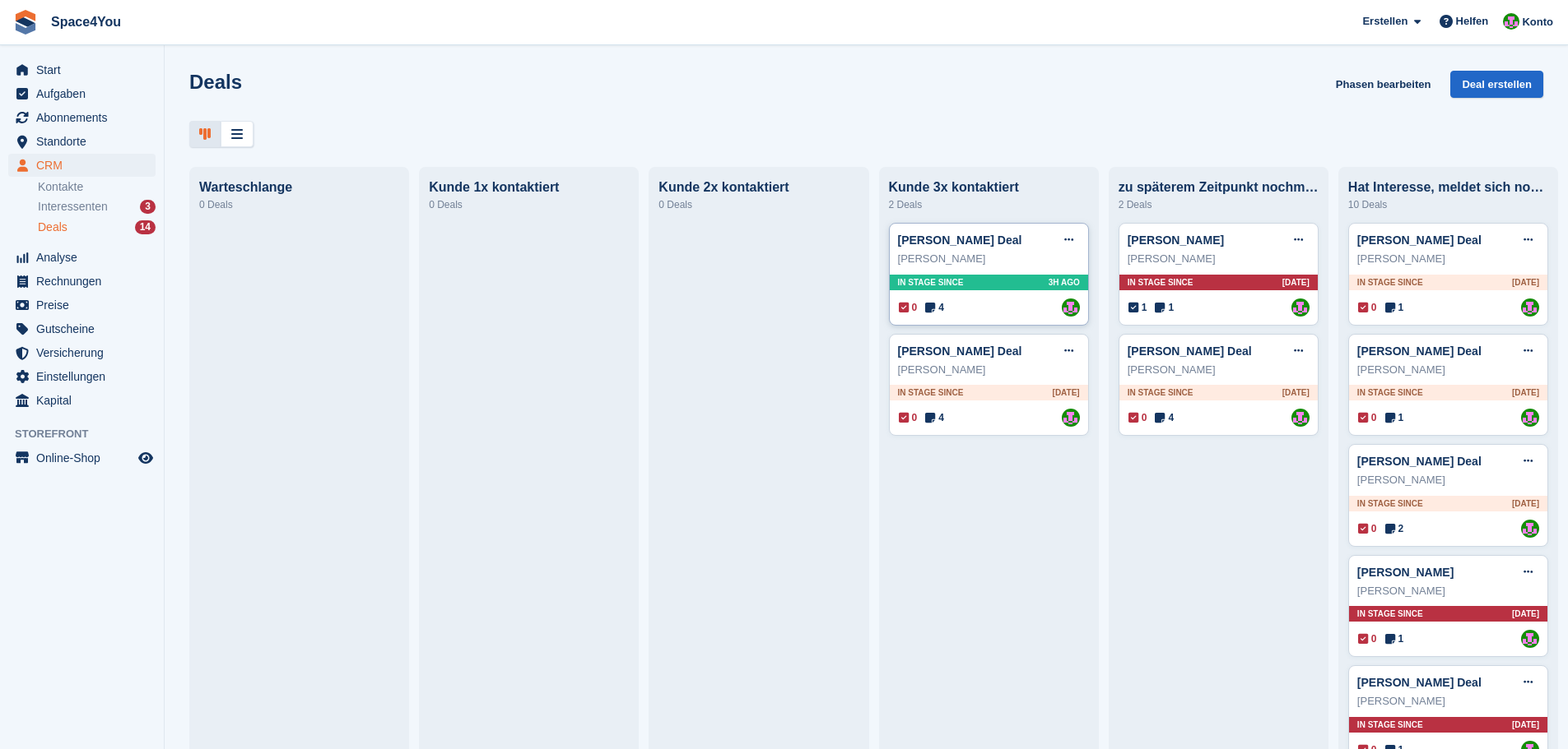
click at [1008, 259] on div "Karolina Fastyn" at bounding box center [989, 259] width 182 height 16
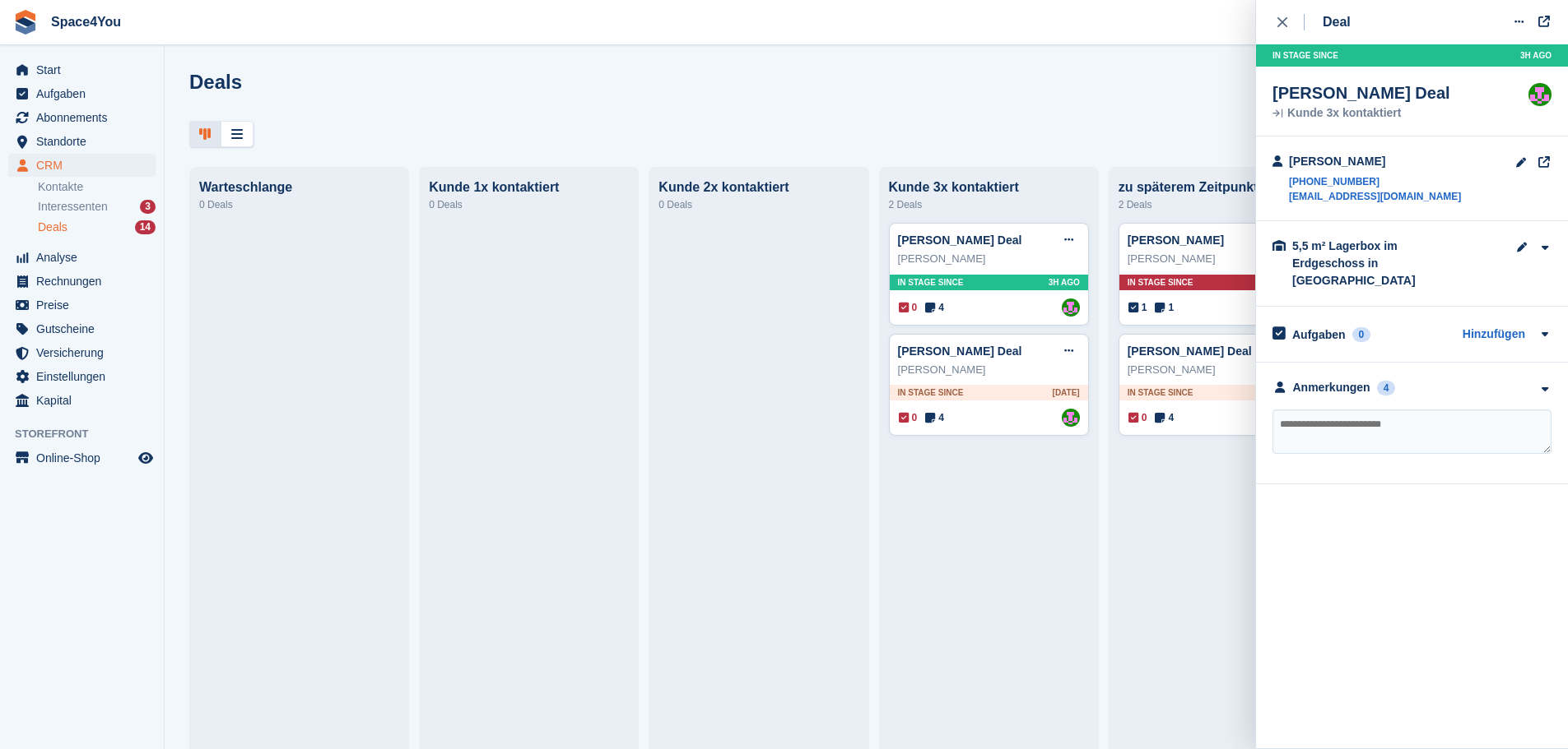
click at [931, 124] on div at bounding box center [866, 135] width 1354 height 27
click at [1288, 26] on div "close" at bounding box center [1291, 22] width 27 height 16
